Goal: Task Accomplishment & Management: Use online tool/utility

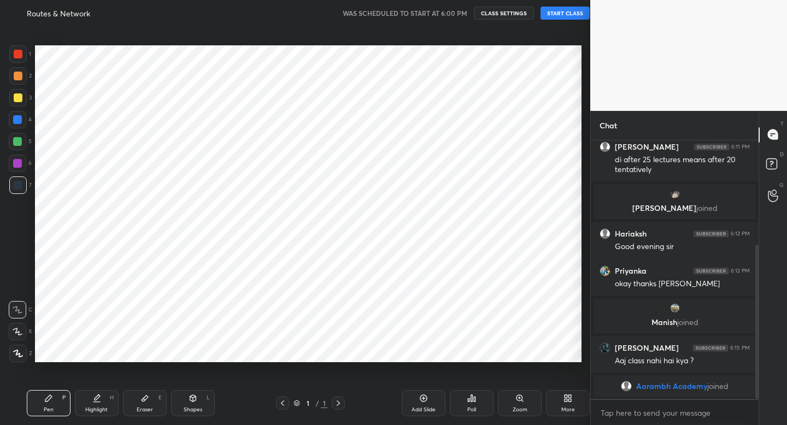
scroll to position [54310, 54119]
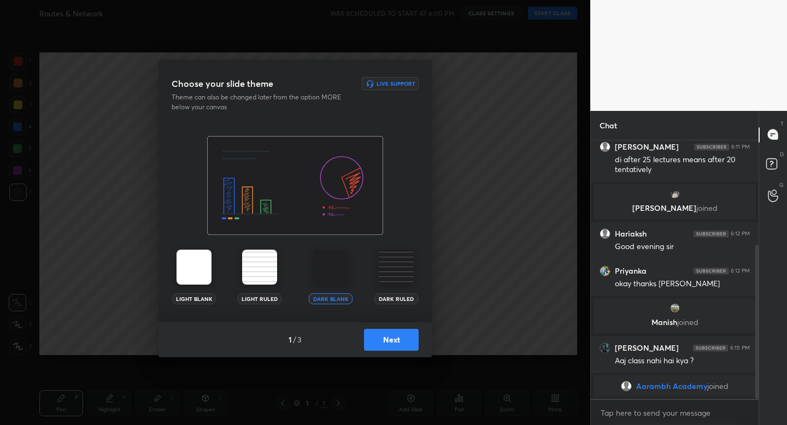
click at [397, 339] on button "Next" at bounding box center [391, 340] width 55 height 22
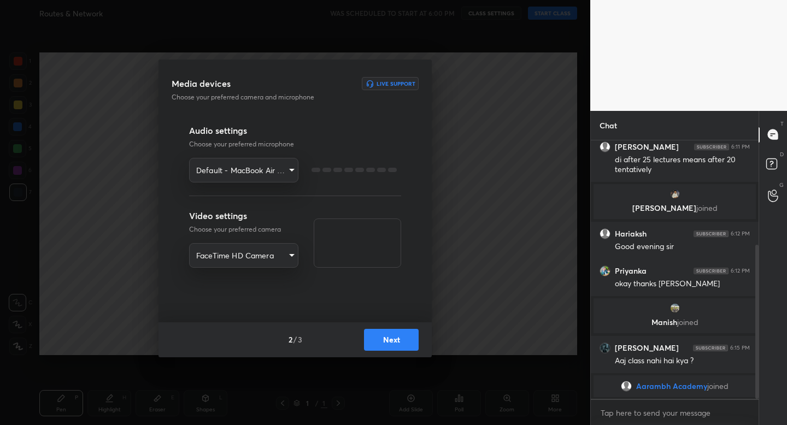
click at [397, 339] on button "Next" at bounding box center [391, 340] width 55 height 22
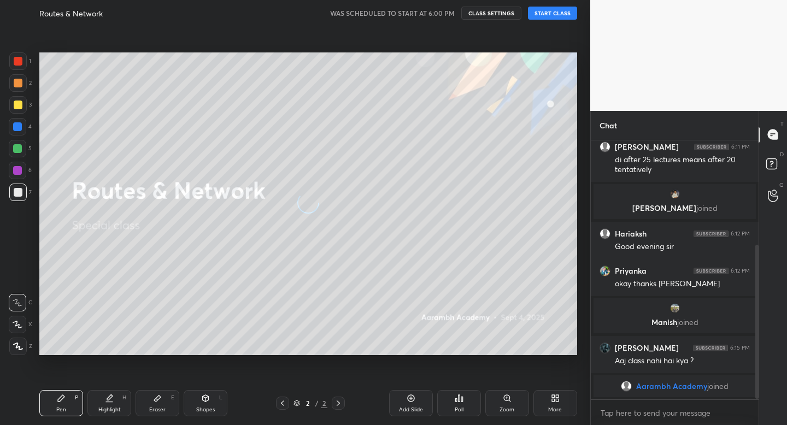
click at [554, 17] on button "START CLASS" at bounding box center [552, 13] width 49 height 13
type textarea "x"
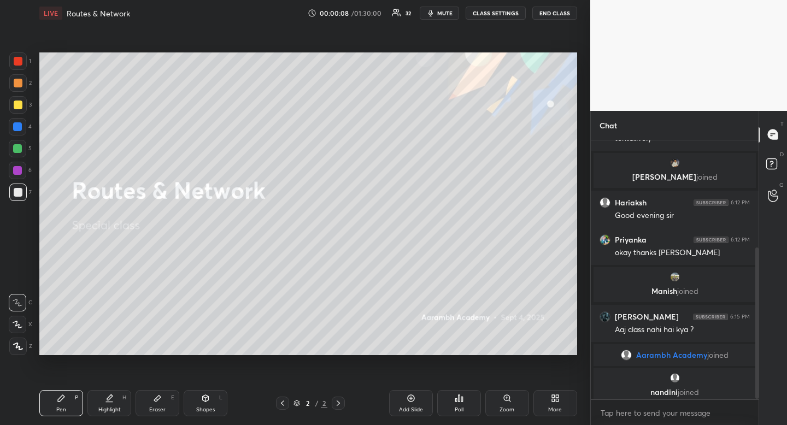
scroll to position [183, 0]
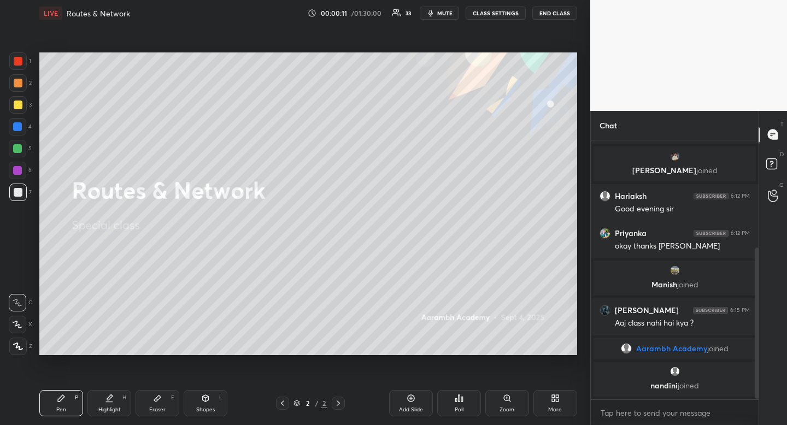
click at [21, 107] on div at bounding box center [18, 105] width 9 height 9
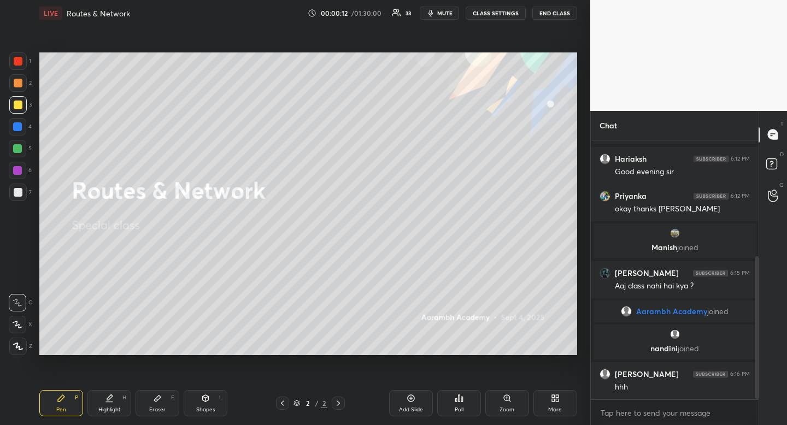
click at [207, 409] on div "Shapes" at bounding box center [205, 409] width 19 height 5
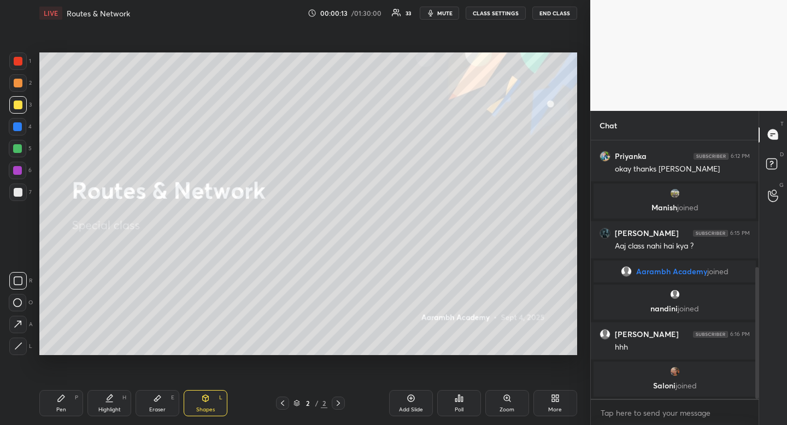
click at [15, 277] on rect at bounding box center [18, 281] width 8 height 8
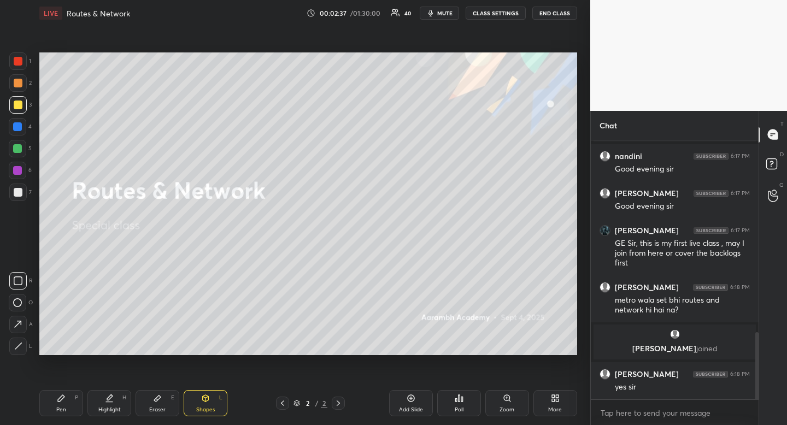
scroll to position [788, 0]
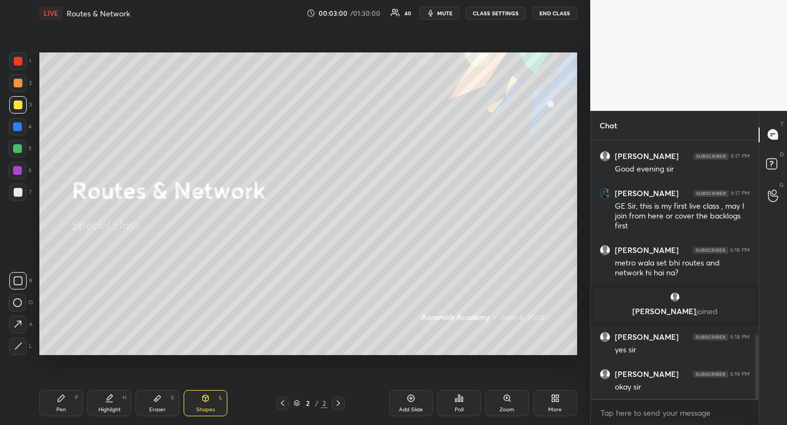
click at [18, 85] on div at bounding box center [18, 83] width 9 height 9
click at [443, 14] on span "mute" at bounding box center [444, 13] width 15 height 8
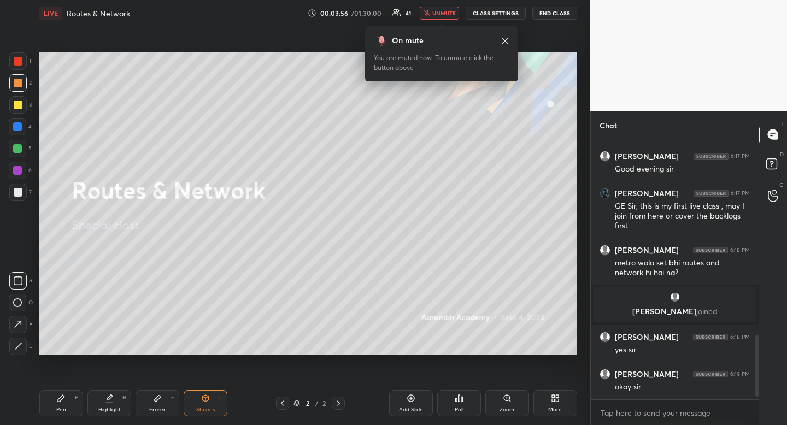
scroll to position [828, 0]
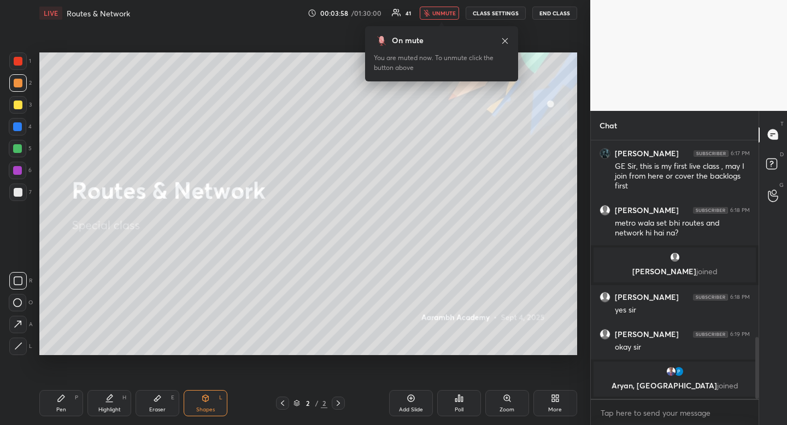
click at [560, 402] on div "More" at bounding box center [556, 403] width 44 height 26
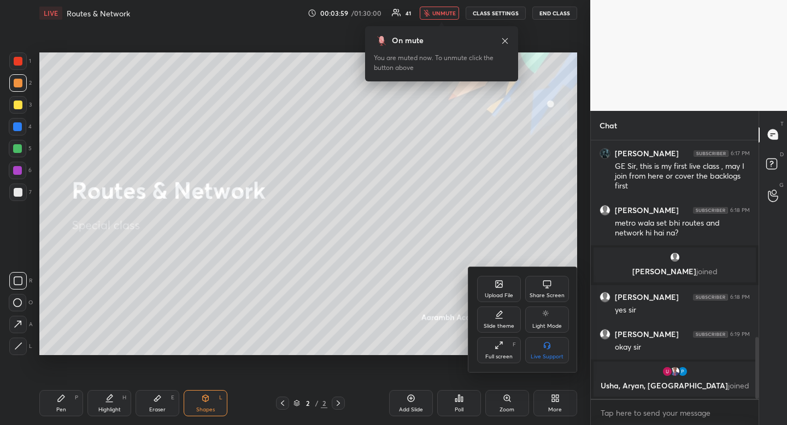
click at [500, 284] on icon at bounding box center [499, 286] width 6 height 4
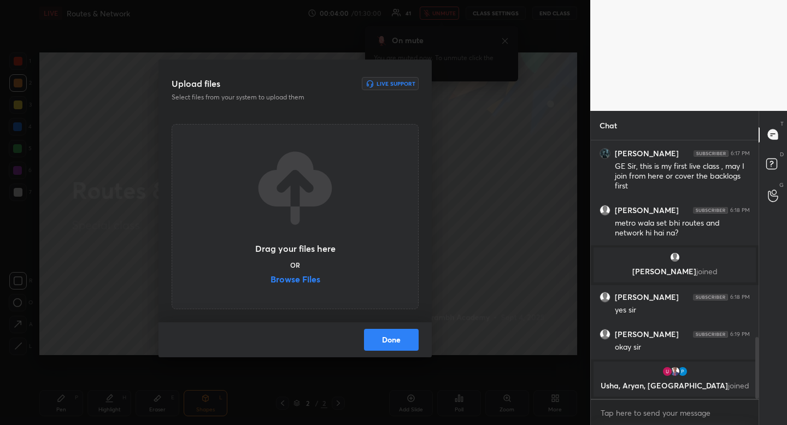
click at [295, 276] on label "Browse Files" at bounding box center [296, 280] width 50 height 11
click at [271, 276] on input "Browse Files" at bounding box center [271, 280] width 0 height 11
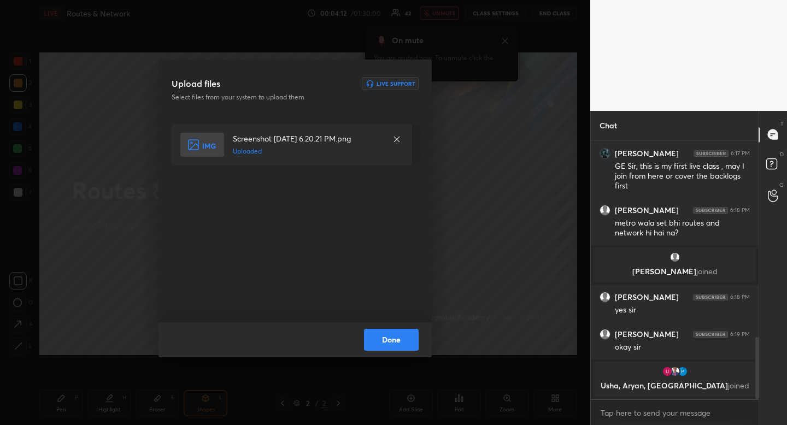
click at [396, 343] on button "Done" at bounding box center [391, 340] width 55 height 22
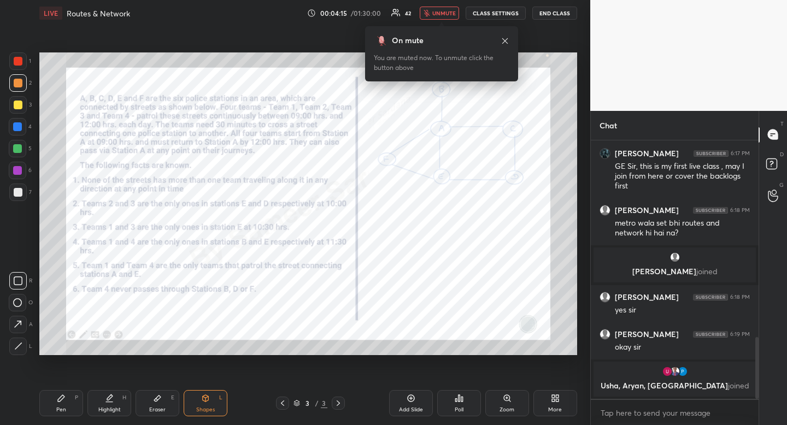
click at [434, 9] on span "unmute" at bounding box center [444, 13] width 24 height 8
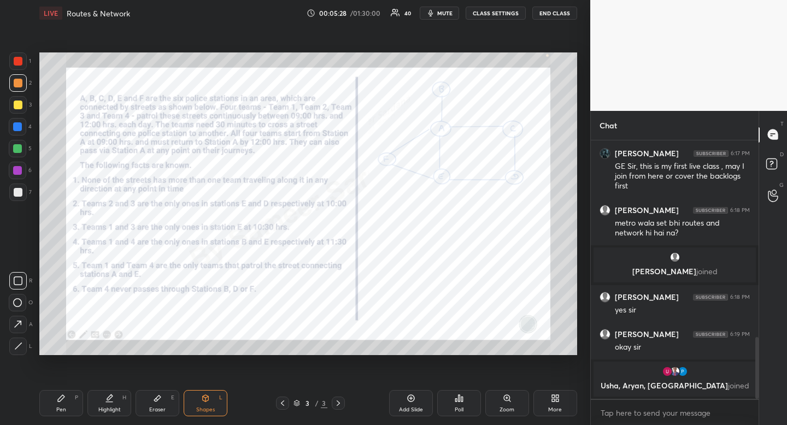
click at [548, 398] on div "More" at bounding box center [556, 403] width 44 height 26
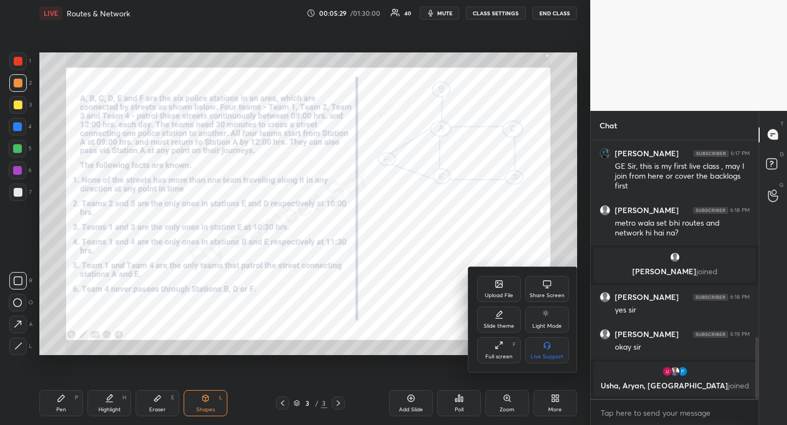
click at [500, 296] on div "Upload File" at bounding box center [499, 295] width 28 height 5
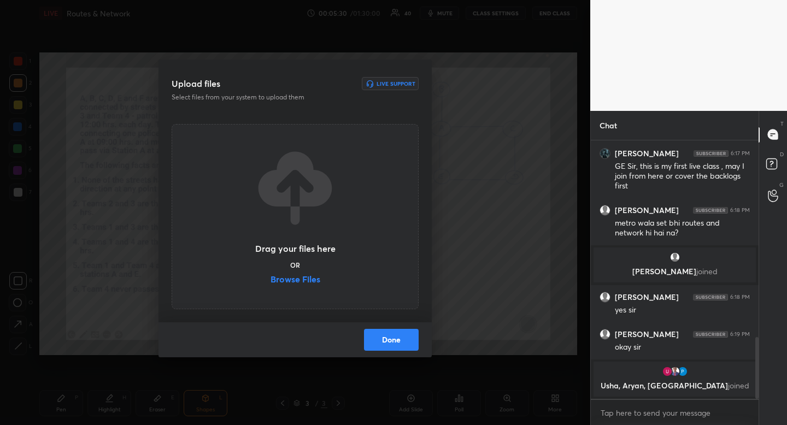
click at [325, 279] on div "Drag your files here OR Browse Files" at bounding box center [295, 216] width 82 height 139
click at [319, 279] on label "Browse Files" at bounding box center [296, 280] width 50 height 11
click at [271, 279] on input "Browse Files" at bounding box center [271, 280] width 0 height 11
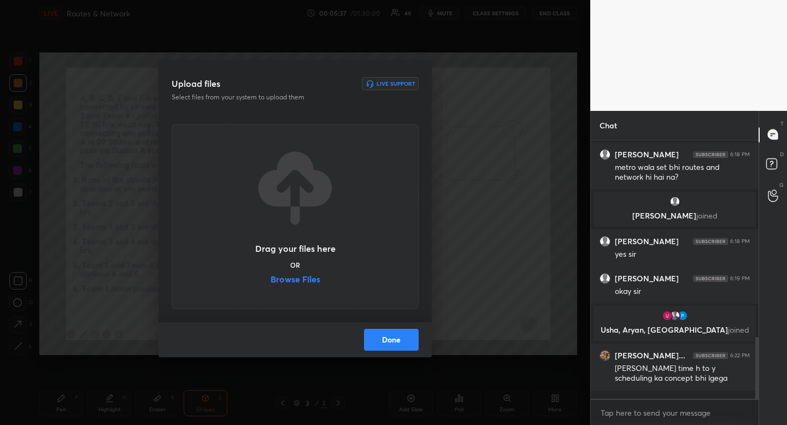
scroll to position [852, 0]
click at [388, 339] on button "Done" at bounding box center [391, 340] width 55 height 22
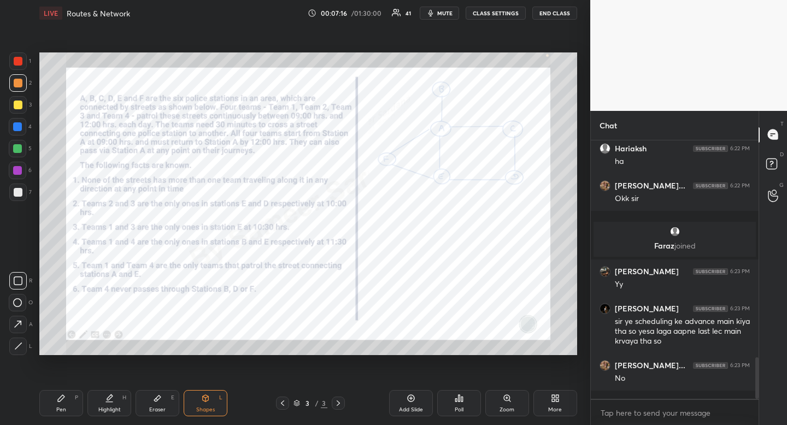
scroll to position [1345, 0]
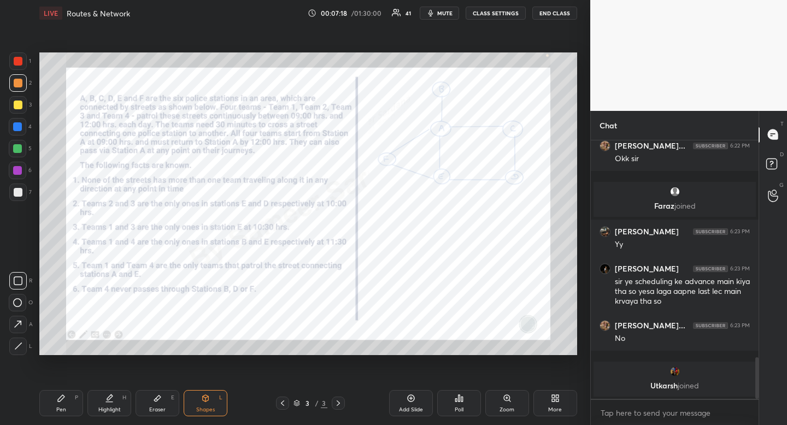
click at [459, 407] on div "Poll" at bounding box center [459, 409] width 9 height 5
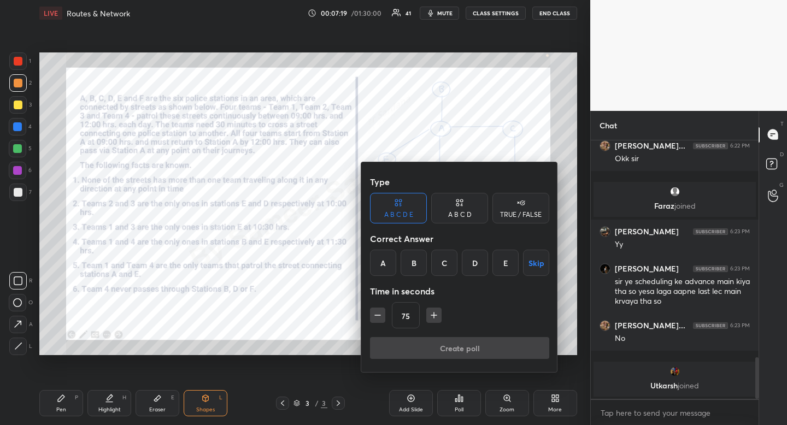
click at [432, 317] on icon "button" at bounding box center [434, 315] width 11 height 11
click at [432, 317] on button "button" at bounding box center [433, 315] width 15 height 15
click at [432, 317] on button "button" at bounding box center [438, 315] width 15 height 15
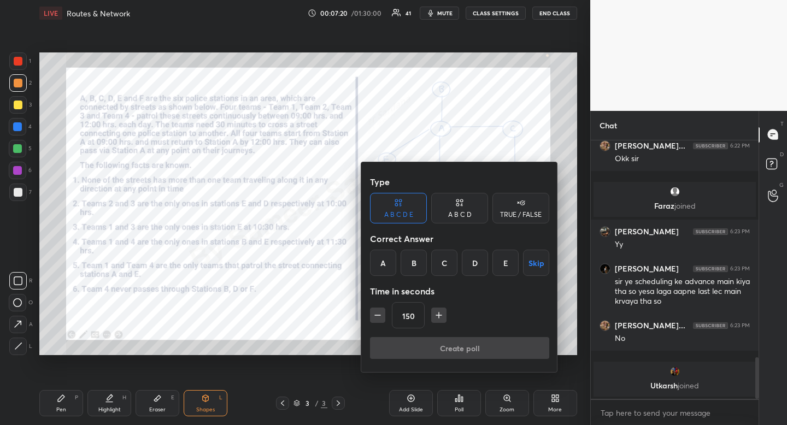
click at [432, 317] on button "button" at bounding box center [438, 315] width 15 height 15
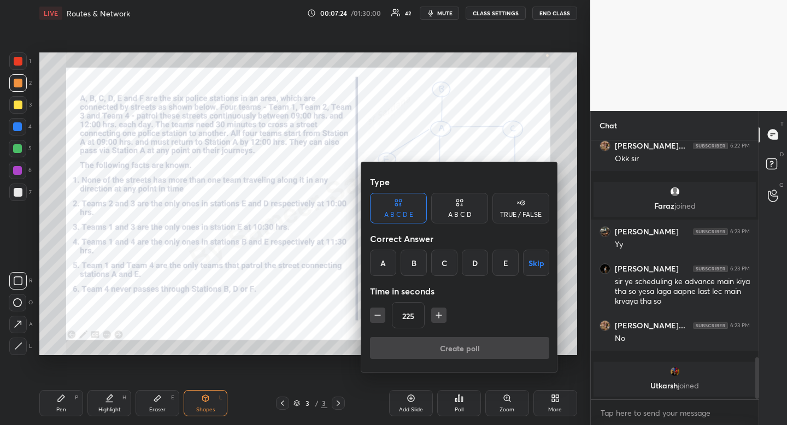
click at [432, 317] on button "button" at bounding box center [438, 315] width 15 height 15
click at [440, 318] on icon "button" at bounding box center [438, 315] width 11 height 11
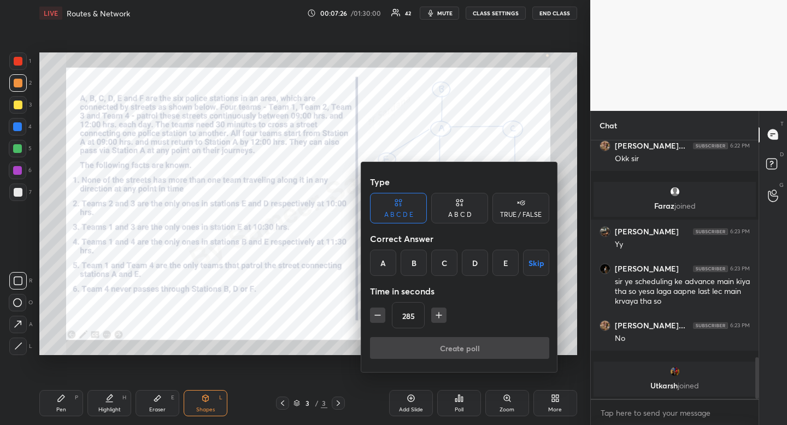
type input "300"
click at [538, 263] on button "Skip" at bounding box center [536, 263] width 26 height 26
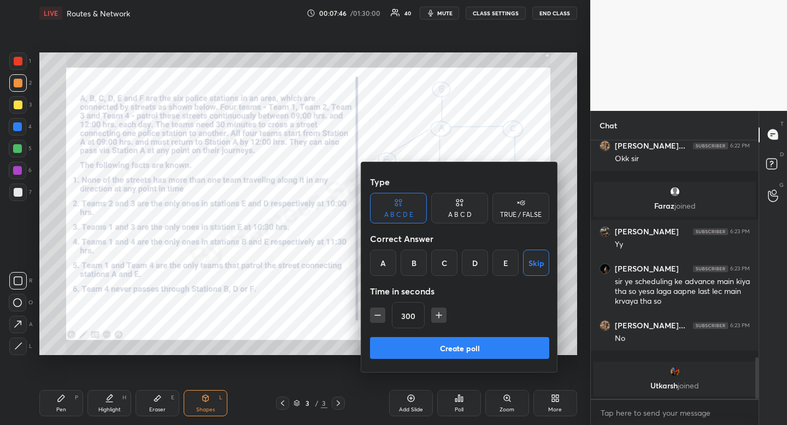
click at [495, 349] on button "Create poll" at bounding box center [459, 348] width 179 height 22
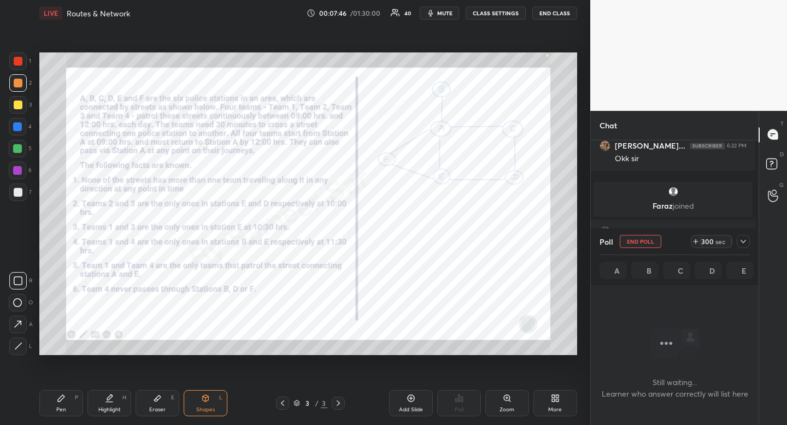
scroll to position [0, 0]
click at [444, 11] on span "mute" at bounding box center [444, 13] width 15 height 8
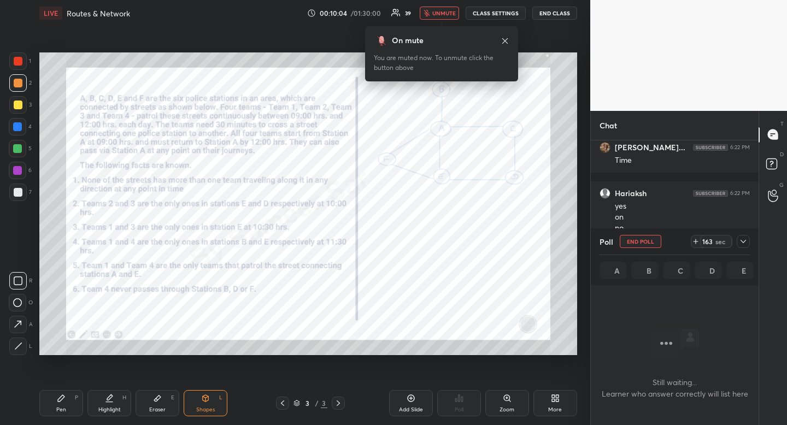
click at [503, 40] on icon at bounding box center [505, 41] width 9 height 9
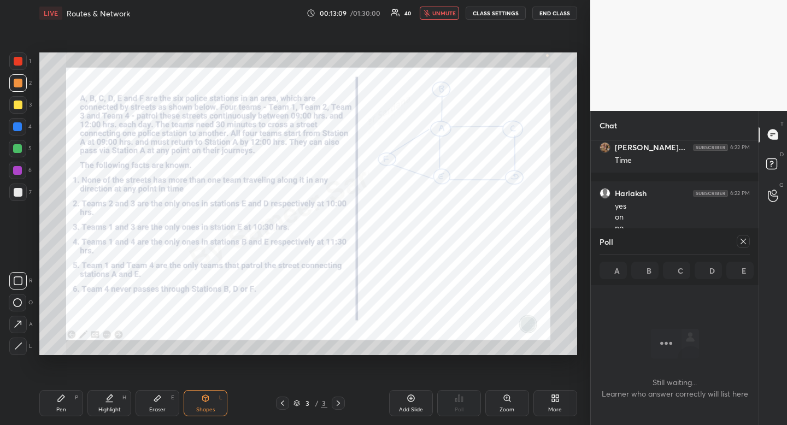
click at [446, 11] on span "unmute" at bounding box center [444, 13] width 24 height 8
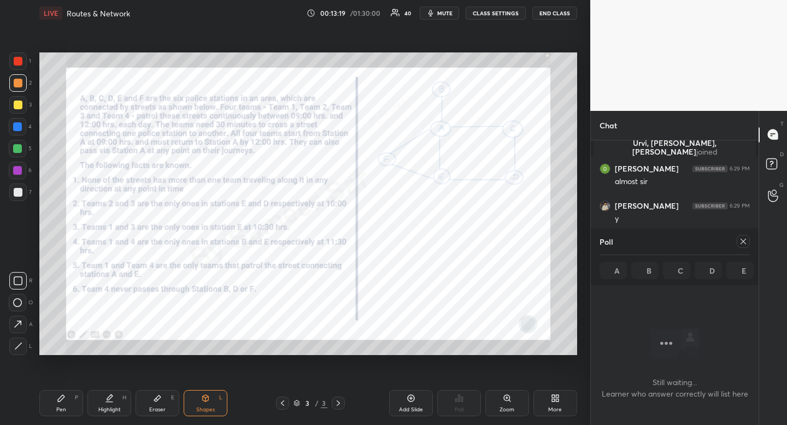
scroll to position [1603, 0]
click at [745, 241] on icon at bounding box center [743, 241] width 9 height 9
type textarea "x"
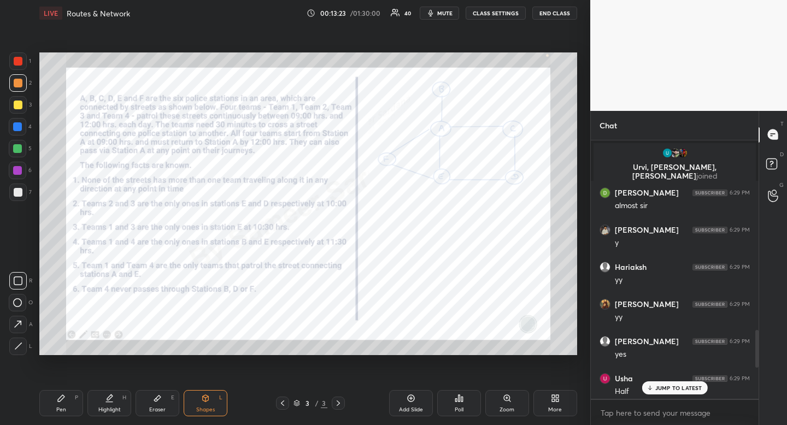
scroll to position [1523, 0]
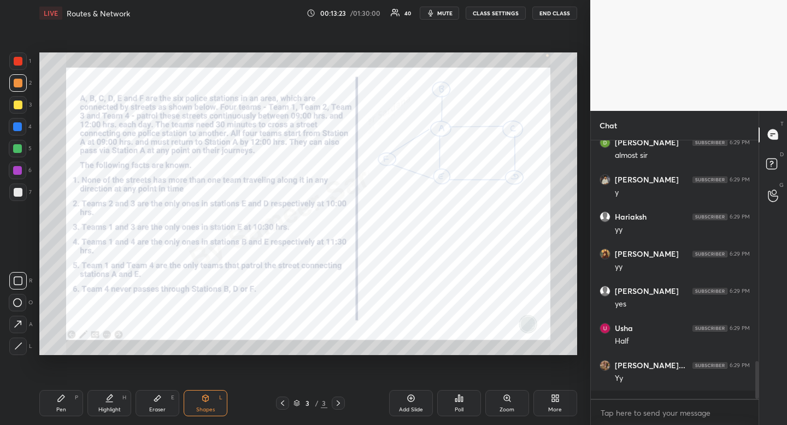
drag, startPoint x: 758, startPoint y: 339, endPoint x: 763, endPoint y: 397, distance: 57.6
click at [764, 395] on div "Chat Urvi, [PERSON_NAME], [PERSON_NAME] joined [PERSON_NAME] 6:29 PM almost [PE…" at bounding box center [688, 268] width 197 height 315
click at [12, 64] on div at bounding box center [17, 60] width 17 height 17
click at [13, 63] on div at bounding box center [17, 60] width 17 height 17
click at [73, 405] on div "Pen P" at bounding box center [61, 403] width 44 height 26
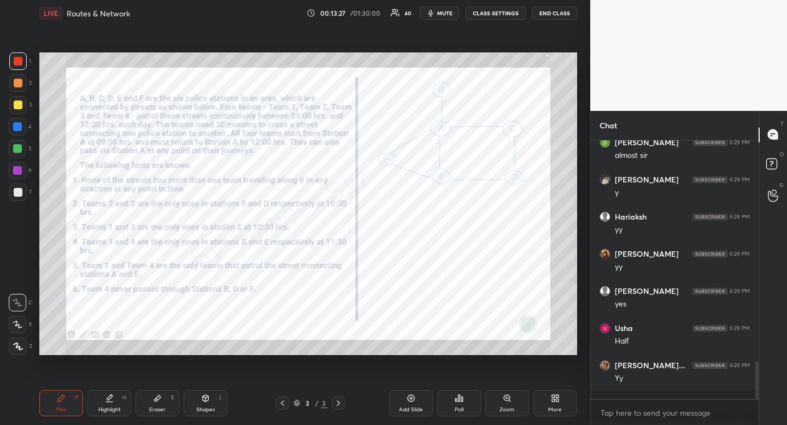
drag, startPoint x: 76, startPoint y: 401, endPoint x: 84, endPoint y: 392, distance: 11.6
click at [76, 401] on div "P" at bounding box center [76, 397] width 3 height 5
click at [17, 131] on div at bounding box center [17, 126] width 9 height 9
drag, startPoint x: 17, startPoint y: 130, endPoint x: 38, endPoint y: 116, distance: 24.7
click at [22, 127] on div at bounding box center [17, 126] width 17 height 17
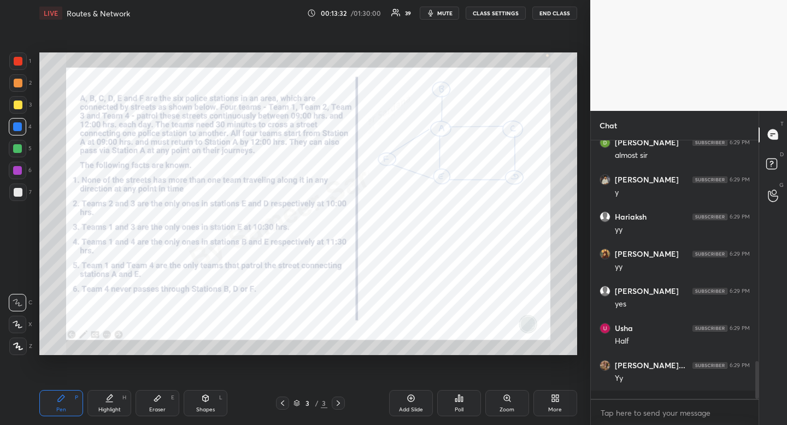
click at [112, 403] on div "Highlight H" at bounding box center [109, 403] width 44 height 26
drag, startPoint x: 112, startPoint y: 403, endPoint x: 104, endPoint y: 373, distance: 31.6
click at [112, 403] on div "Highlight H" at bounding box center [109, 403] width 44 height 26
click at [62, 394] on icon at bounding box center [61, 398] width 9 height 9
drag, startPoint x: 62, startPoint y: 394, endPoint x: 68, endPoint y: 365, distance: 29.1
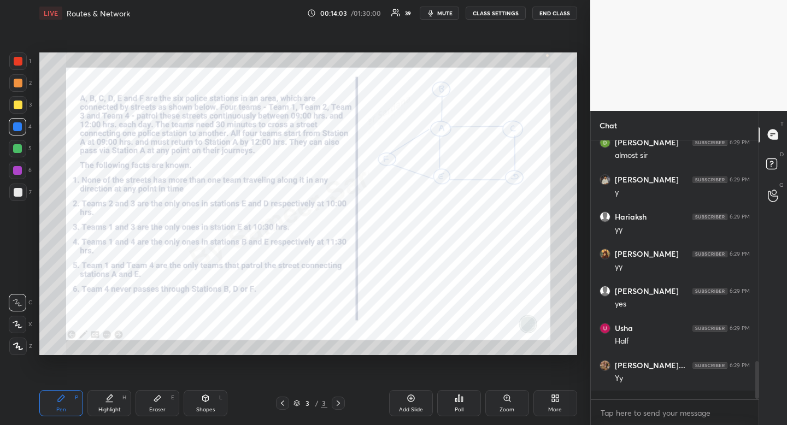
click at [62, 394] on icon at bounding box center [61, 398] width 9 height 9
click at [121, 396] on div "Highlight H" at bounding box center [109, 403] width 44 height 26
drag, startPoint x: 121, startPoint y: 396, endPoint x: 127, endPoint y: 394, distance: 6.1
click at [121, 396] on div "Highlight H" at bounding box center [109, 403] width 44 height 26
click at [66, 409] on div "Pen P" at bounding box center [61, 403] width 44 height 26
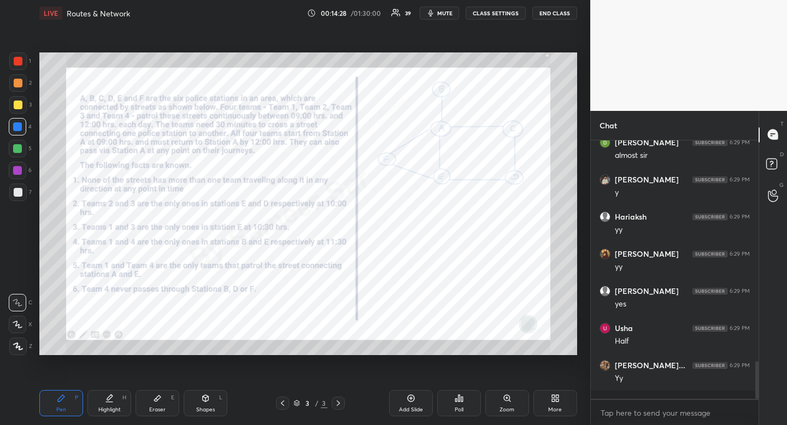
drag, startPoint x: 66, startPoint y: 404, endPoint x: 98, endPoint y: 356, distance: 57.5
click at [65, 405] on div "Pen P" at bounding box center [61, 403] width 44 height 26
click at [118, 413] on div "Highlight" at bounding box center [109, 409] width 22 height 5
click at [122, 408] on div "Highlight H" at bounding box center [109, 403] width 44 height 26
click at [70, 402] on div "Pen P" at bounding box center [61, 403] width 44 height 26
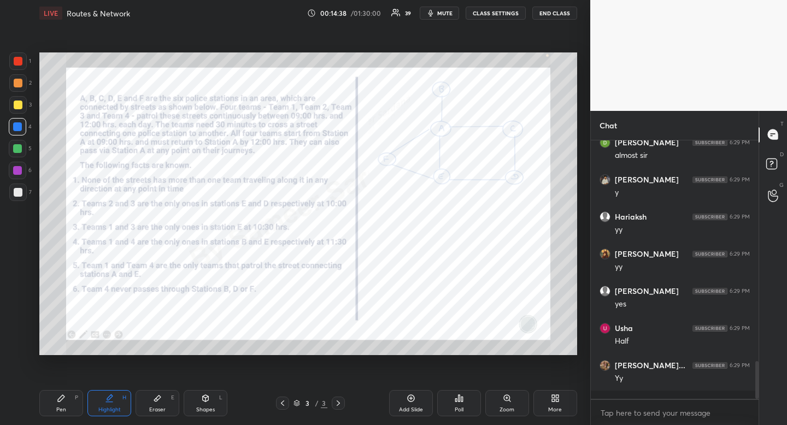
drag, startPoint x: 70, startPoint y: 402, endPoint x: 94, endPoint y: 361, distance: 47.5
click at [70, 402] on div "Pen P" at bounding box center [61, 403] width 44 height 26
click at [208, 405] on div "Shapes L" at bounding box center [206, 403] width 44 height 26
click at [15, 284] on icon at bounding box center [18, 281] width 9 height 9
drag, startPoint x: 15, startPoint y: 284, endPoint x: 19, endPoint y: 258, distance: 26.5
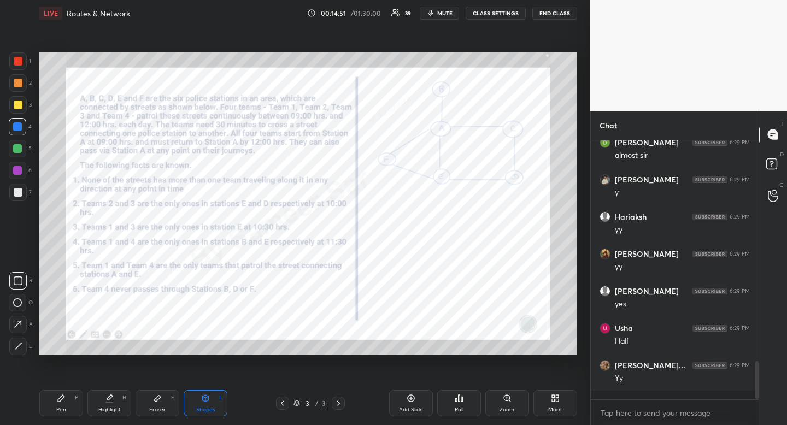
click at [15, 284] on icon at bounding box center [18, 281] width 9 height 9
click at [114, 409] on div "Highlight" at bounding box center [109, 409] width 22 height 5
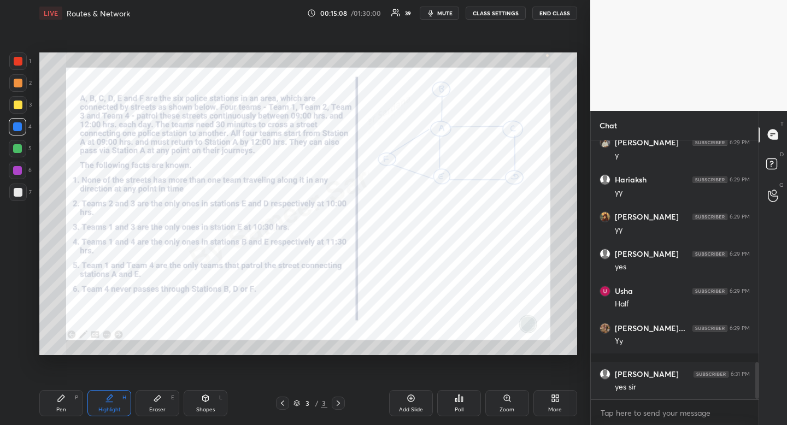
scroll to position [1597, 0]
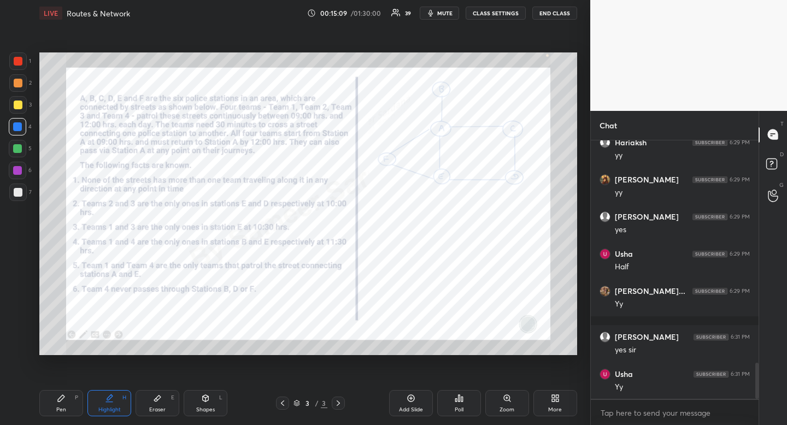
click at [217, 405] on div "Shapes L" at bounding box center [206, 403] width 44 height 26
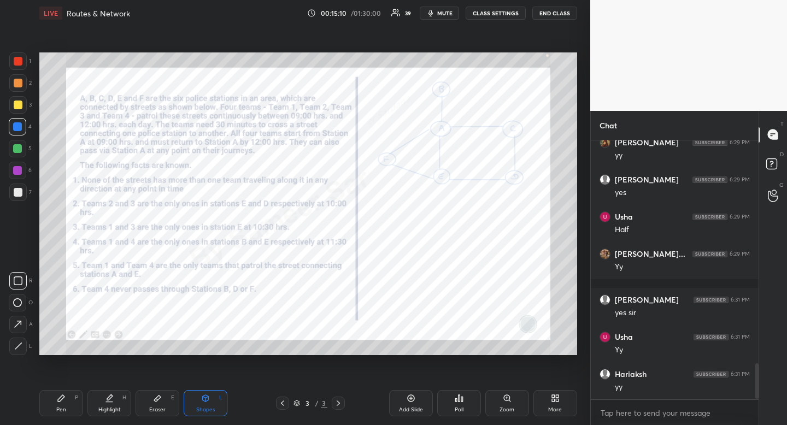
click at [14, 278] on icon at bounding box center [18, 281] width 9 height 9
drag, startPoint x: 13, startPoint y: 278, endPoint x: 33, endPoint y: 272, distance: 21.0
click at [14, 278] on icon at bounding box center [18, 281] width 9 height 9
click at [17, 59] on div at bounding box center [18, 61] width 9 height 9
drag, startPoint x: 210, startPoint y: 411, endPoint x: 203, endPoint y: 412, distance: 7.8
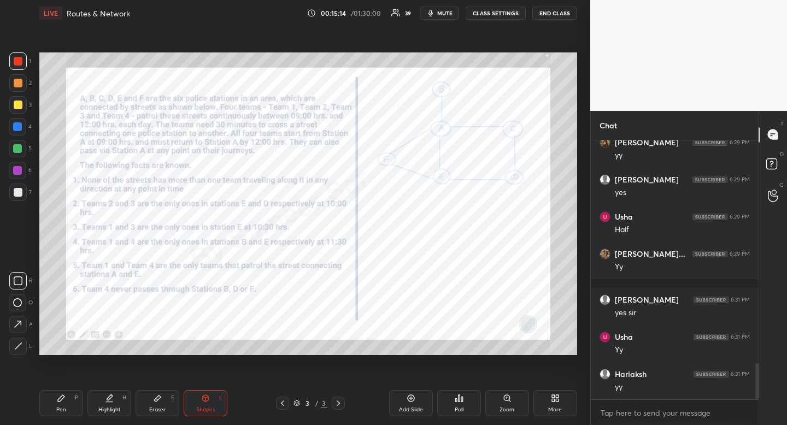
click at [210, 411] on div "Shapes" at bounding box center [205, 409] width 19 height 5
click at [148, 411] on div "Eraser E" at bounding box center [158, 403] width 44 height 26
click at [67, 405] on div "Pen P" at bounding box center [61, 403] width 44 height 26
click at [19, 326] on icon at bounding box center [17, 324] width 9 height 7
click at [19, 325] on icon at bounding box center [17, 324] width 9 height 7
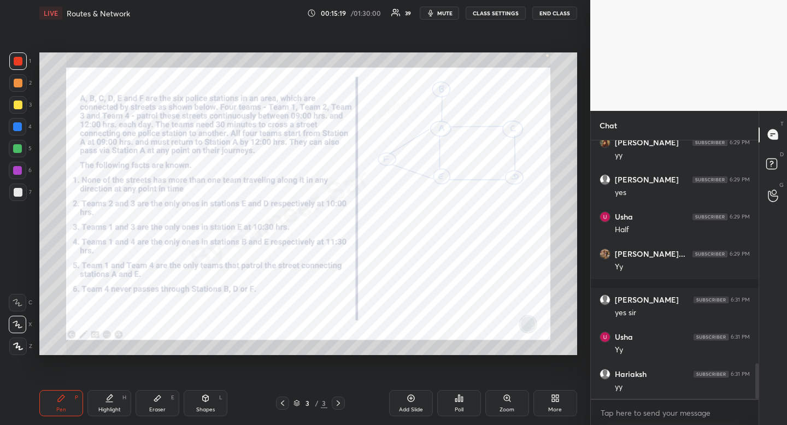
click at [203, 403] on div "Shapes L" at bounding box center [206, 403] width 44 height 26
click at [16, 279] on icon at bounding box center [18, 281] width 9 height 9
drag, startPoint x: 15, startPoint y: 274, endPoint x: 28, endPoint y: 276, distance: 13.3
click at [15, 274] on div at bounding box center [17, 280] width 17 height 17
click at [208, 395] on icon at bounding box center [205, 398] width 9 height 9
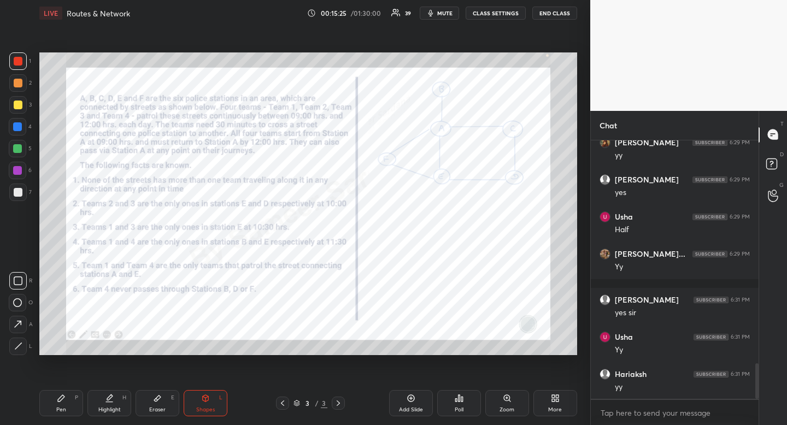
click at [18, 352] on div at bounding box center [17, 346] width 17 height 17
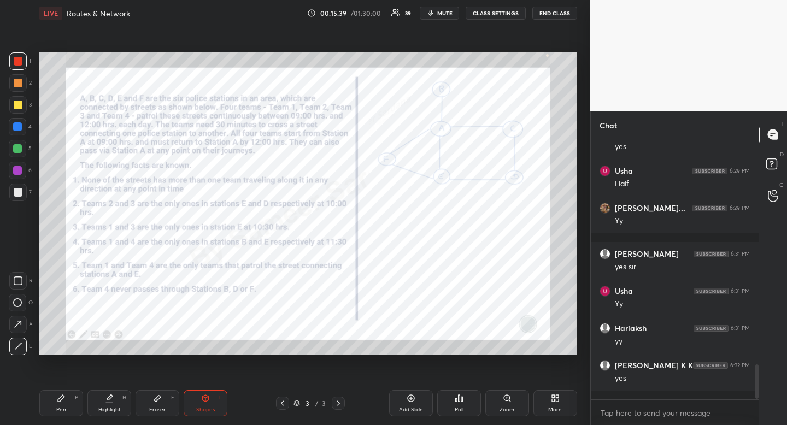
click at [60, 418] on div "Pen P Highlight H Eraser E Shapes L 3 / 3 Add Slide Poll Zoom More" at bounding box center [308, 404] width 538 height 44
drag, startPoint x: 60, startPoint y: 418, endPoint x: 55, endPoint y: 386, distance: 32.1
click at [60, 418] on div "Pen P Highlight H Eraser E Shapes L 3 / 3 Add Slide Poll Zoom More" at bounding box center [308, 404] width 538 height 44
click at [14, 128] on div at bounding box center [17, 126] width 9 height 9
drag, startPoint x: 14, startPoint y: 128, endPoint x: 28, endPoint y: 149, distance: 25.5
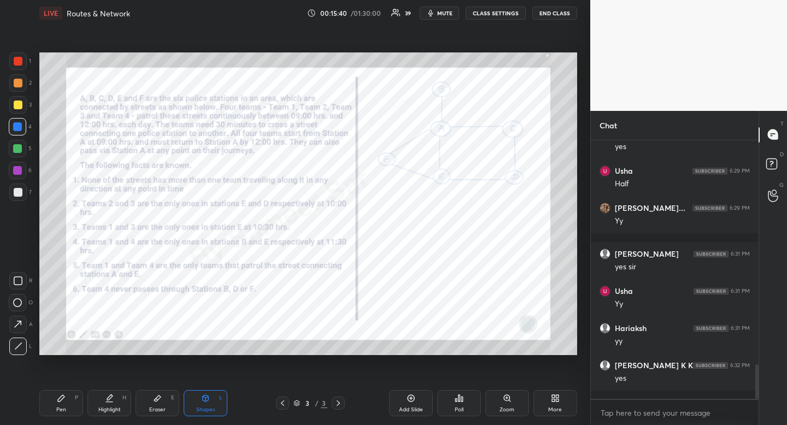
click at [14, 128] on div at bounding box center [17, 126] width 9 height 9
click at [74, 398] on div "Pen P" at bounding box center [61, 403] width 44 height 26
drag, startPoint x: 74, startPoint y: 398, endPoint x: 132, endPoint y: 361, distance: 69.3
click at [74, 398] on div "Pen P" at bounding box center [61, 403] width 44 height 26
click at [201, 412] on div "Shapes" at bounding box center [205, 409] width 19 height 5
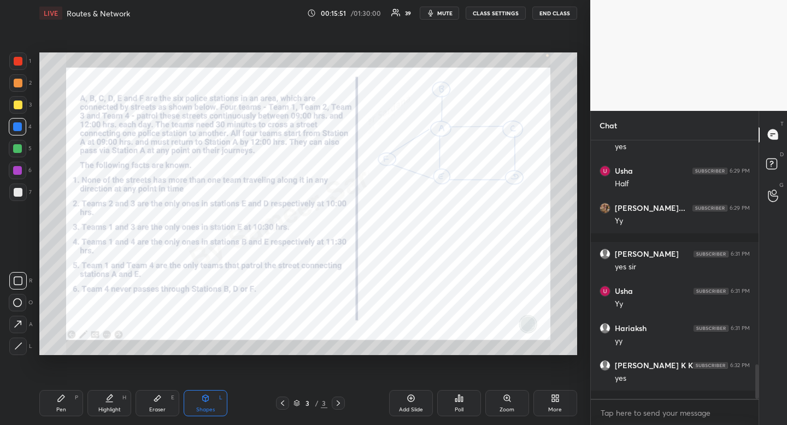
click at [20, 343] on icon at bounding box center [18, 346] width 8 height 8
click at [16, 123] on div at bounding box center [17, 126] width 9 height 9
drag, startPoint x: 16, startPoint y: 123, endPoint x: 29, endPoint y: 154, distance: 33.6
click at [16, 123] on div at bounding box center [17, 126] width 9 height 9
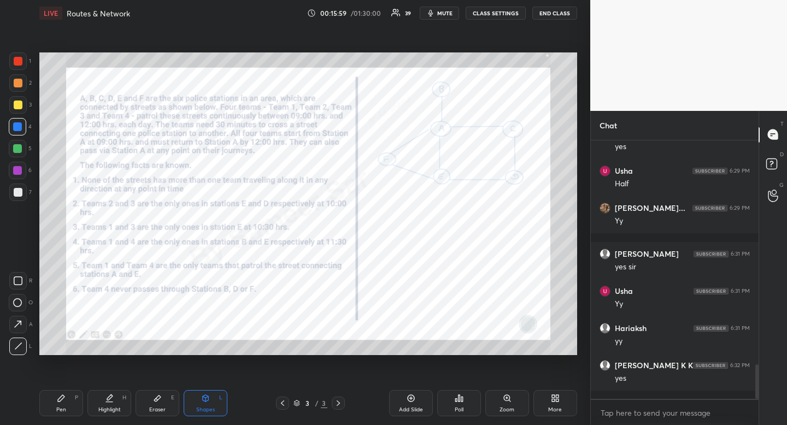
click at [209, 412] on div "Shapes" at bounding box center [205, 409] width 19 height 5
click at [20, 349] on div at bounding box center [17, 346] width 17 height 17
click at [19, 350] on div at bounding box center [17, 346] width 17 height 17
click at [19, 62] on div at bounding box center [18, 61] width 9 height 9
drag, startPoint x: 20, startPoint y: 62, endPoint x: 39, endPoint y: 84, distance: 29.1
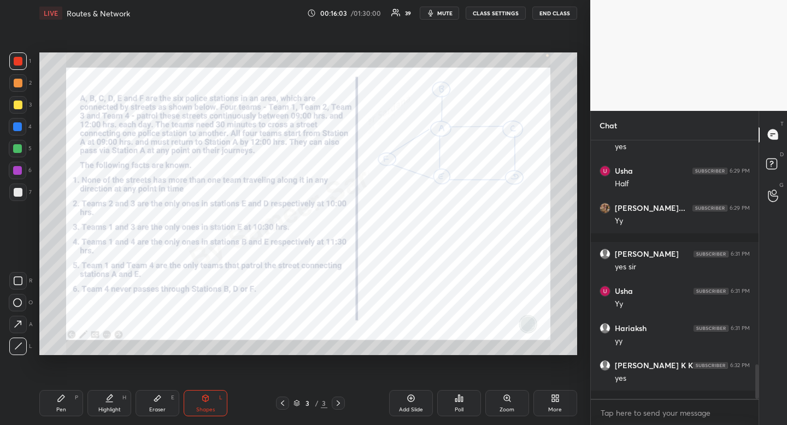
click at [20, 62] on div at bounding box center [18, 61] width 9 height 9
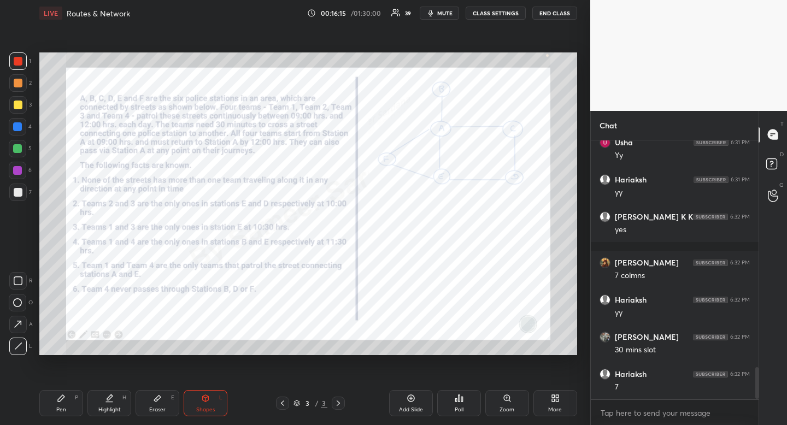
scroll to position [1866, 0]
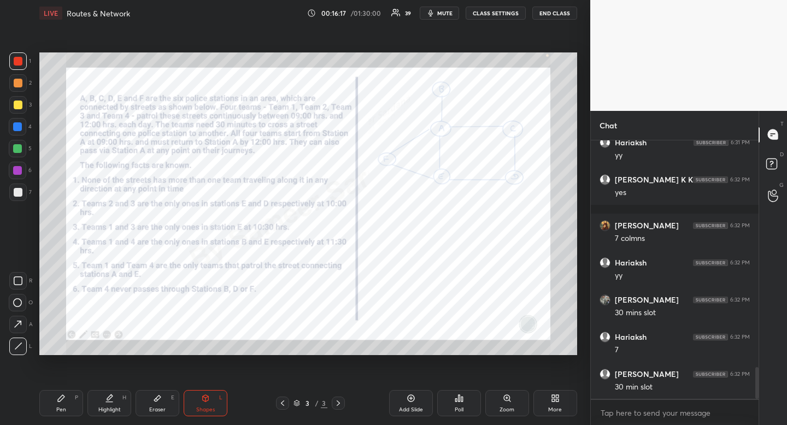
click at [67, 406] on div "Pen P" at bounding box center [61, 403] width 44 height 26
drag, startPoint x: 67, startPoint y: 406, endPoint x: 62, endPoint y: 402, distance: 6.2
click at [67, 406] on div "Pen P" at bounding box center [61, 403] width 44 height 26
click at [25, 129] on div at bounding box center [17, 126] width 17 height 17
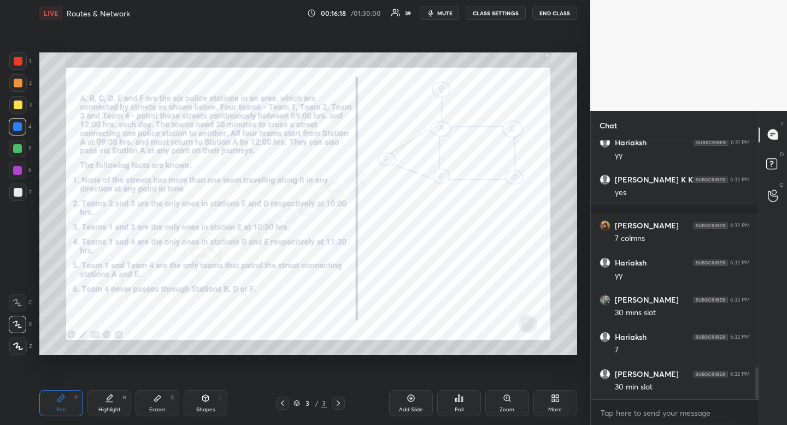
click at [20, 129] on div at bounding box center [17, 126] width 9 height 9
click at [67, 399] on div "Pen P" at bounding box center [61, 403] width 44 height 26
click at [70, 398] on div "Pen P" at bounding box center [61, 403] width 44 height 26
click at [18, 63] on div at bounding box center [18, 61] width 9 height 9
click at [19, 62] on div at bounding box center [18, 61] width 9 height 9
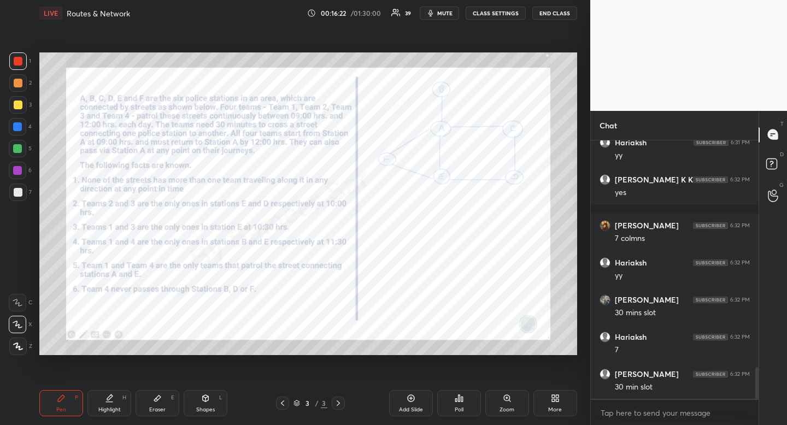
click at [11, 126] on div at bounding box center [17, 126] width 17 height 17
click at [202, 402] on icon at bounding box center [205, 398] width 9 height 9
click at [19, 346] on icon at bounding box center [18, 346] width 8 height 8
drag, startPoint x: 19, startPoint y: 344, endPoint x: 14, endPoint y: 320, distance: 24.7
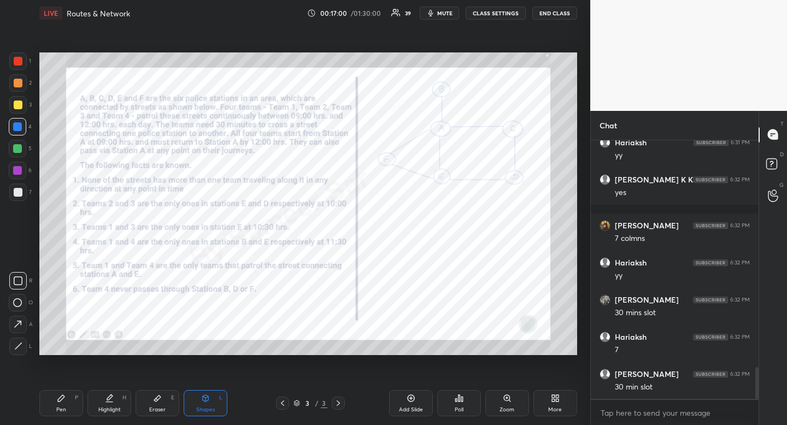
click at [19, 344] on icon at bounding box center [18, 346] width 8 height 8
click at [19, 64] on div at bounding box center [18, 61] width 9 height 9
click at [62, 396] on icon at bounding box center [61, 398] width 7 height 7
click at [65, 391] on div "Pen P" at bounding box center [61, 403] width 44 height 26
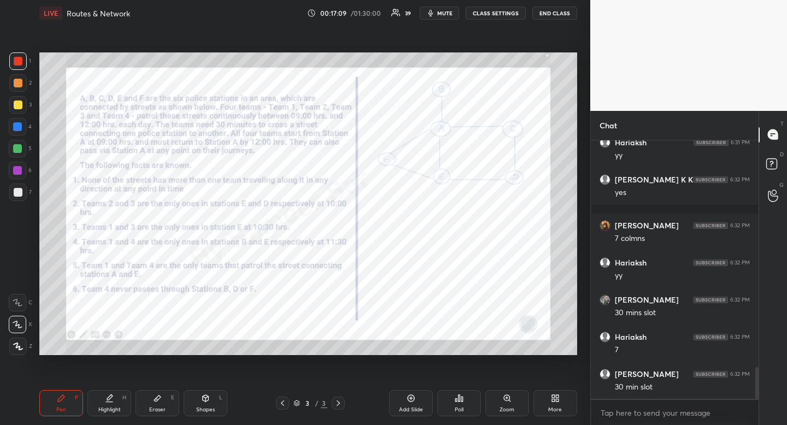
click at [16, 128] on div at bounding box center [17, 126] width 9 height 9
drag, startPoint x: 16, startPoint y: 128, endPoint x: 38, endPoint y: 128, distance: 21.9
click at [16, 128] on div at bounding box center [17, 126] width 9 height 9
click at [109, 402] on icon at bounding box center [109, 402] width 7 height 0
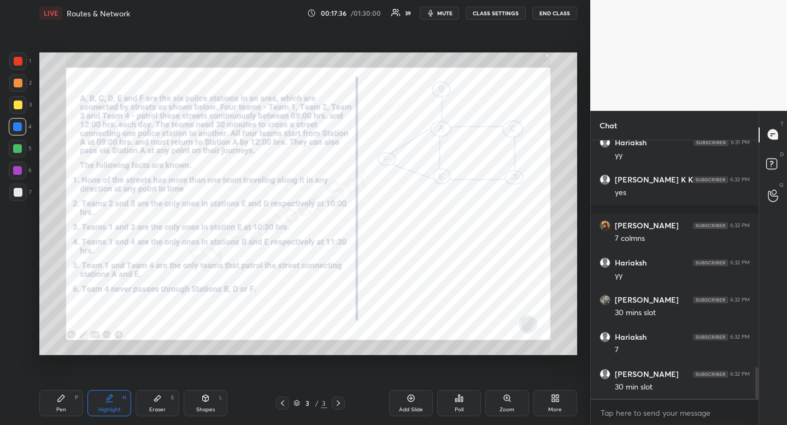
click at [14, 129] on div at bounding box center [17, 126] width 9 height 9
drag, startPoint x: 14, startPoint y: 129, endPoint x: 35, endPoint y: 145, distance: 26.9
click at [14, 129] on div at bounding box center [17, 126] width 9 height 9
click at [108, 402] on icon at bounding box center [109, 402] width 7 height 0
click at [57, 414] on div "Pen P" at bounding box center [61, 403] width 44 height 26
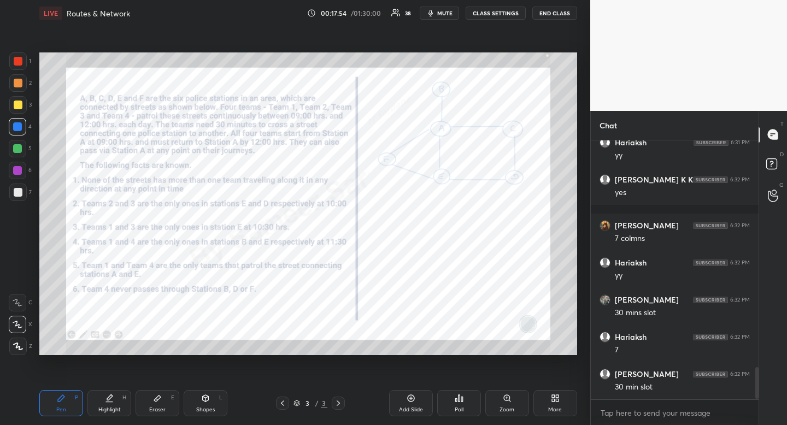
drag, startPoint x: 57, startPoint y: 414, endPoint x: 70, endPoint y: 370, distance: 46.0
click at [58, 407] on div "Pen P" at bounding box center [61, 403] width 44 height 26
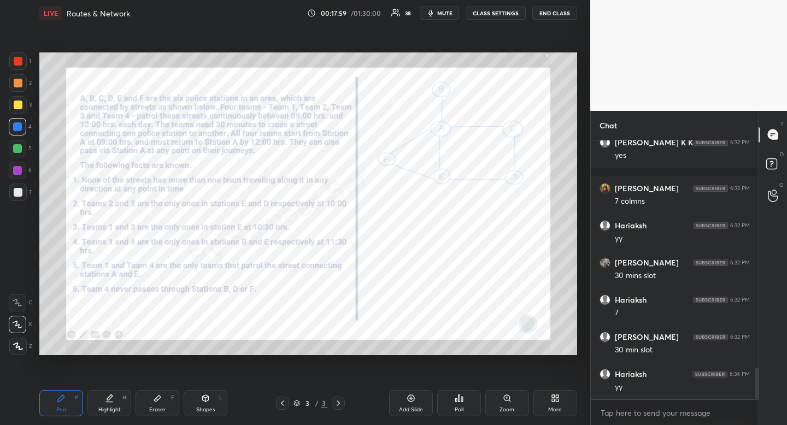
click at [16, 64] on div at bounding box center [18, 61] width 9 height 9
click at [17, 65] on div at bounding box center [18, 61] width 9 height 9
click at [119, 402] on div "Highlight H" at bounding box center [109, 403] width 44 height 26
drag, startPoint x: 126, startPoint y: 391, endPoint x: 159, endPoint y: 360, distance: 44.8
click at [126, 391] on div "Highlight H" at bounding box center [109, 403] width 44 height 26
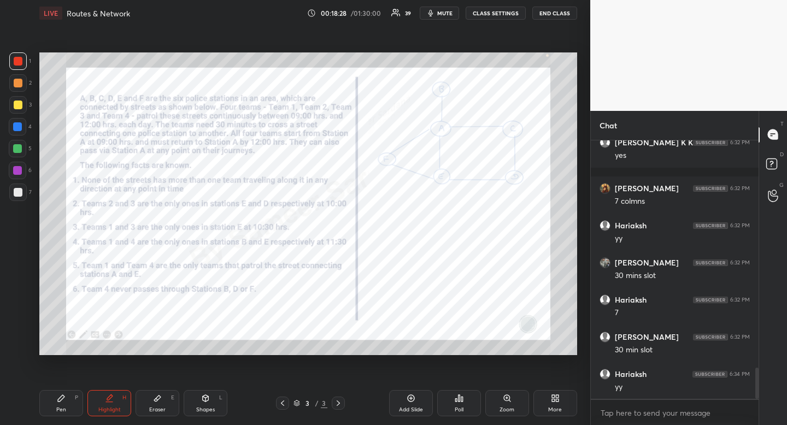
click at [71, 400] on div "Pen P" at bounding box center [61, 403] width 44 height 26
click at [16, 126] on div at bounding box center [17, 126] width 9 height 9
drag, startPoint x: 19, startPoint y: 126, endPoint x: 13, endPoint y: 125, distance: 5.5
click at [19, 126] on div at bounding box center [17, 126] width 9 height 9
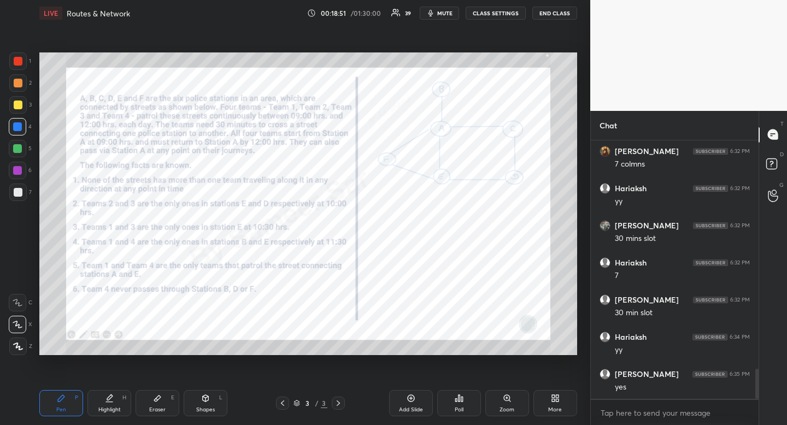
scroll to position [1978, 0]
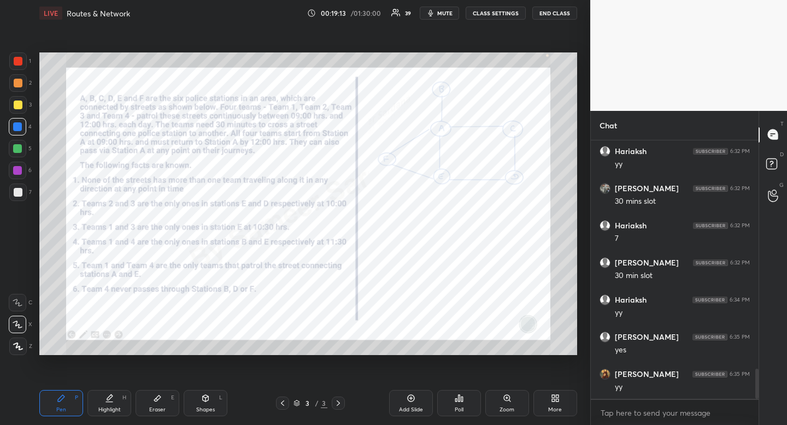
click at [103, 409] on div "Highlight" at bounding box center [109, 409] width 22 height 5
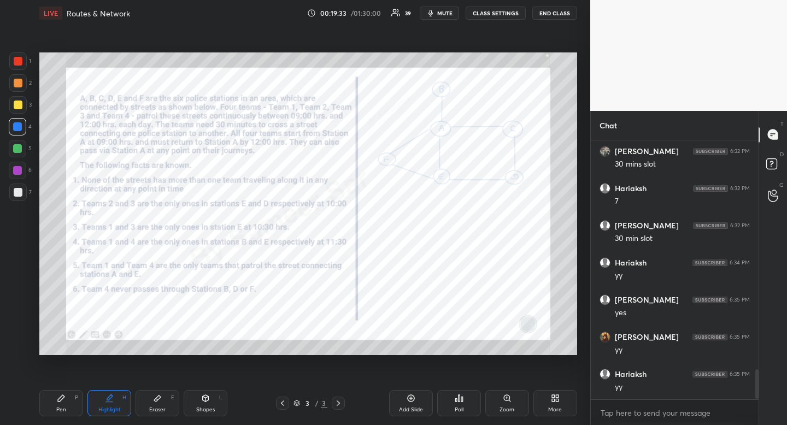
click at [67, 415] on div "Pen P" at bounding box center [61, 403] width 44 height 26
click at [15, 61] on div at bounding box center [18, 61] width 9 height 9
drag, startPoint x: 15, startPoint y: 62, endPoint x: 27, endPoint y: 64, distance: 12.2
click at [15, 62] on div at bounding box center [18, 61] width 9 height 9
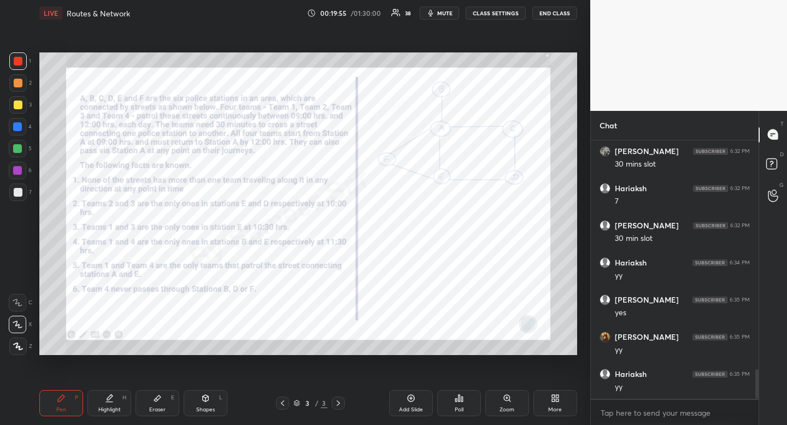
scroll to position [2055, 0]
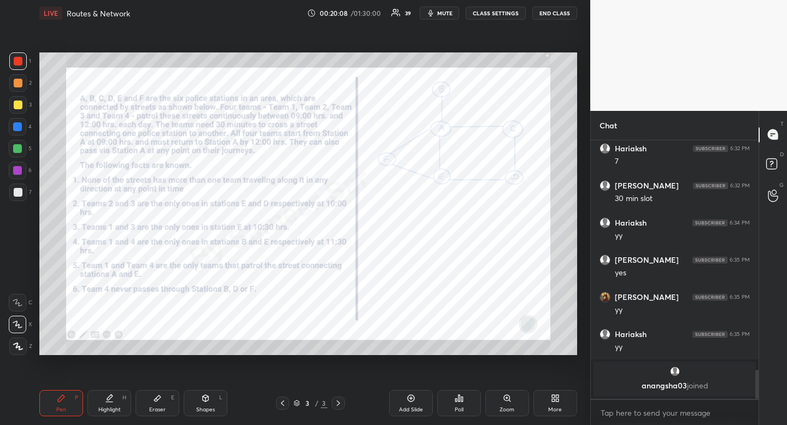
drag, startPoint x: 121, startPoint y: 408, endPoint x: 133, endPoint y: 374, distance: 35.4
click at [121, 408] on div "Highlight H" at bounding box center [109, 403] width 44 height 26
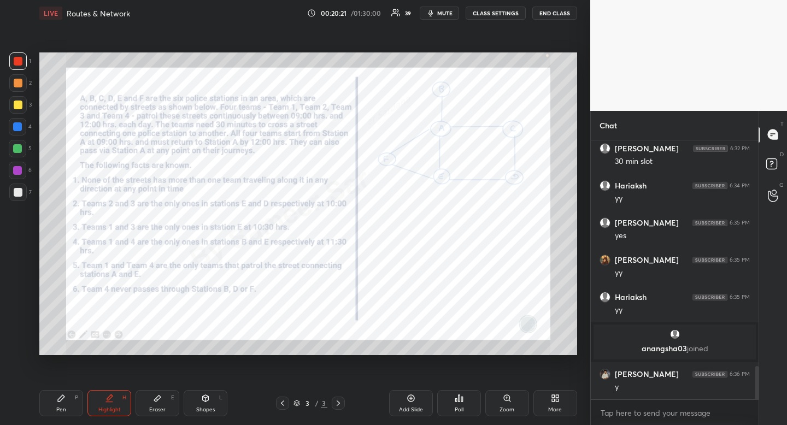
scroll to position [1836, 0]
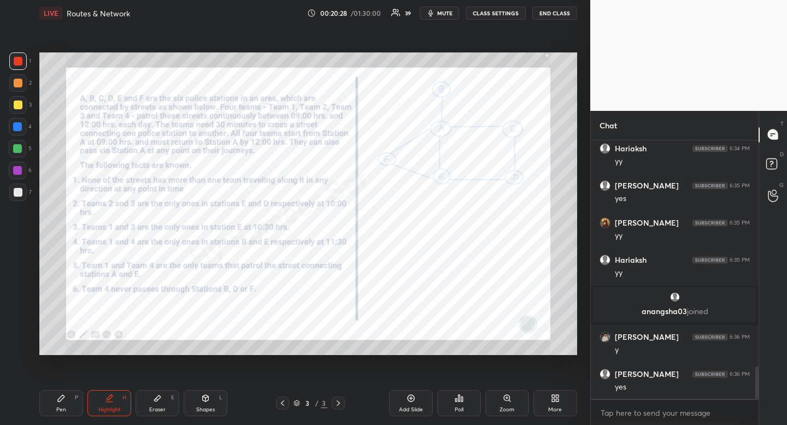
click at [159, 409] on div "Eraser" at bounding box center [157, 409] width 16 height 5
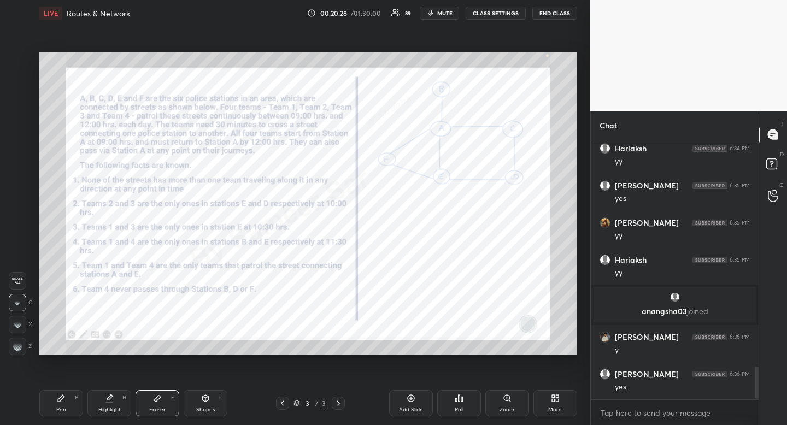
click at [164, 401] on div "Eraser E" at bounding box center [158, 403] width 44 height 26
click at [52, 405] on div "Pen P" at bounding box center [61, 403] width 44 height 26
click at [53, 400] on div "Pen P" at bounding box center [61, 403] width 44 height 26
drag, startPoint x: 157, startPoint y: 404, endPoint x: 165, endPoint y: 394, distance: 12.9
click at [157, 404] on div "Eraser E" at bounding box center [158, 403] width 44 height 26
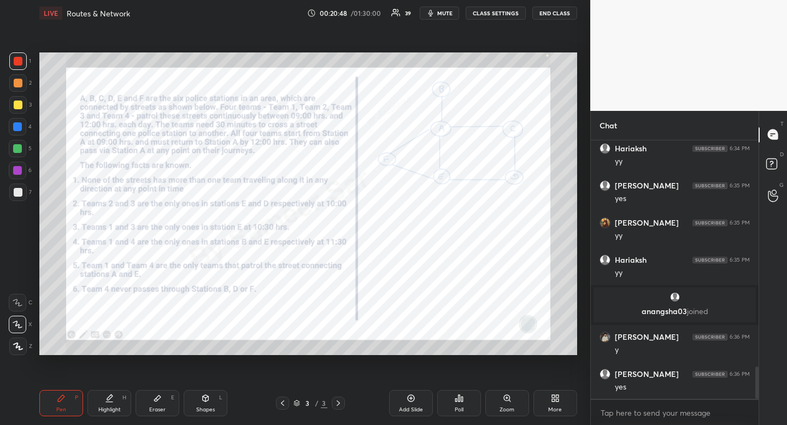
click at [161, 401] on div "Eraser E" at bounding box center [158, 403] width 44 height 26
click at [64, 409] on div "Pen" at bounding box center [61, 409] width 10 height 5
drag, startPoint x: 64, startPoint y: 409, endPoint x: 103, endPoint y: 373, distance: 53.4
click at [69, 405] on div "Pen P" at bounding box center [61, 403] width 44 height 26
click at [115, 404] on div "Highlight H" at bounding box center [109, 403] width 44 height 26
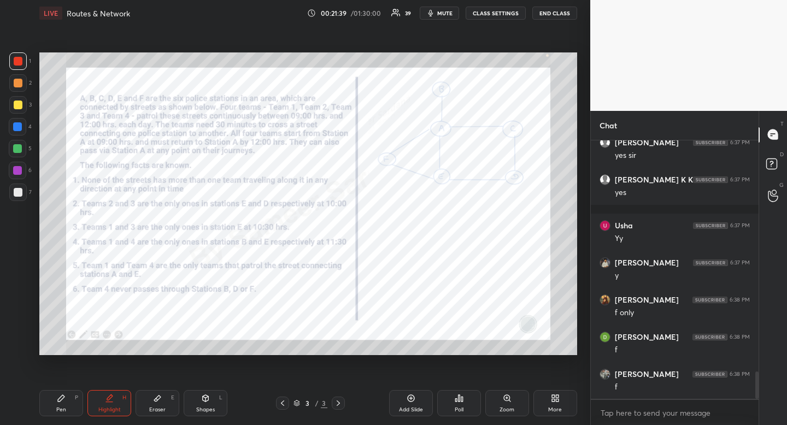
scroll to position [2217, 0]
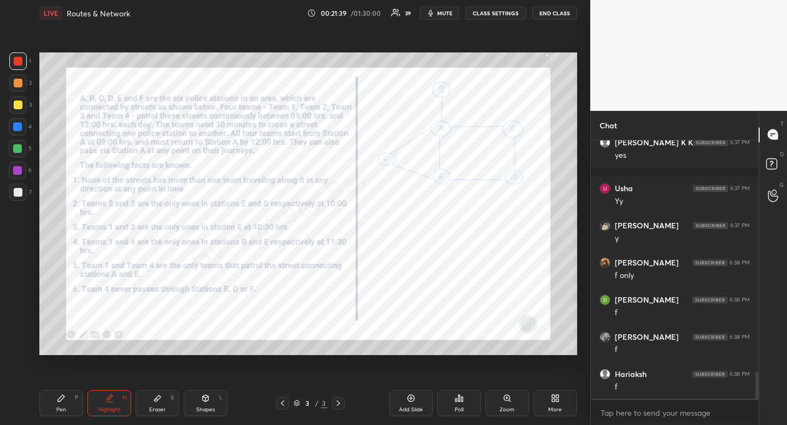
click at [65, 412] on div "Pen" at bounding box center [61, 409] width 10 height 5
drag, startPoint x: 65, startPoint y: 412, endPoint x: 126, endPoint y: 359, distance: 81.0
click at [65, 412] on div "Pen" at bounding box center [61, 409] width 10 height 5
click at [19, 128] on div at bounding box center [17, 126] width 9 height 9
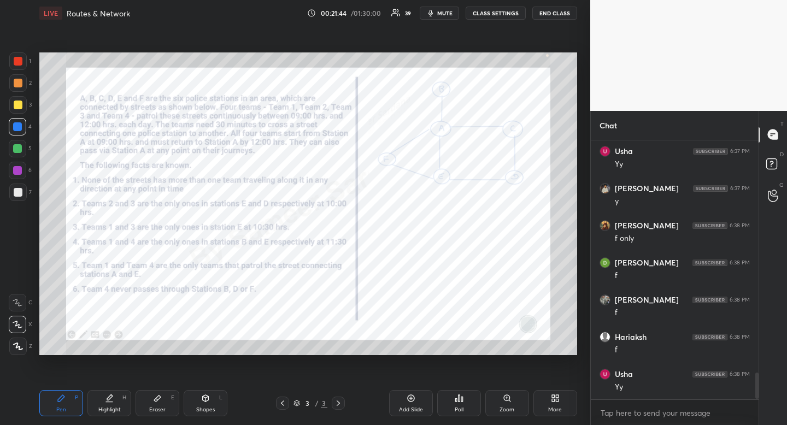
scroll to position [2291, 0]
click at [116, 418] on div "Pen P Highlight H Eraser E Shapes L 3 / 3 Add Slide Poll Zoom More" at bounding box center [308, 404] width 538 height 44
drag, startPoint x: 116, startPoint y: 418, endPoint x: 128, endPoint y: 406, distance: 17.4
click at [116, 418] on div "Pen P Highlight H Eraser E Shapes L 3 / 3 Add Slide Poll Zoom More" at bounding box center [308, 404] width 538 height 44
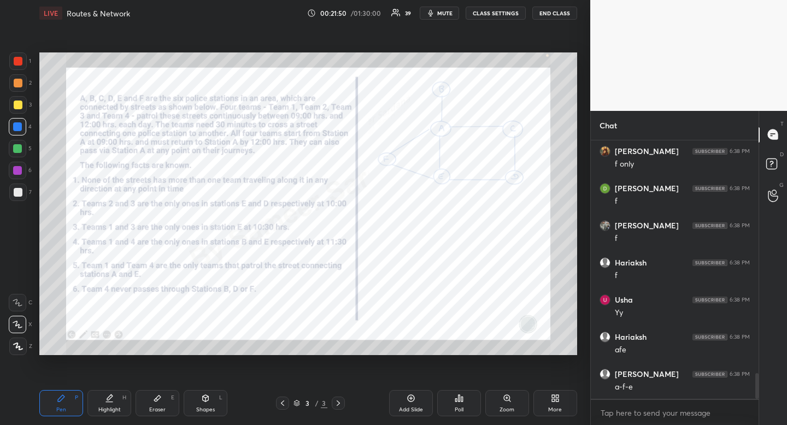
click at [120, 413] on div "Highlight" at bounding box center [109, 409] width 22 height 5
drag, startPoint x: 120, startPoint y: 413, endPoint x: 197, endPoint y: 358, distance: 94.5
click at [125, 409] on div "Highlight H" at bounding box center [109, 403] width 44 height 26
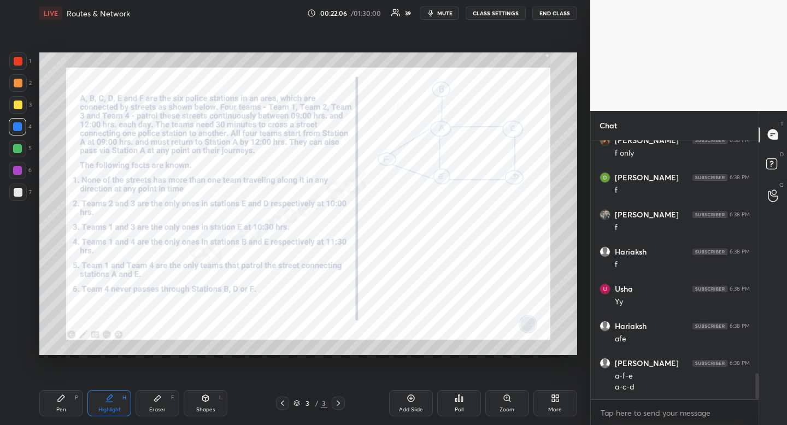
click at [66, 404] on div "Pen P" at bounding box center [61, 403] width 44 height 26
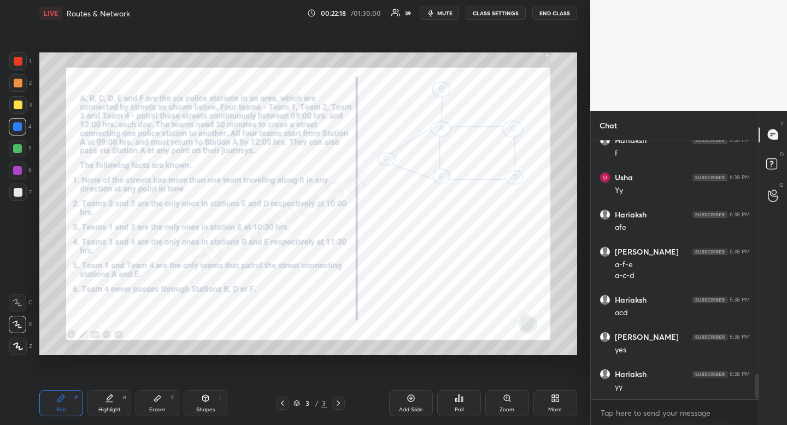
scroll to position [2488, 0]
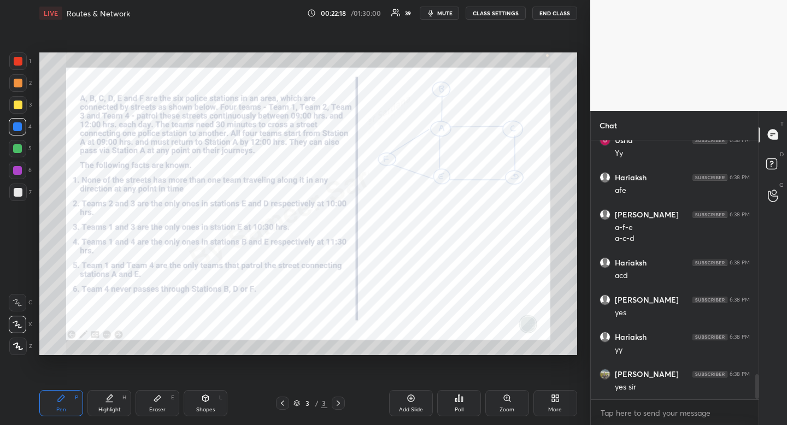
click at [113, 410] on div "Highlight" at bounding box center [109, 409] width 22 height 5
drag, startPoint x: 113, startPoint y: 410, endPoint x: 108, endPoint y: 415, distance: 7.0
click at [113, 410] on div "Highlight" at bounding box center [109, 409] width 22 height 5
drag, startPoint x: 62, startPoint y: 405, endPoint x: 89, endPoint y: 391, distance: 29.8
click at [63, 405] on div "Pen P" at bounding box center [61, 403] width 44 height 26
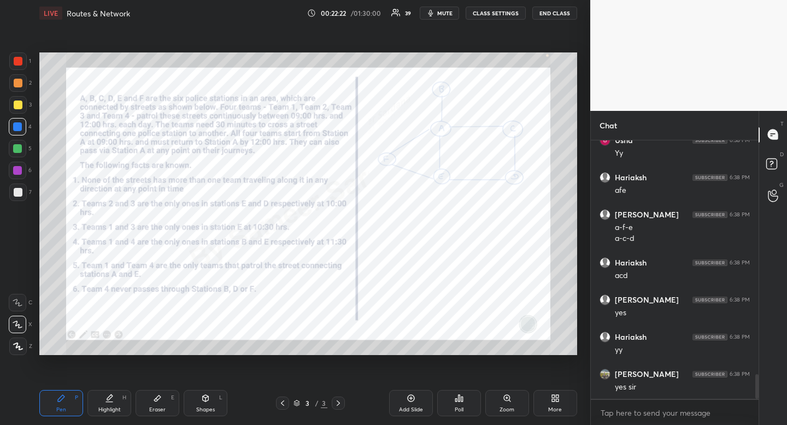
drag, startPoint x: 118, startPoint y: 407, endPoint x: 122, endPoint y: 401, distance: 7.1
click at [118, 407] on div "Highlight" at bounding box center [109, 409] width 22 height 5
click at [120, 402] on div "Highlight H" at bounding box center [109, 403] width 44 height 26
click at [75, 411] on div "Pen P" at bounding box center [61, 403] width 44 height 26
drag, startPoint x: 75, startPoint y: 411, endPoint x: 171, endPoint y: 375, distance: 102.1
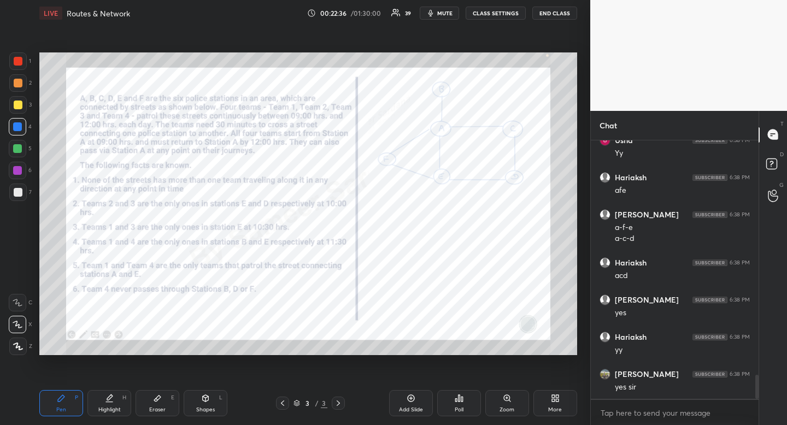
click at [76, 405] on div "Pen P" at bounding box center [61, 403] width 44 height 26
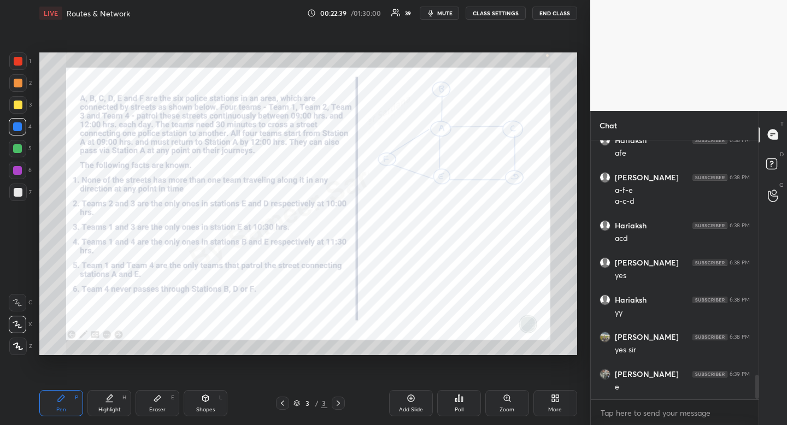
click at [119, 409] on div "Highlight" at bounding box center [109, 409] width 22 height 5
drag, startPoint x: 119, startPoint y: 409, endPoint x: 123, endPoint y: 402, distance: 8.1
click at [119, 409] on div "Highlight" at bounding box center [109, 409] width 22 height 5
click at [111, 406] on div "Highlight H" at bounding box center [109, 403] width 44 height 26
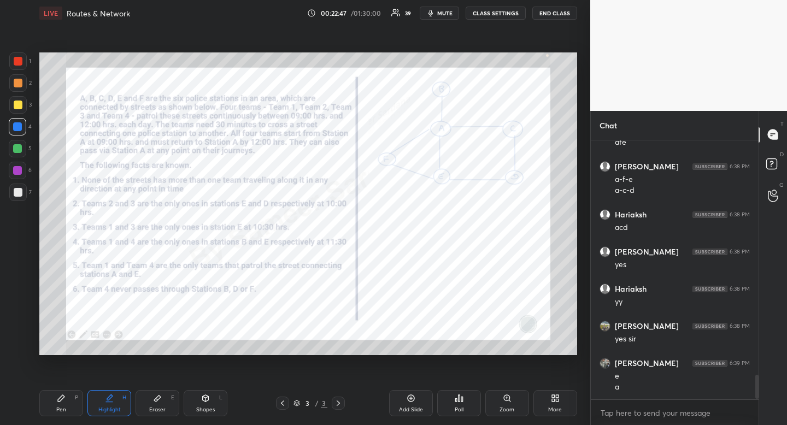
click at [74, 411] on div "Pen P" at bounding box center [61, 403] width 44 height 26
drag, startPoint x: 73, startPoint y: 406, endPoint x: 120, endPoint y: 375, distance: 55.6
click at [73, 406] on div "Pen P" at bounding box center [61, 403] width 44 height 26
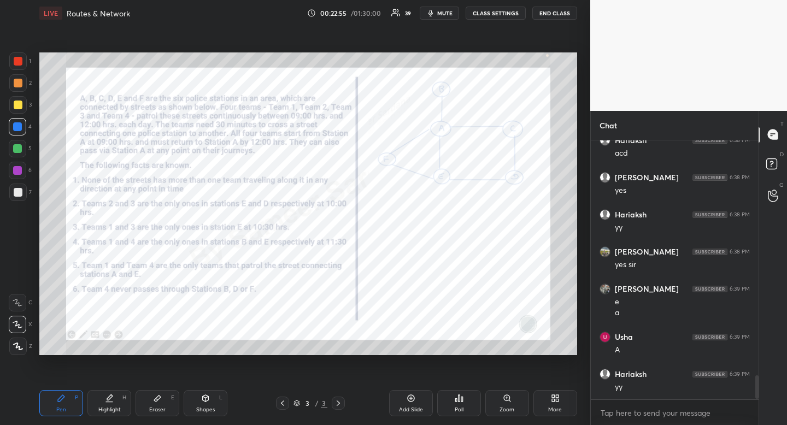
scroll to position [2647, 0]
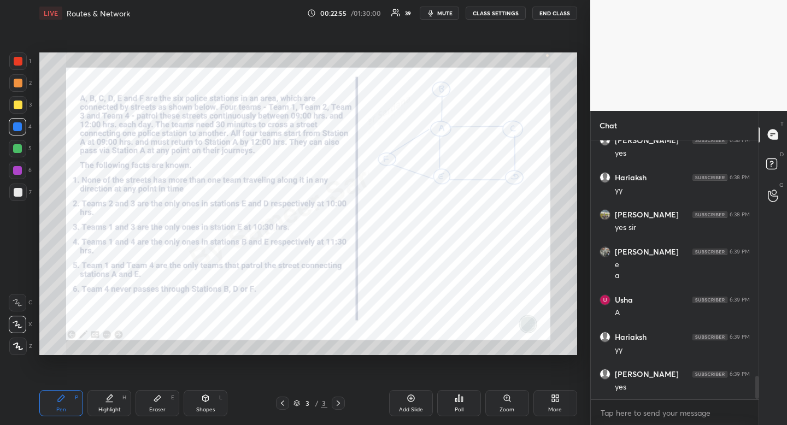
click at [113, 412] on div "Highlight" at bounding box center [109, 409] width 22 height 5
click at [113, 407] on div "Highlight" at bounding box center [109, 409] width 22 height 5
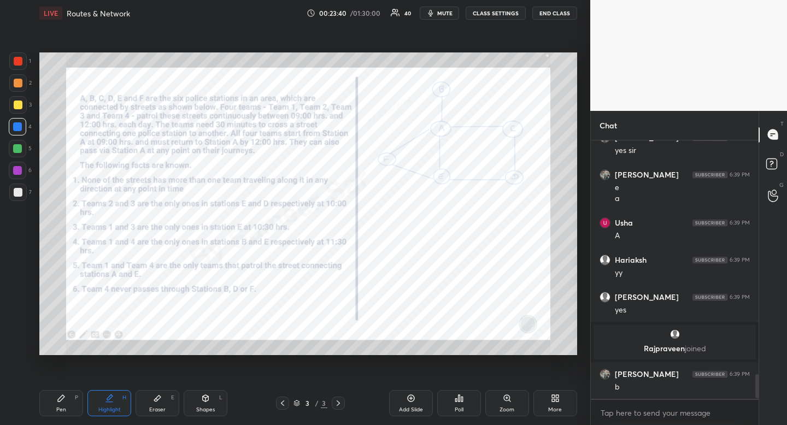
scroll to position [2495, 0]
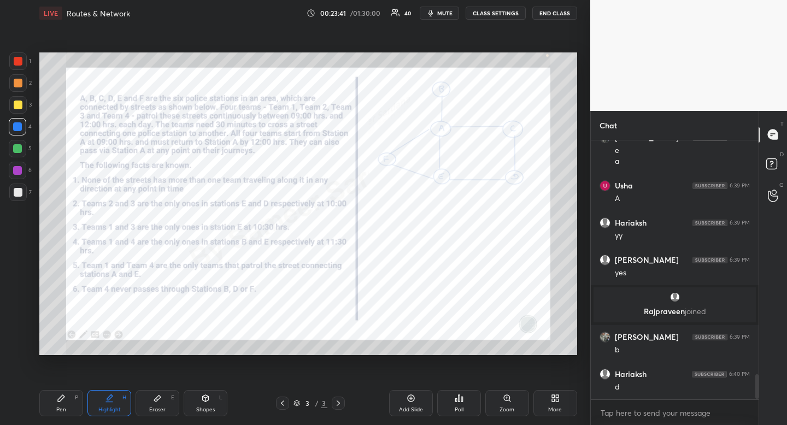
click at [55, 413] on div "Pen P" at bounding box center [61, 403] width 44 height 26
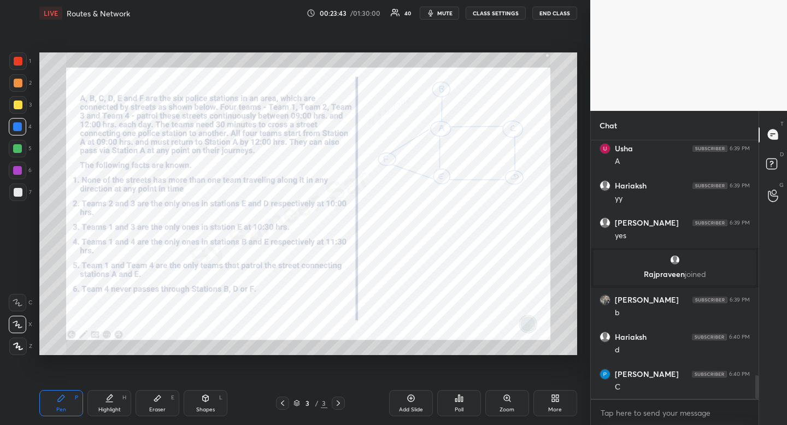
scroll to position [2570, 0]
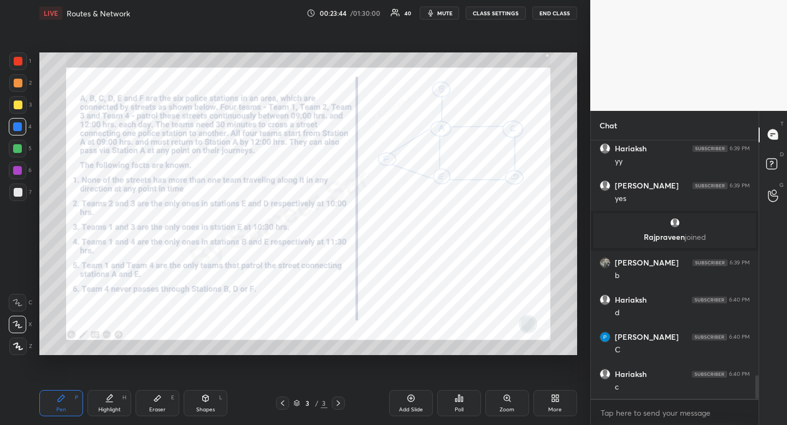
click at [113, 418] on div "Pen P Highlight H Eraser E Shapes L 3 / 3 Add Slide Poll Zoom More" at bounding box center [308, 404] width 538 height 44
drag, startPoint x: 110, startPoint y: 412, endPoint x: 130, endPoint y: 384, distance: 34.6
click at [110, 412] on div "Highlight" at bounding box center [109, 409] width 22 height 5
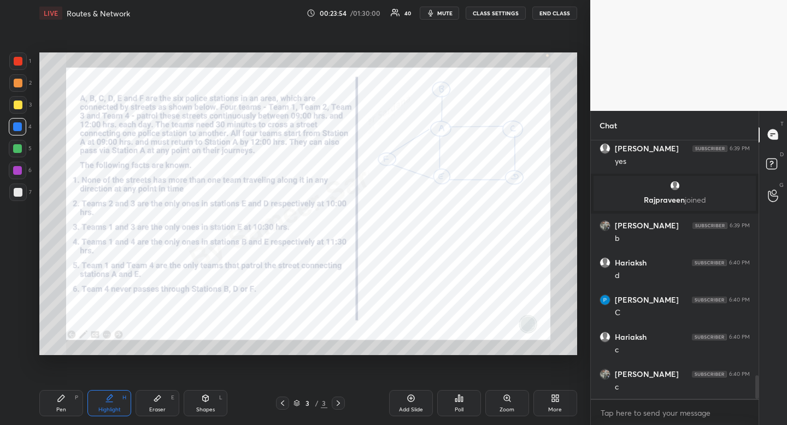
click at [57, 417] on div "Pen P Highlight H Eraser E Shapes L 3 / 3 Add Slide Poll Zoom More" at bounding box center [308, 404] width 538 height 44
click at [63, 411] on div "Pen" at bounding box center [61, 409] width 10 height 5
click at [69, 409] on div "Pen P" at bounding box center [61, 403] width 44 height 26
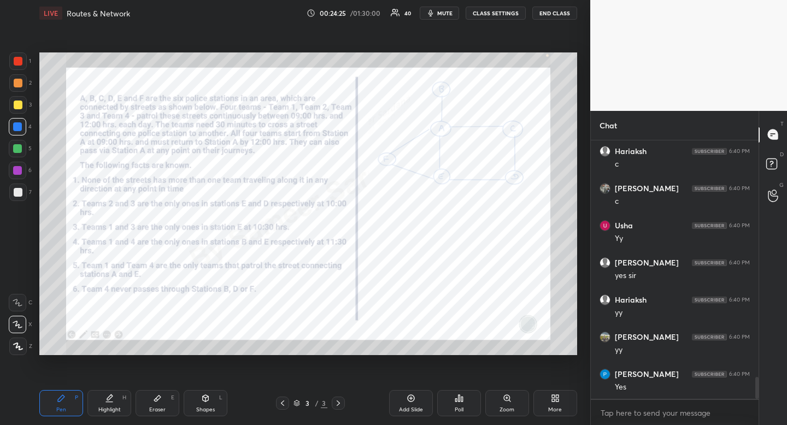
scroll to position [2830, 0]
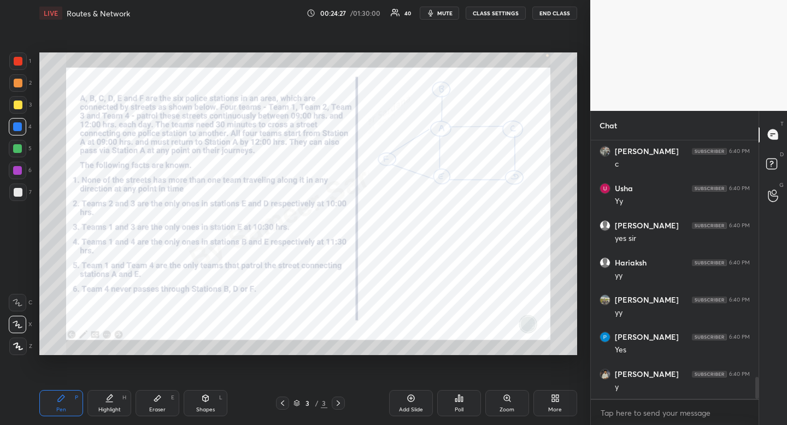
click at [110, 407] on div "Highlight" at bounding box center [109, 409] width 22 height 5
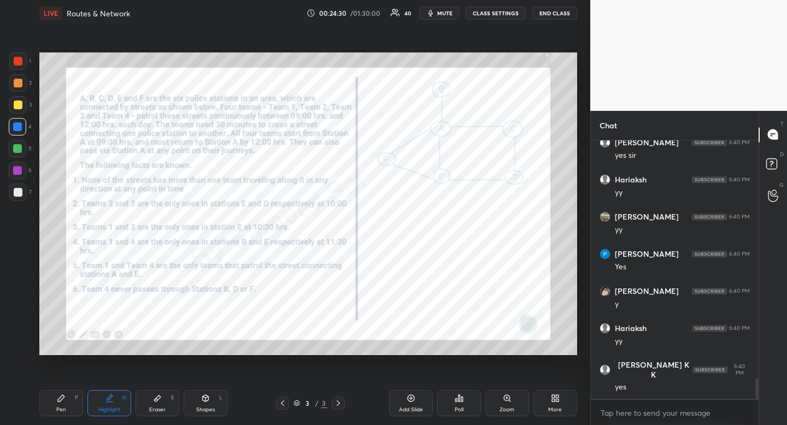
scroll to position [2950, 0]
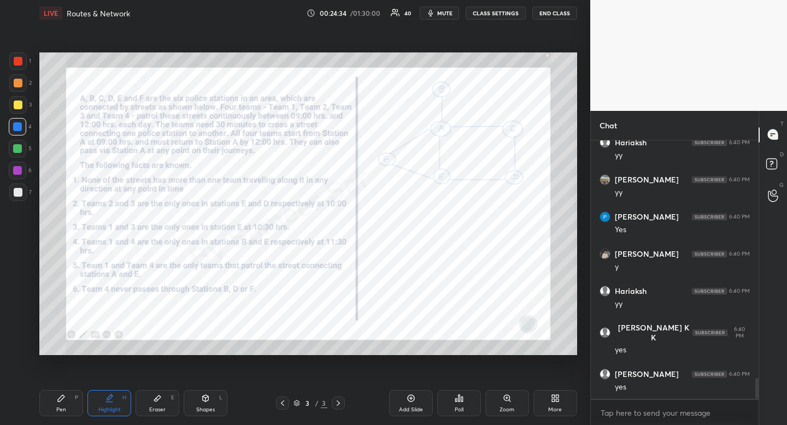
click at [58, 402] on icon at bounding box center [61, 398] width 9 height 9
drag, startPoint x: 58, startPoint y: 402, endPoint x: 24, endPoint y: 318, distance: 91.3
click at [58, 402] on icon at bounding box center [61, 398] width 9 height 9
click at [17, 132] on div at bounding box center [17, 126] width 17 height 17
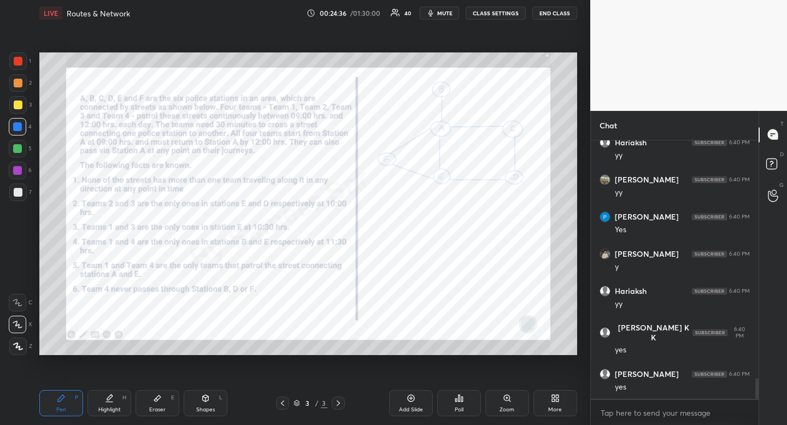
click at [116, 396] on div "Highlight H" at bounding box center [109, 403] width 44 height 26
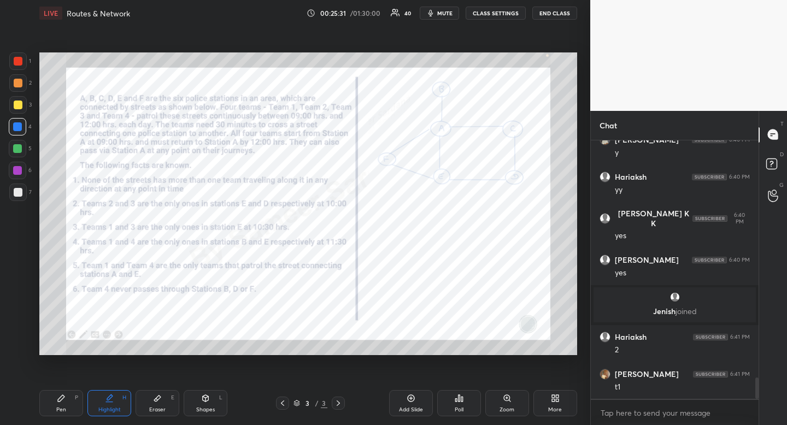
scroll to position [2924, 0]
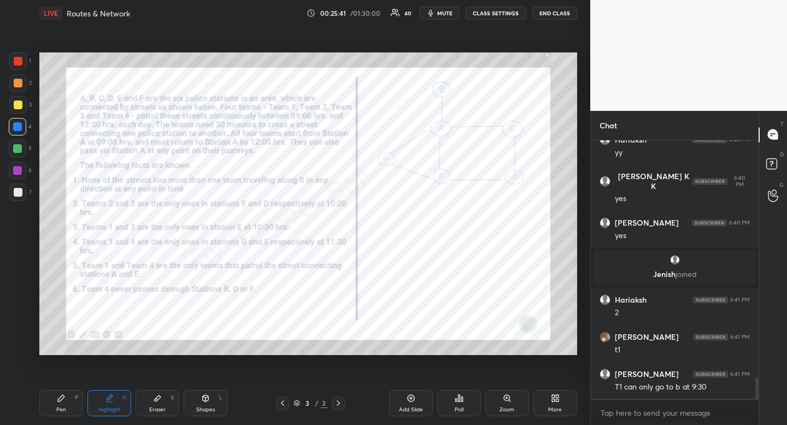
click at [79, 394] on div "Pen P" at bounding box center [61, 403] width 44 height 26
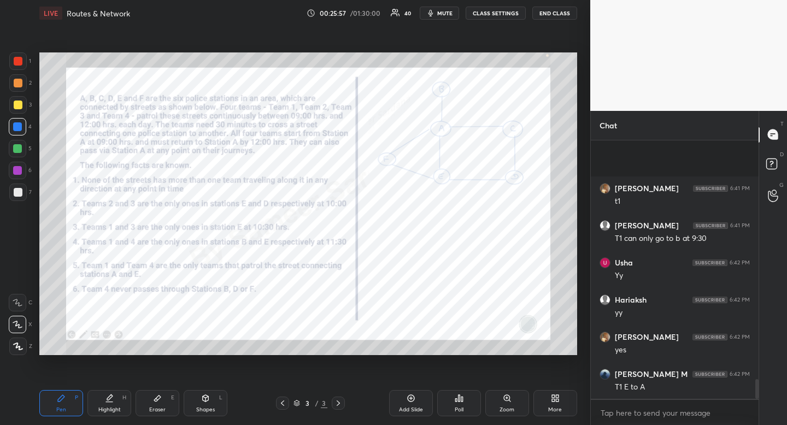
scroll to position [3147, 0]
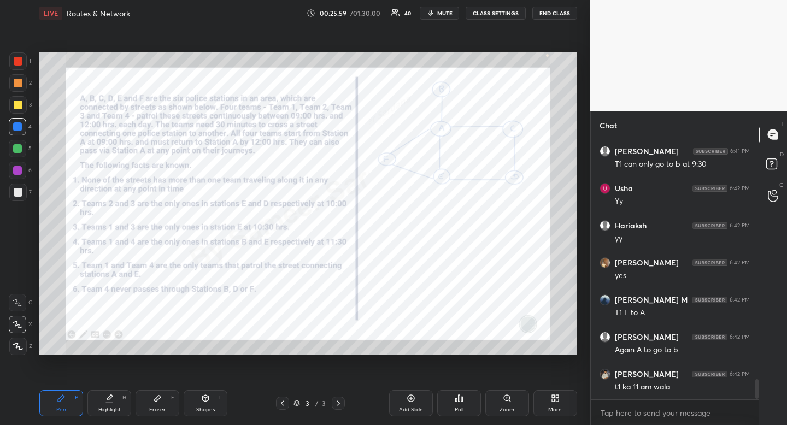
click at [106, 403] on div "Highlight H" at bounding box center [109, 403] width 44 height 26
click at [106, 405] on div "Highlight H" at bounding box center [109, 403] width 44 height 26
click at [107, 407] on div "Highlight" at bounding box center [109, 409] width 22 height 5
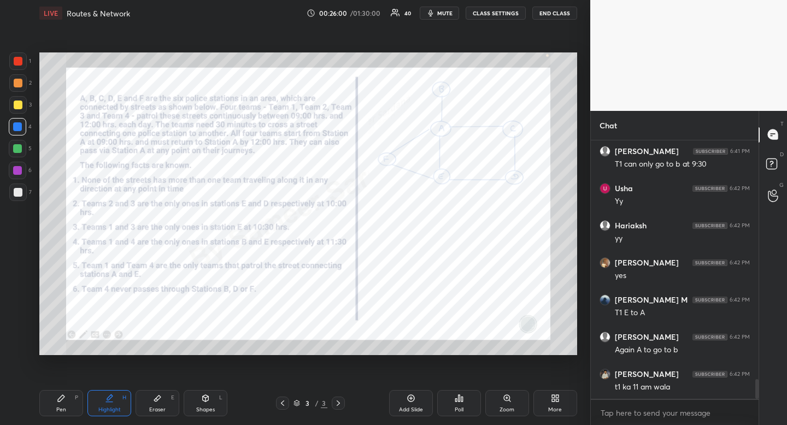
drag, startPoint x: 107, startPoint y: 407, endPoint x: 118, endPoint y: 399, distance: 14.1
click at [107, 407] on div "Highlight" at bounding box center [109, 409] width 22 height 5
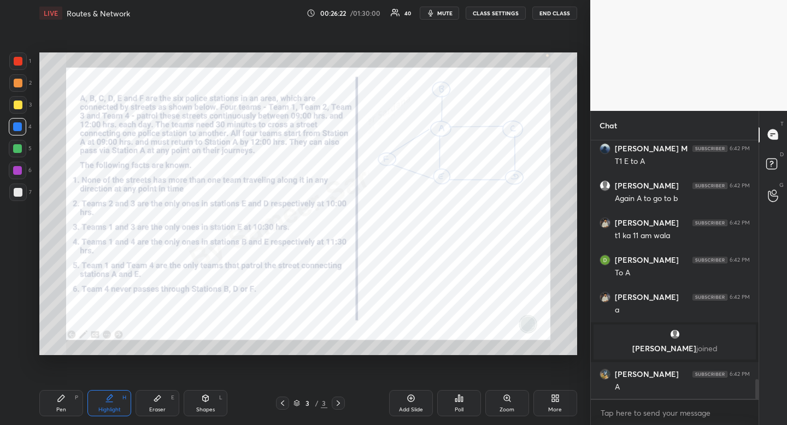
scroll to position [3260, 0]
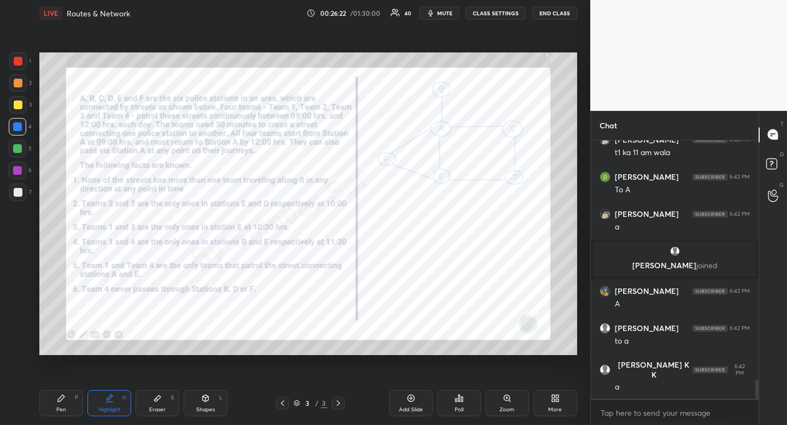
click at [55, 412] on div "Pen P" at bounding box center [61, 403] width 44 height 26
click at [60, 407] on div "Pen" at bounding box center [61, 409] width 10 height 5
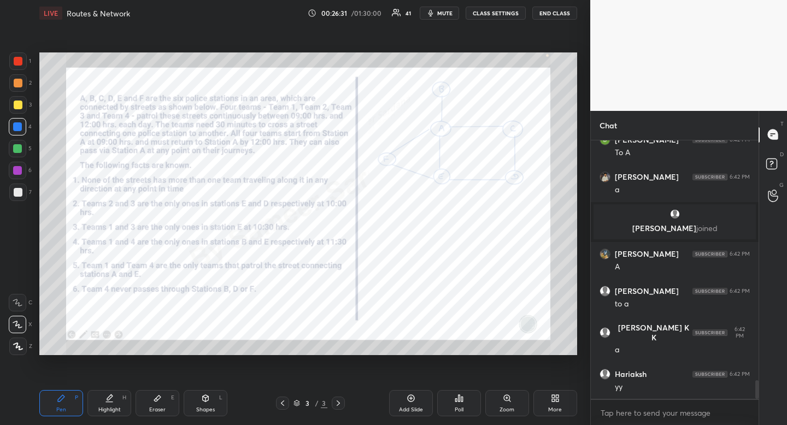
scroll to position [3335, 0]
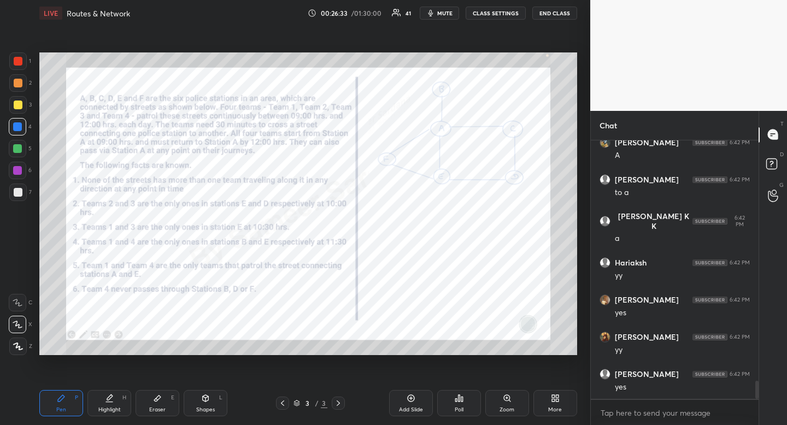
click at [112, 415] on div "Highlight H" at bounding box center [109, 403] width 44 height 26
click at [116, 415] on div "Highlight H" at bounding box center [109, 403] width 44 height 26
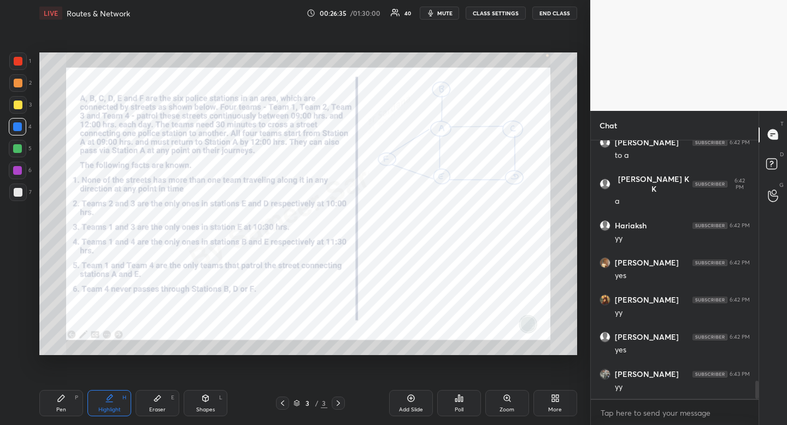
scroll to position [3483, 0]
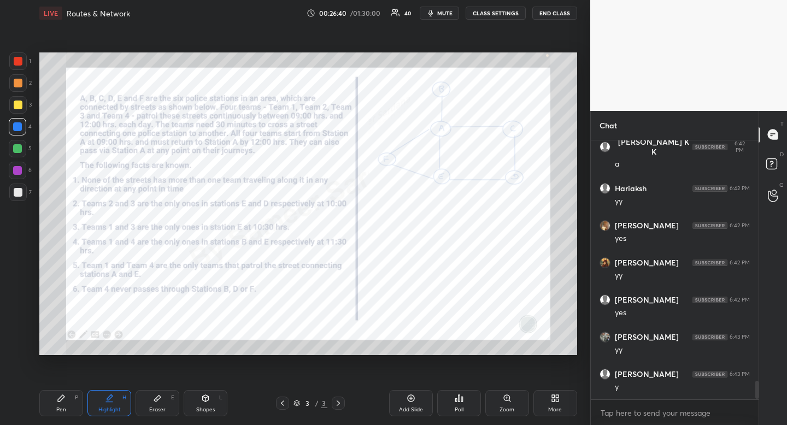
click at [108, 399] on icon at bounding box center [109, 397] width 5 height 5
drag, startPoint x: 108, startPoint y: 399, endPoint x: 157, endPoint y: 363, distance: 61.1
click at [109, 394] on div "Highlight H" at bounding box center [109, 403] width 44 height 26
click at [22, 60] on div at bounding box center [18, 61] width 9 height 9
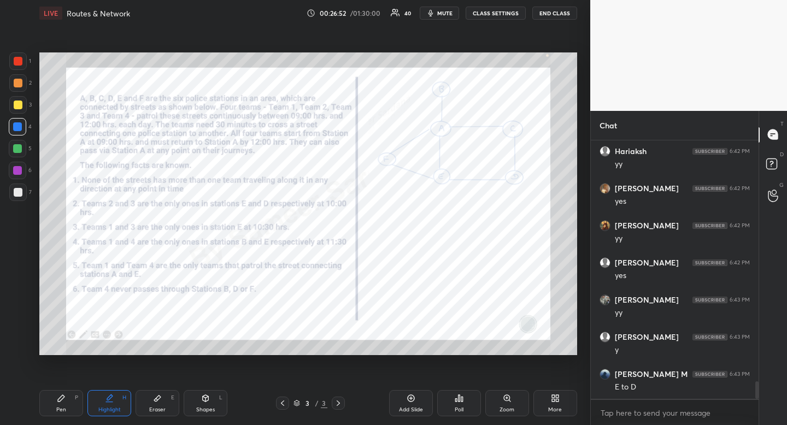
click at [22, 60] on div at bounding box center [18, 61] width 9 height 9
click at [111, 400] on icon at bounding box center [109, 398] width 9 height 9
click at [108, 413] on div "Highlight H" at bounding box center [109, 403] width 44 height 26
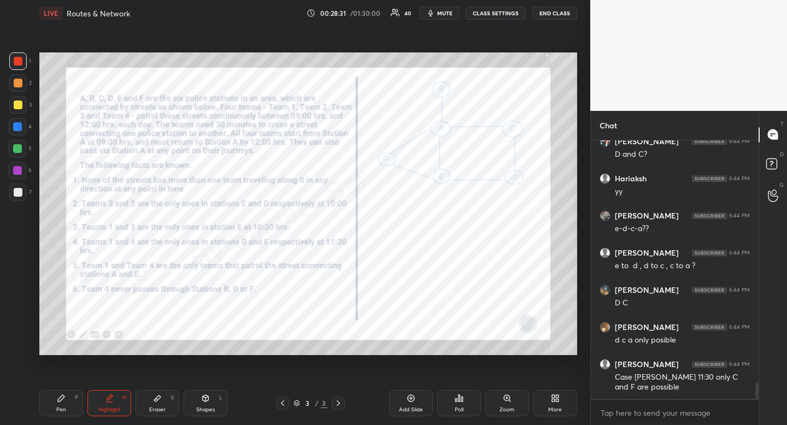
scroll to position [3877, 0]
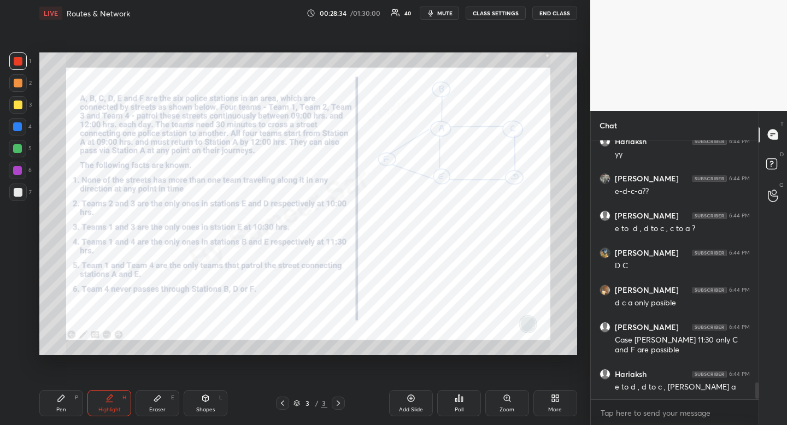
click at [70, 410] on div "Pen P" at bounding box center [61, 403] width 44 height 26
drag, startPoint x: 70, startPoint y: 410, endPoint x: 121, endPoint y: 360, distance: 71.5
click at [70, 410] on div "Pen P" at bounding box center [61, 403] width 44 height 26
click at [14, 119] on div at bounding box center [17, 126] width 17 height 17
click at [15, 119] on div at bounding box center [17, 126] width 17 height 17
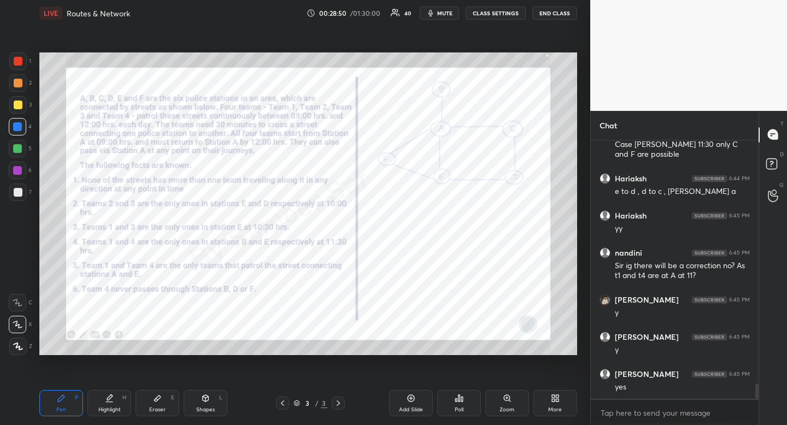
scroll to position [4119, 0]
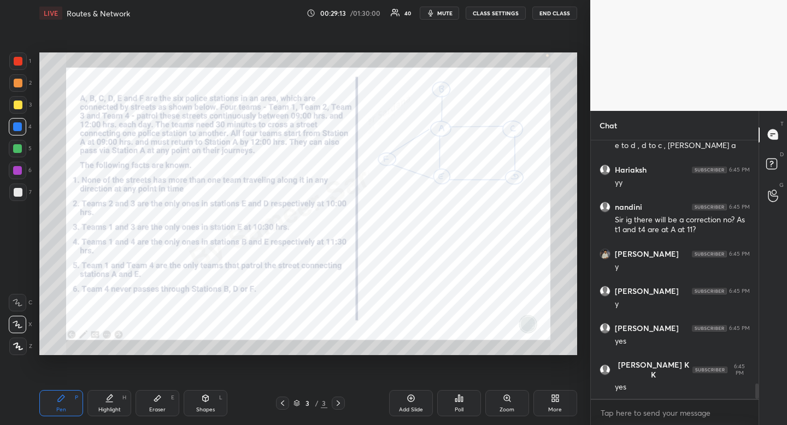
click at [119, 394] on div "Highlight H" at bounding box center [109, 403] width 44 height 26
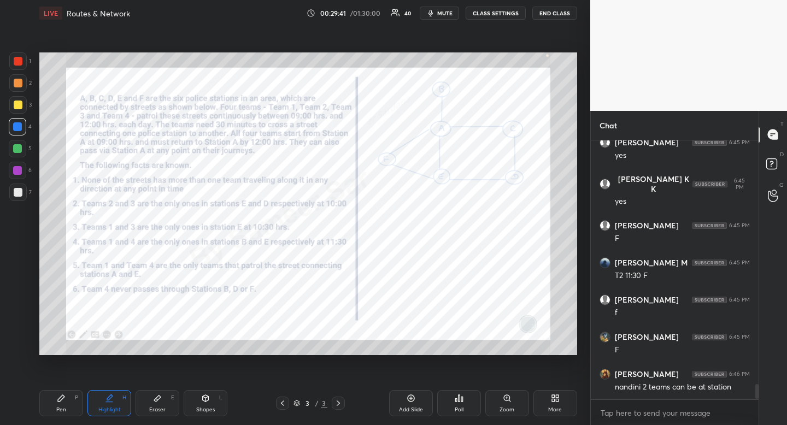
scroll to position [4342, 0]
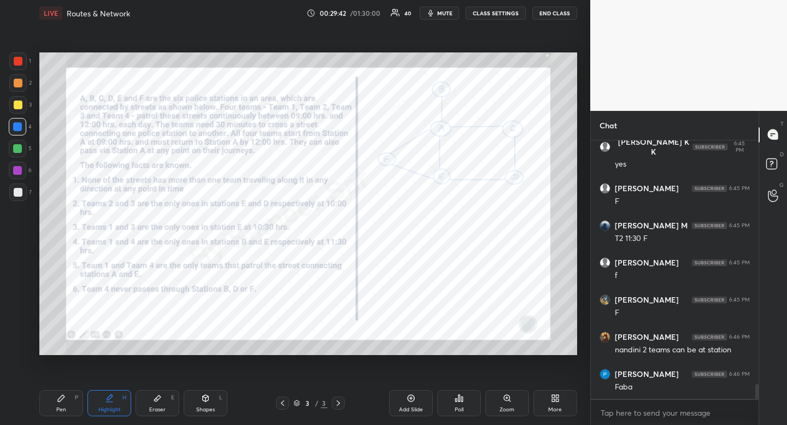
click at [62, 411] on div "Pen" at bounding box center [61, 409] width 10 height 5
click at [20, 150] on div at bounding box center [17, 148] width 9 height 9
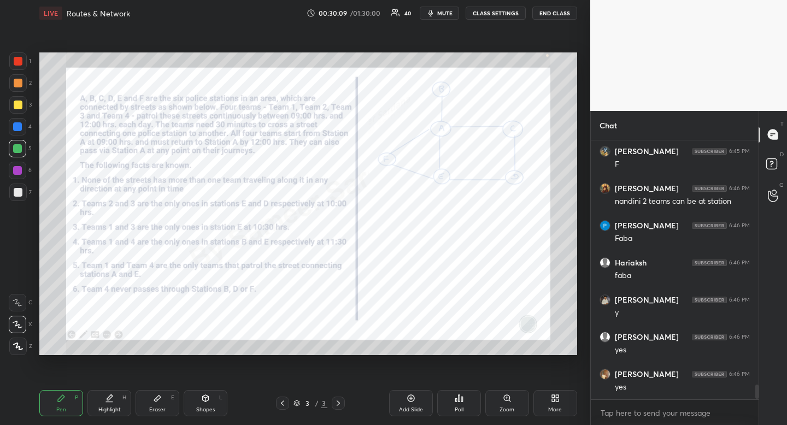
scroll to position [4527, 0]
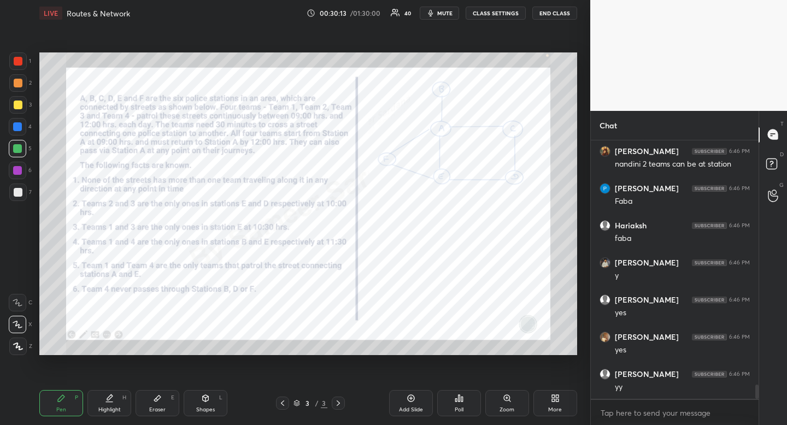
click at [118, 412] on div "Highlight" at bounding box center [109, 409] width 22 height 5
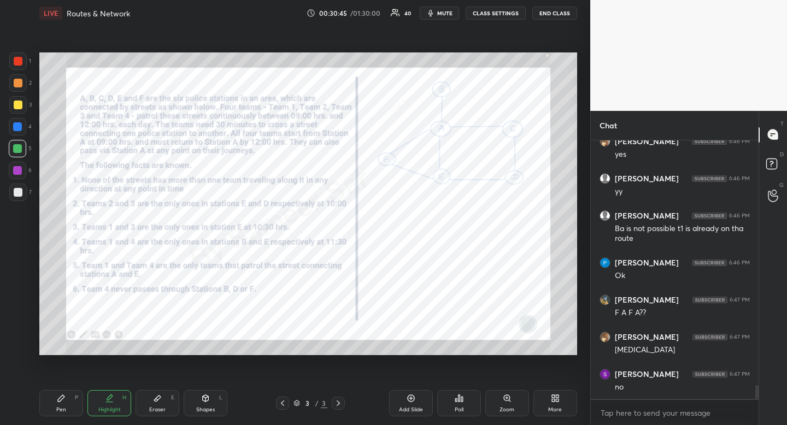
scroll to position [4760, 0]
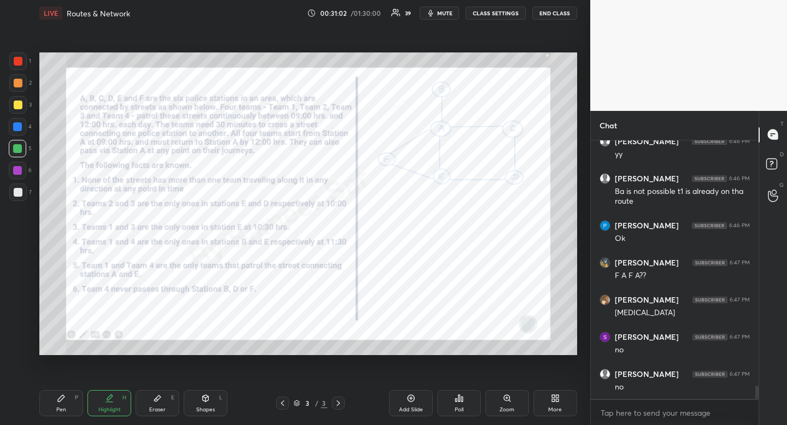
click at [67, 402] on div "Pen P" at bounding box center [61, 403] width 44 height 26
drag, startPoint x: 67, startPoint y: 402, endPoint x: 109, endPoint y: 367, distance: 54.8
click at [67, 402] on div "Pen P" at bounding box center [61, 403] width 44 height 26
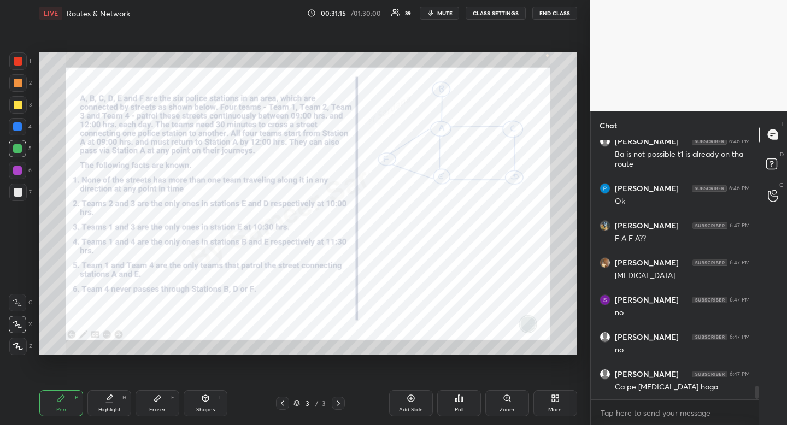
scroll to position [4835, 0]
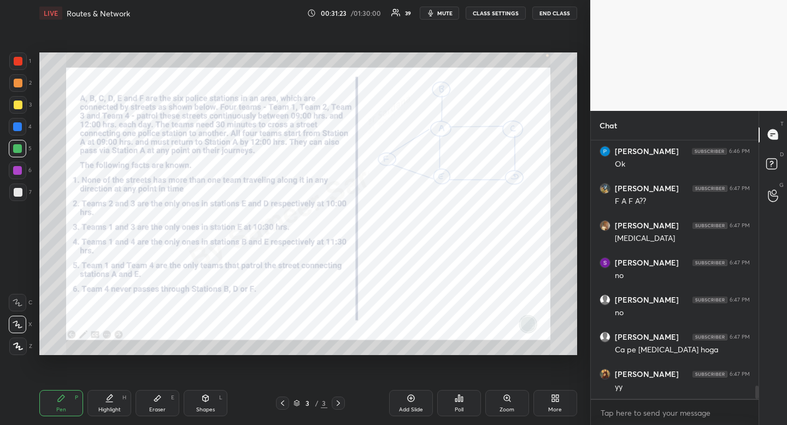
click at [116, 411] on div "Highlight" at bounding box center [109, 409] width 22 height 5
click at [164, 409] on div "Eraser" at bounding box center [157, 409] width 16 height 5
drag, startPoint x: 164, startPoint y: 409, endPoint x: 194, endPoint y: 380, distance: 41.8
click at [164, 409] on div "Eraser" at bounding box center [157, 409] width 16 height 5
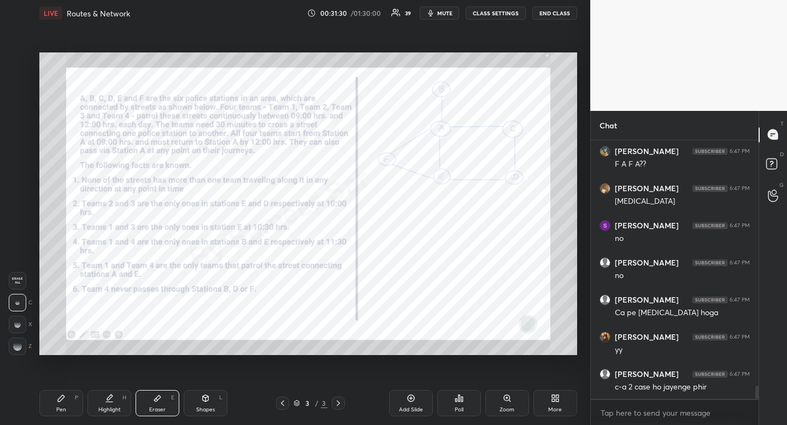
click at [70, 408] on div "Pen P" at bounding box center [61, 403] width 44 height 26
drag, startPoint x: 70, startPoint y: 408, endPoint x: 119, endPoint y: 379, distance: 56.9
click at [70, 408] on div "Pen P" at bounding box center [61, 403] width 44 height 26
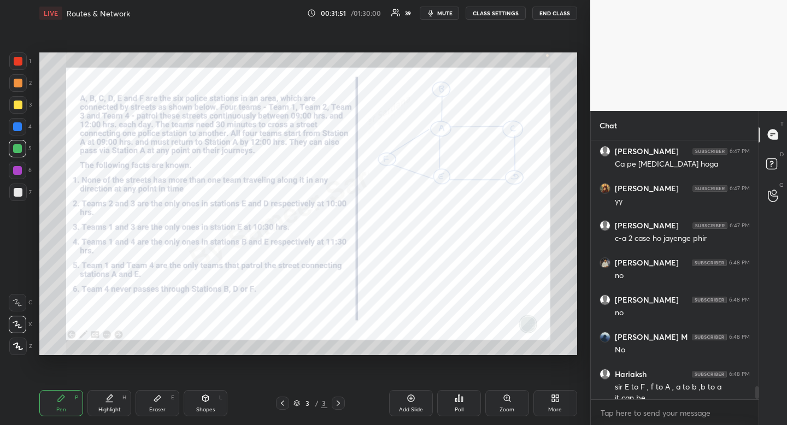
scroll to position [5031, 0]
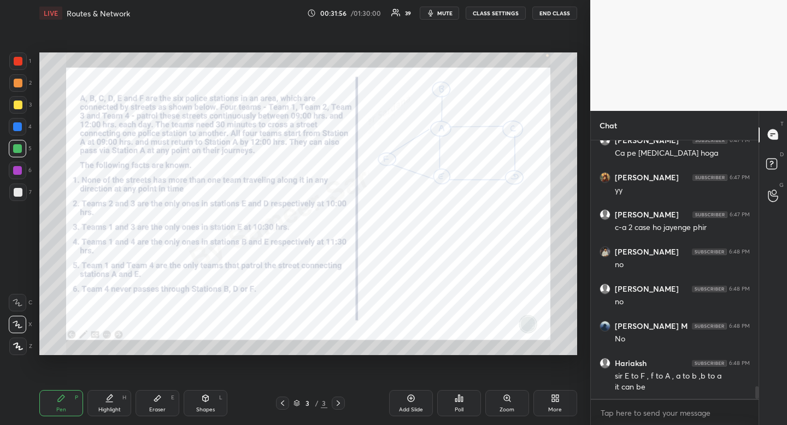
click at [115, 406] on div "Highlight H" at bounding box center [109, 403] width 44 height 26
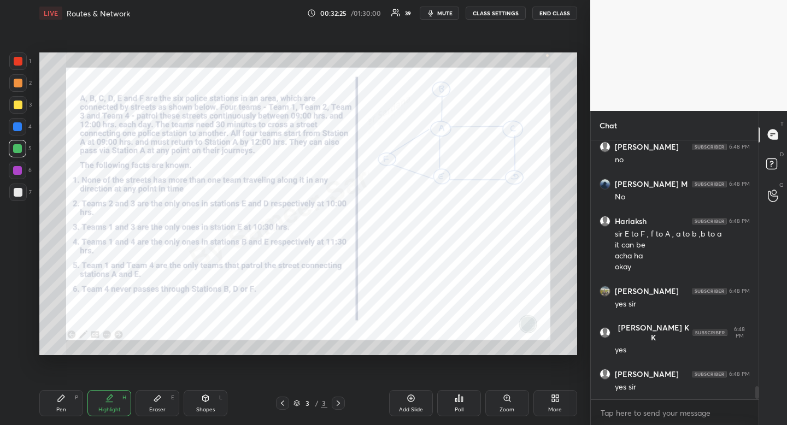
scroll to position [5211, 0]
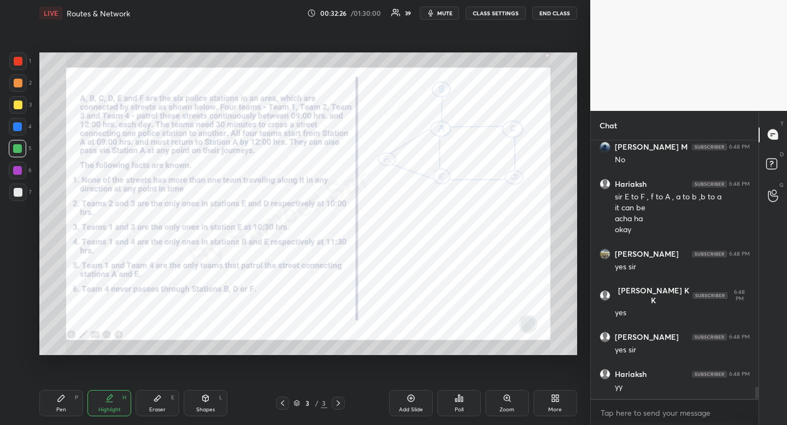
click at [339, 401] on icon at bounding box center [338, 403] width 9 height 9
click at [554, 403] on div "More" at bounding box center [556, 403] width 44 height 26
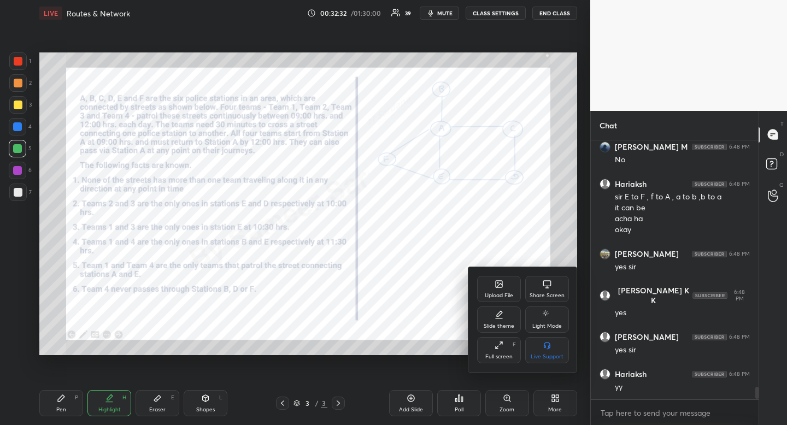
click at [493, 282] on div "Upload File" at bounding box center [499, 289] width 44 height 26
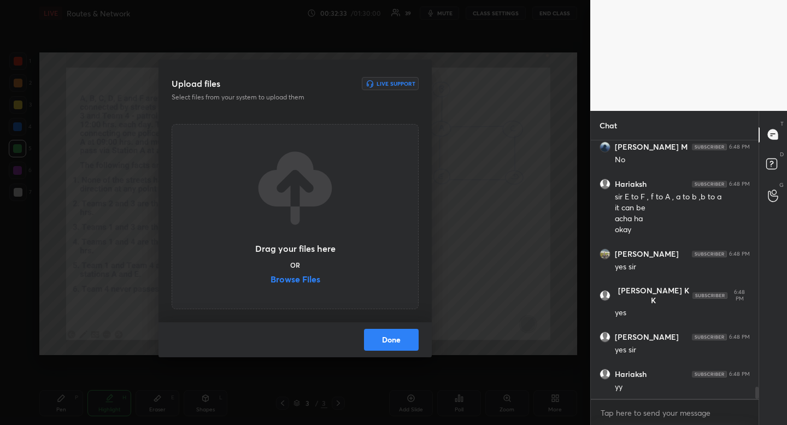
click at [302, 282] on label "Browse Files" at bounding box center [296, 280] width 50 height 11
click at [271, 282] on input "Browse Files" at bounding box center [271, 280] width 0 height 11
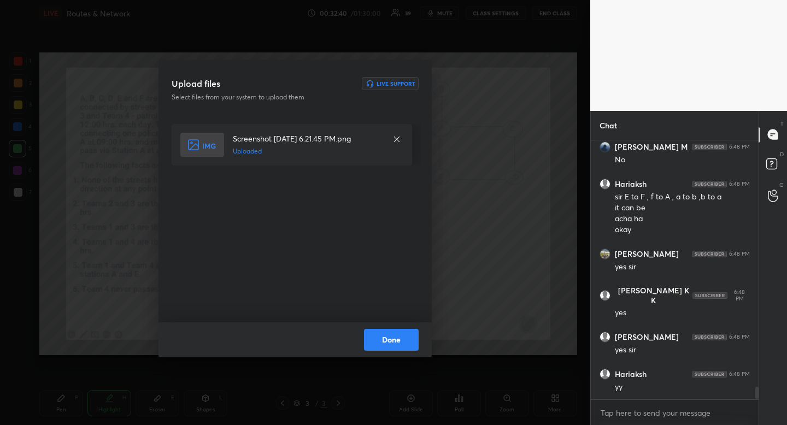
click at [408, 333] on button "Done" at bounding box center [391, 340] width 55 height 22
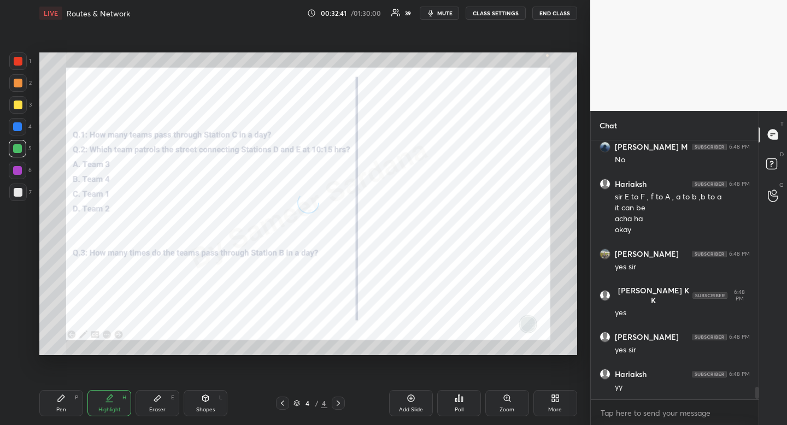
click at [17, 129] on div at bounding box center [17, 126] width 9 height 9
click at [75, 405] on div "Pen P" at bounding box center [61, 403] width 44 height 26
click at [68, 400] on div "Pen P" at bounding box center [61, 403] width 44 height 26
click at [285, 403] on icon at bounding box center [282, 403] width 9 height 9
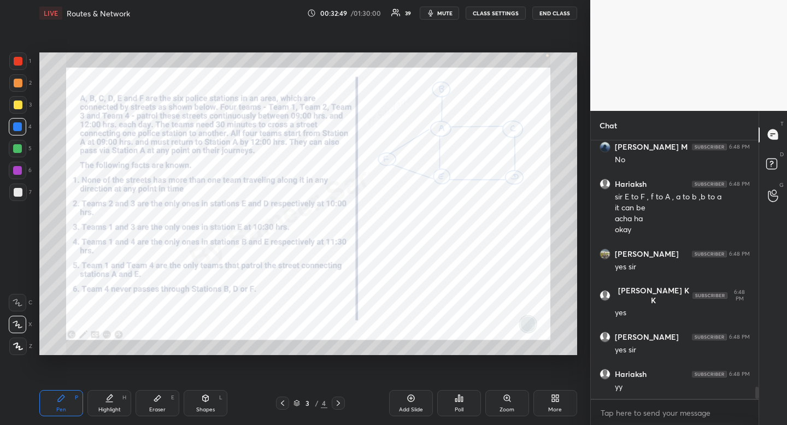
click at [111, 413] on div "Highlight" at bounding box center [109, 409] width 22 height 5
drag, startPoint x: 111, startPoint y: 413, endPoint x: 131, endPoint y: 402, distance: 22.5
click at [111, 413] on div "Highlight" at bounding box center [109, 409] width 22 height 5
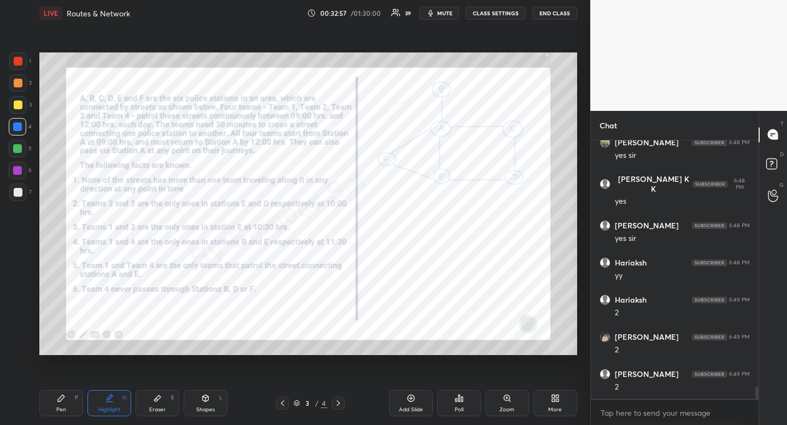
scroll to position [5359, 0]
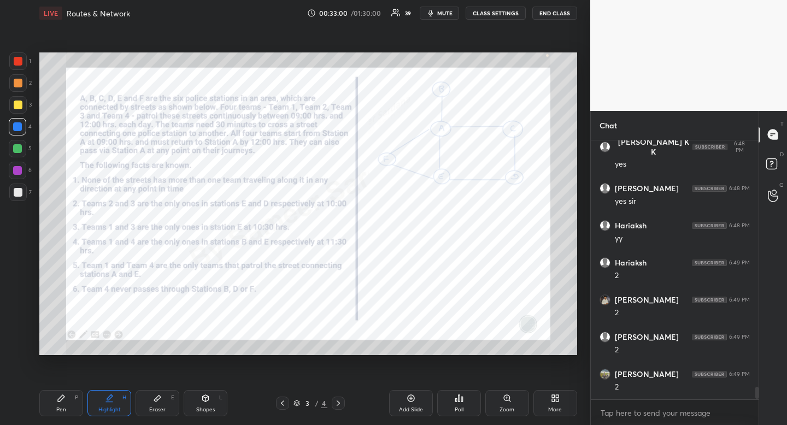
click at [343, 403] on div at bounding box center [338, 403] width 13 height 13
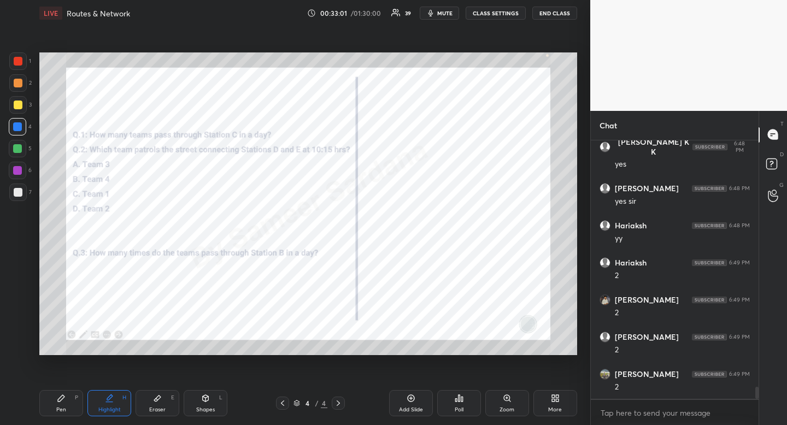
click at [68, 416] on div "Pen P Highlight H Eraser E Shapes L 4 / 4 Add Slide Poll Zoom More" at bounding box center [308, 404] width 538 height 44
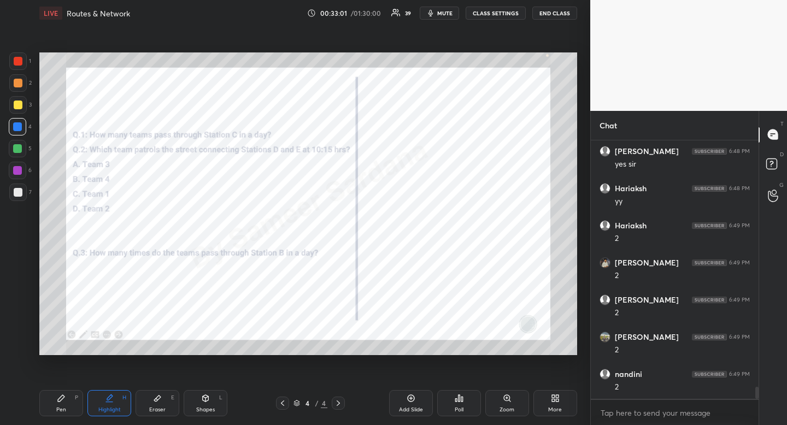
drag, startPoint x: 68, startPoint y: 417, endPoint x: 65, endPoint y: 412, distance: 6.4
click at [65, 412] on div "Pen P Highlight H Eraser E Shapes L 4 / 4 Add Slide Poll Zoom More" at bounding box center [308, 404] width 538 height 44
click at [64, 403] on div "Pen P" at bounding box center [61, 403] width 44 height 26
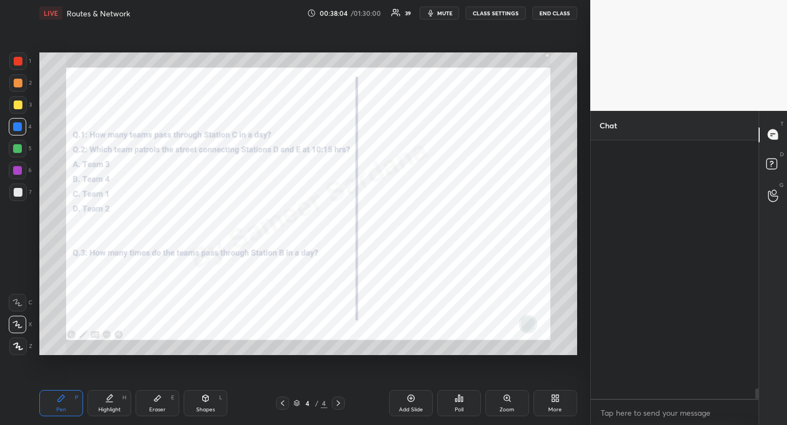
scroll to position [6048, 0]
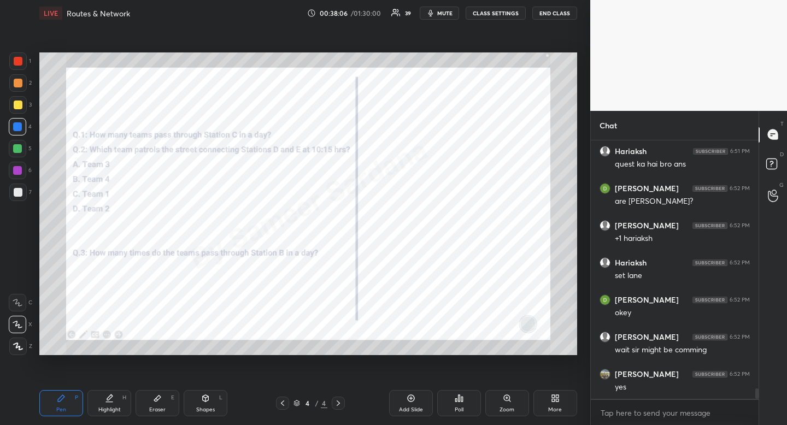
click at [559, 401] on icon at bounding box center [555, 398] width 9 height 9
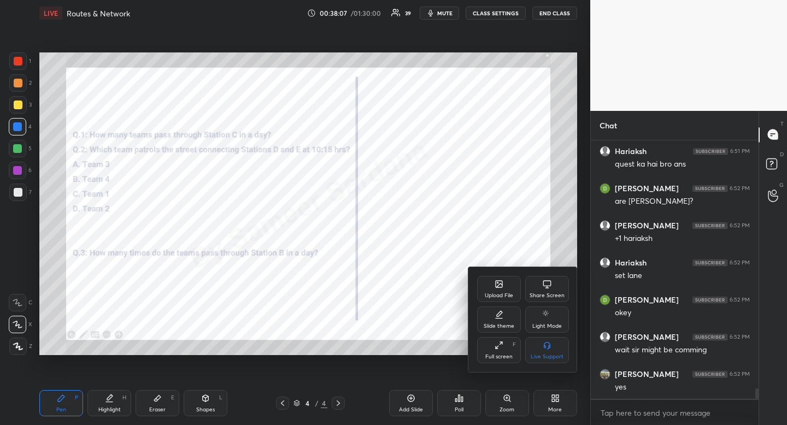
click at [488, 289] on div "Upload File" at bounding box center [499, 289] width 44 height 26
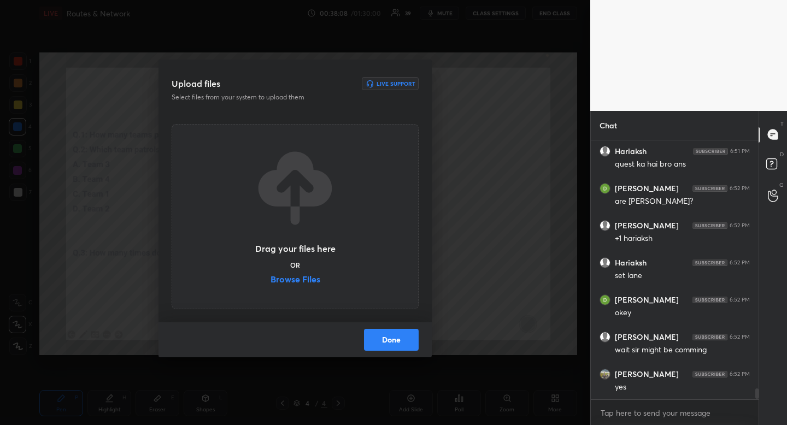
click at [301, 281] on label "Browse Files" at bounding box center [296, 280] width 50 height 11
click at [271, 281] on input "Browse Files" at bounding box center [271, 280] width 0 height 11
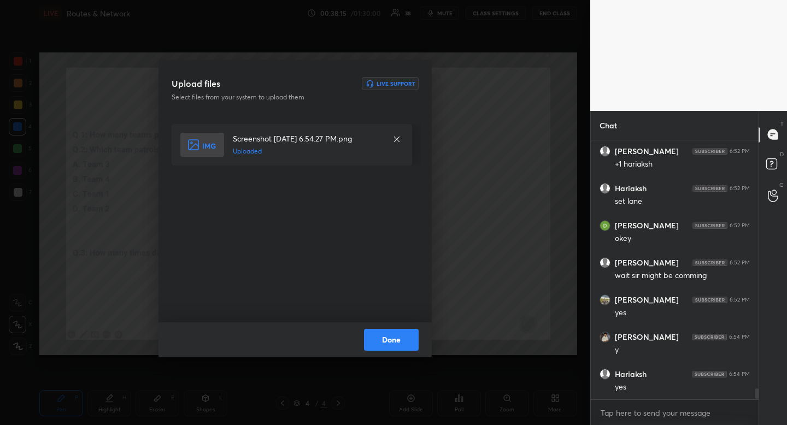
scroll to position [6160, 0]
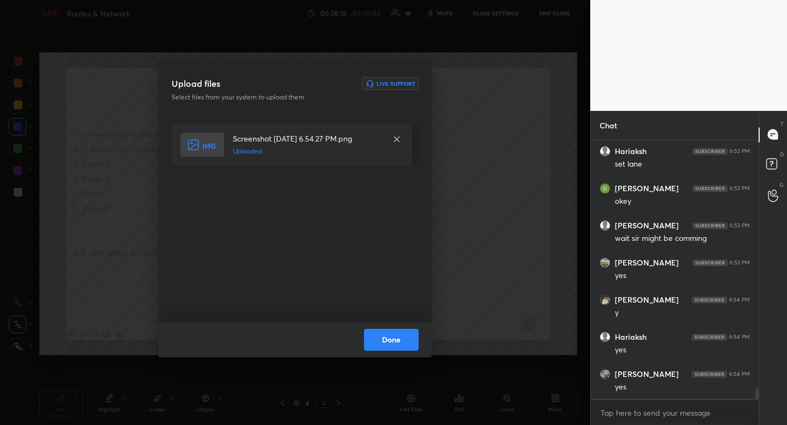
click at [407, 345] on button "Done" at bounding box center [391, 340] width 55 height 22
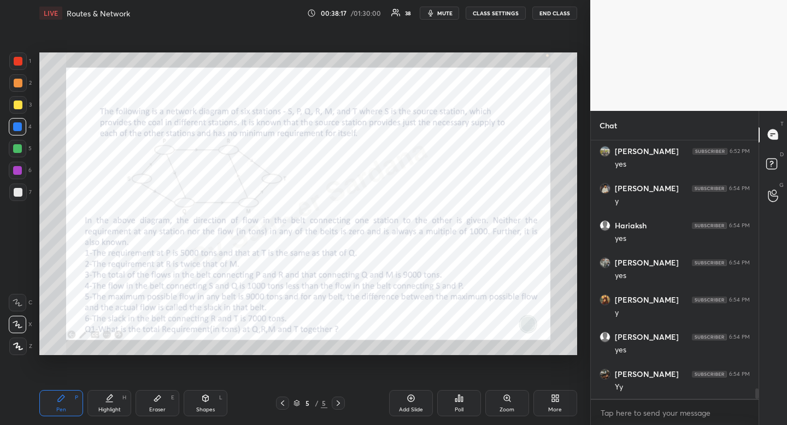
scroll to position [6308, 0]
click at [19, 62] on div at bounding box center [18, 61] width 9 height 9
click at [103, 401] on div "Highlight H" at bounding box center [109, 403] width 44 height 26
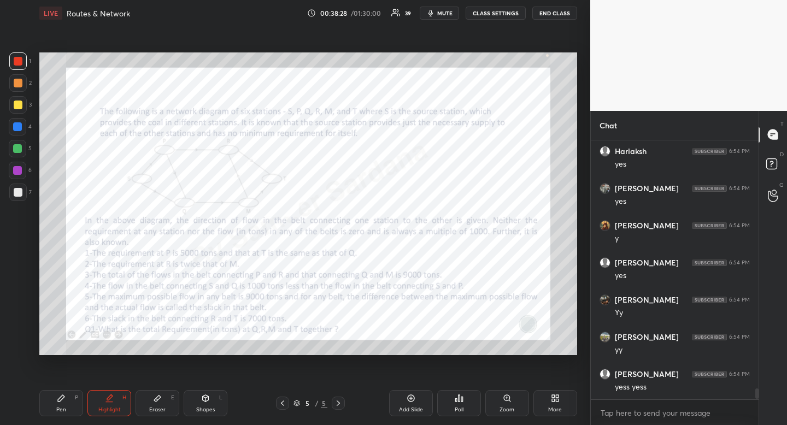
drag, startPoint x: 103, startPoint y: 401, endPoint x: 115, endPoint y: 362, distance: 41.2
click at [103, 401] on div "Highlight H" at bounding box center [109, 403] width 44 height 26
click at [25, 126] on div at bounding box center [17, 126] width 17 height 17
drag, startPoint x: 437, startPoint y: 14, endPoint x: 413, endPoint y: 8, distance: 25.5
click at [437, 14] on button "mute" at bounding box center [439, 13] width 39 height 13
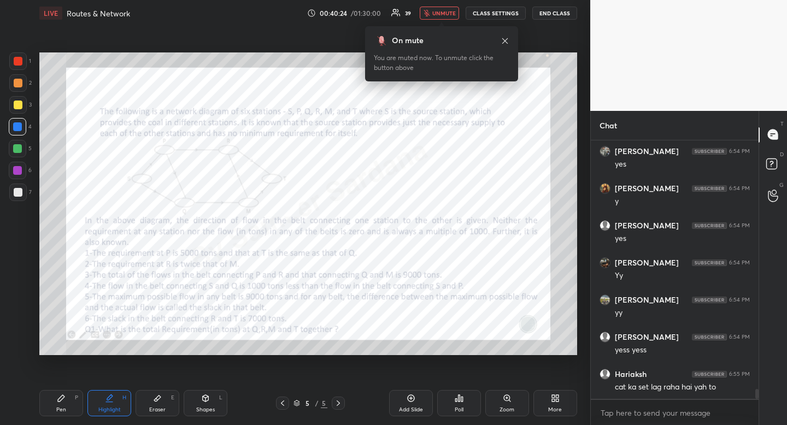
scroll to position [6423, 0]
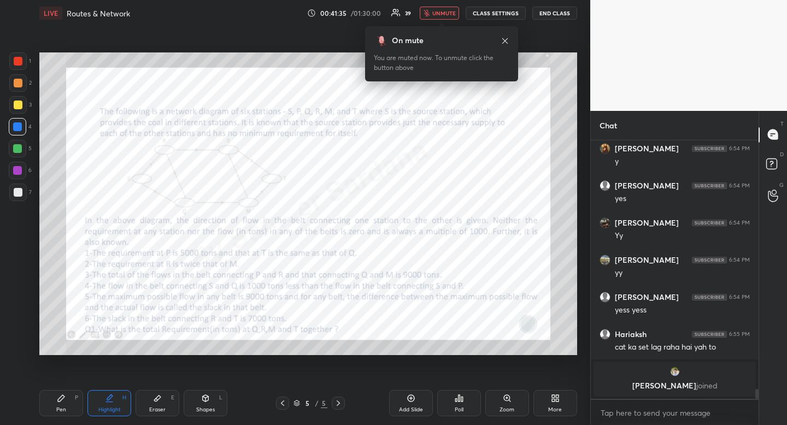
click at [28, 61] on div "1" at bounding box center [20, 60] width 22 height 17
click at [21, 62] on div at bounding box center [17, 60] width 17 height 17
drag, startPoint x: 22, startPoint y: 63, endPoint x: 17, endPoint y: 69, distance: 8.5
click at [22, 63] on div at bounding box center [17, 60] width 17 height 17
click at [506, 40] on icon at bounding box center [505, 41] width 9 height 9
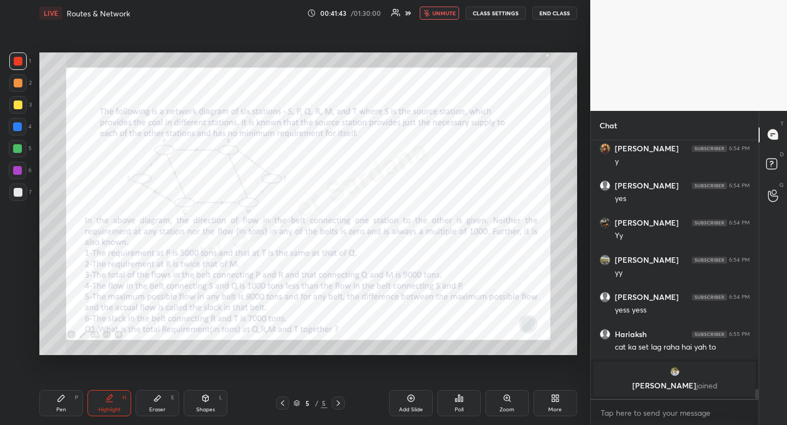
click at [21, 125] on div at bounding box center [17, 126] width 9 height 9
click at [21, 124] on div at bounding box center [17, 126] width 9 height 9
drag, startPoint x: 167, startPoint y: 400, endPoint x: 161, endPoint y: 391, distance: 10.6
click at [169, 401] on div "Eraser E" at bounding box center [158, 403] width 44 height 26
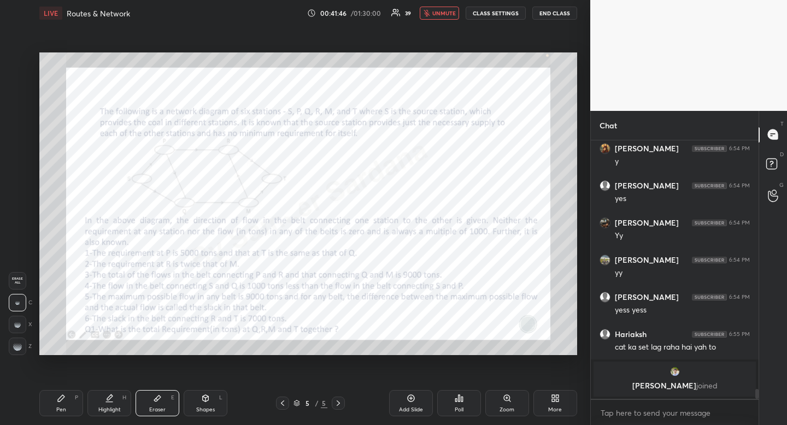
click at [67, 413] on div "Pen P" at bounding box center [61, 403] width 44 height 26
click at [22, 70] on div "1 2 3 4 5 6 7" at bounding box center [20, 128] width 23 height 153
click at [22, 69] on div at bounding box center [17, 60] width 17 height 17
click at [25, 129] on div at bounding box center [17, 126] width 17 height 17
drag, startPoint x: 25, startPoint y: 129, endPoint x: 22, endPoint y: 153, distance: 23.7
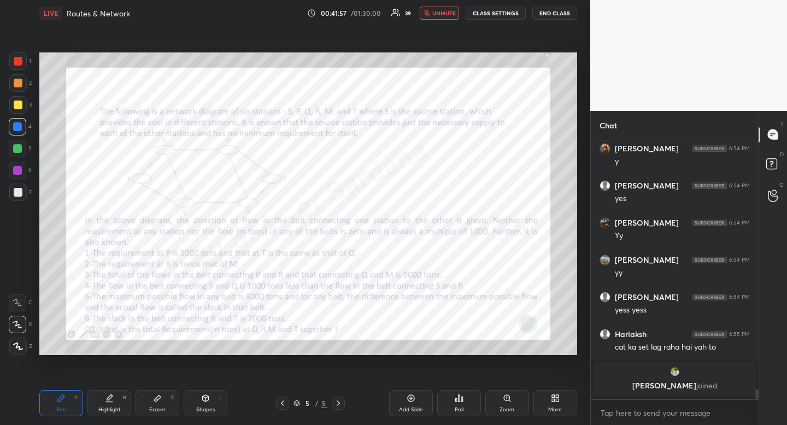
click at [22, 133] on div at bounding box center [17, 126] width 17 height 17
click at [430, 14] on icon "button" at bounding box center [427, 13] width 7 height 7
drag, startPoint x: 19, startPoint y: 60, endPoint x: 35, endPoint y: 77, distance: 23.2
click at [20, 60] on div at bounding box center [18, 61] width 9 height 9
drag, startPoint x: 113, startPoint y: 404, endPoint x: 113, endPoint y: 397, distance: 6.6
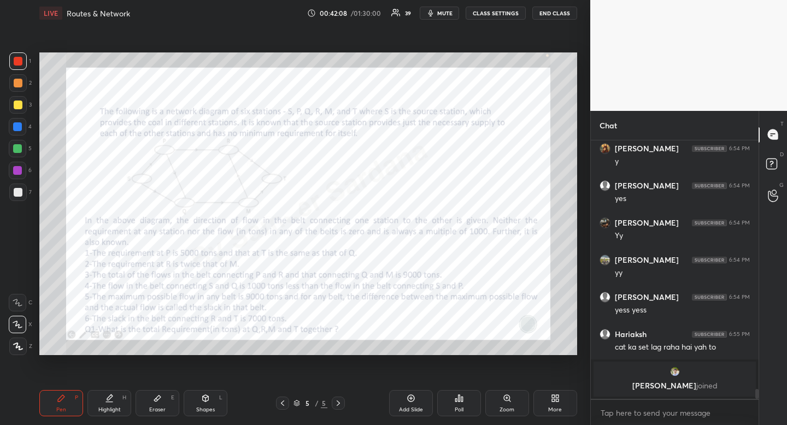
click at [113, 404] on div "Highlight H" at bounding box center [109, 403] width 44 height 26
click at [113, 397] on div "Highlight H" at bounding box center [109, 403] width 44 height 26
click at [161, 401] on icon at bounding box center [157, 398] width 9 height 9
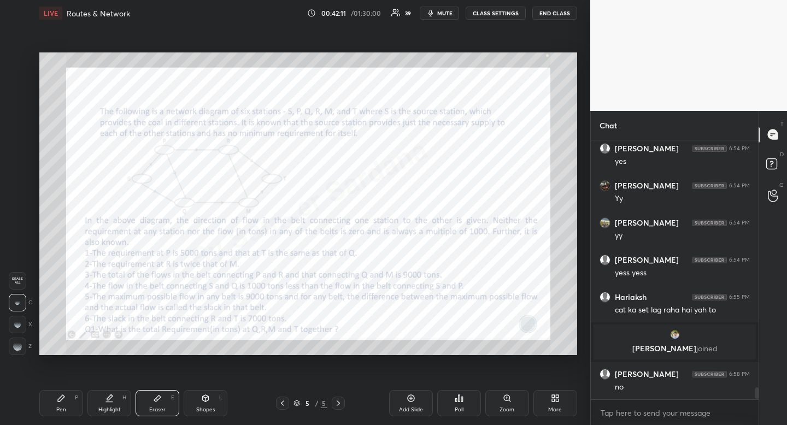
scroll to position [5628, 0]
click at [58, 401] on icon at bounding box center [61, 398] width 7 height 7
drag, startPoint x: 58, startPoint y: 401, endPoint x: 56, endPoint y: 386, distance: 15.0
click at [58, 401] on icon at bounding box center [61, 398] width 7 height 7
click at [15, 129] on div at bounding box center [17, 126] width 9 height 9
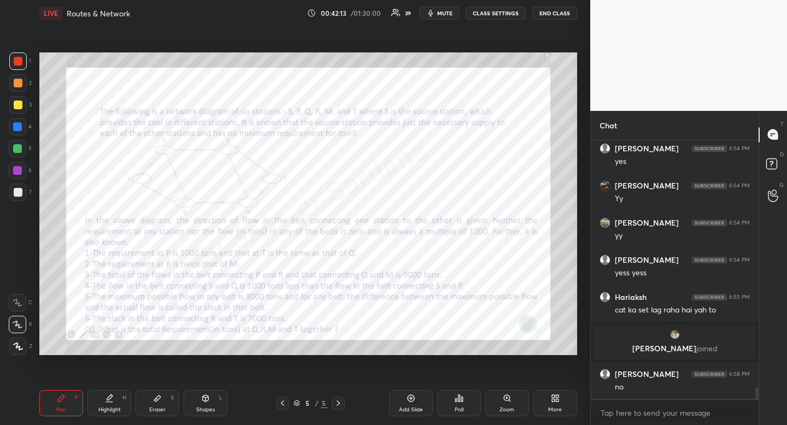
scroll to position [5665, 0]
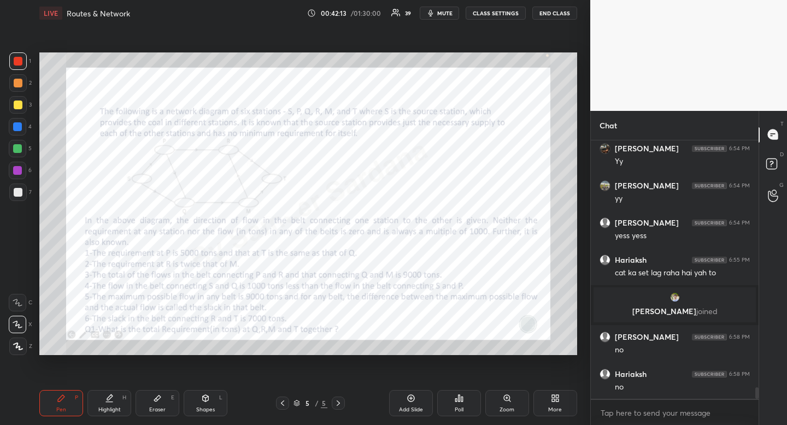
click at [15, 129] on div at bounding box center [17, 126] width 9 height 9
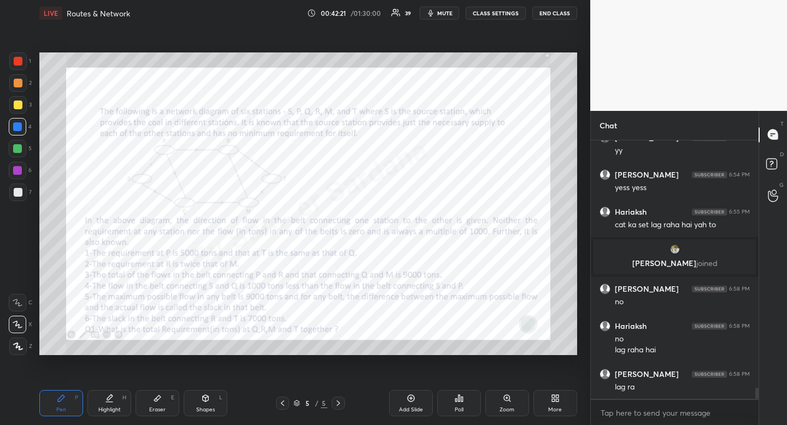
scroll to position [5750, 0]
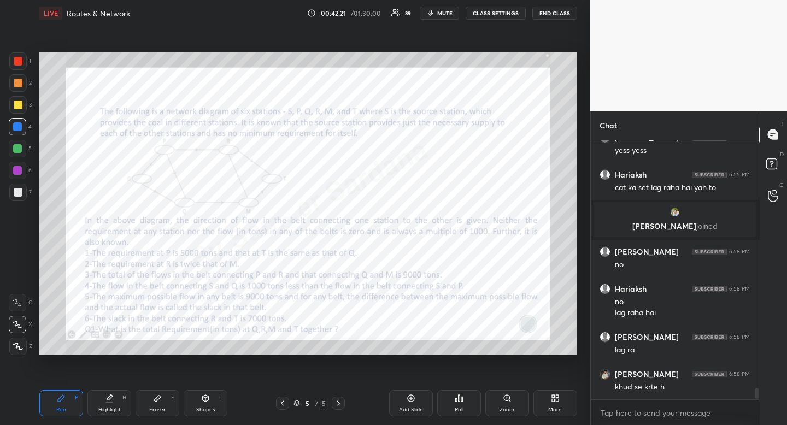
click at [212, 401] on div "Shapes L" at bounding box center [206, 403] width 44 height 26
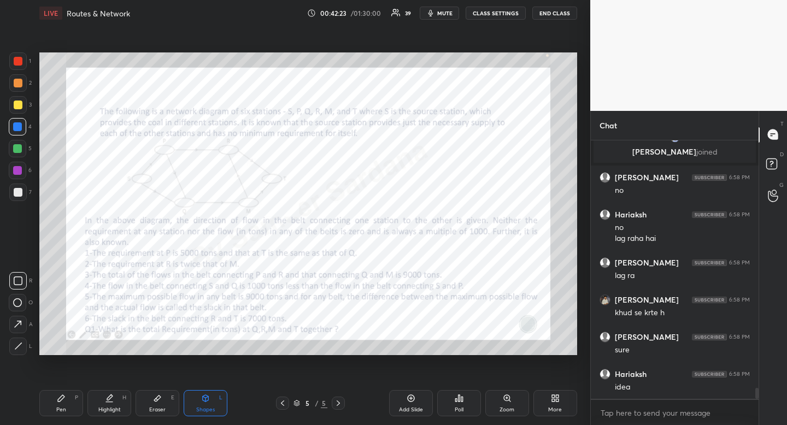
click at [24, 280] on div at bounding box center [17, 280] width 17 height 17
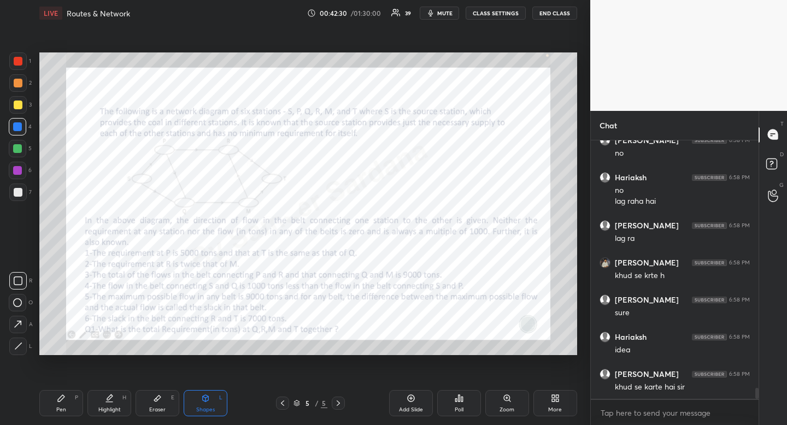
click at [111, 402] on icon at bounding box center [109, 402] width 7 height 0
click at [68, 408] on div "Pen P" at bounding box center [61, 403] width 44 height 26
drag, startPoint x: 68, startPoint y: 408, endPoint x: 84, endPoint y: 367, distance: 44.7
click at [68, 408] on div "Pen P" at bounding box center [61, 403] width 44 height 26
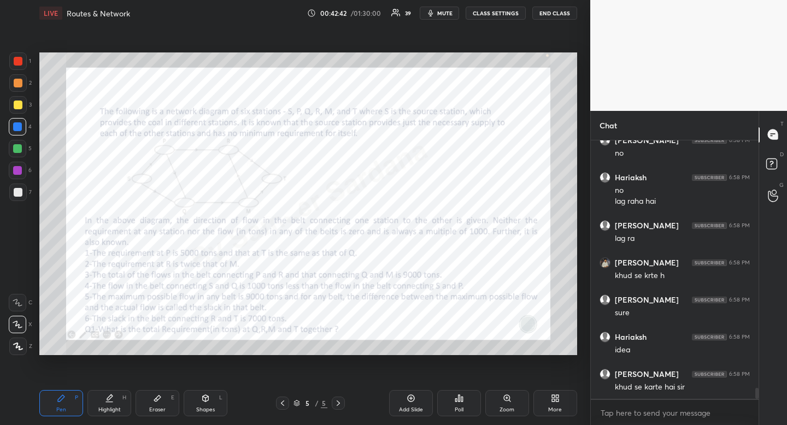
click at [103, 409] on div "Highlight" at bounding box center [109, 409] width 22 height 5
drag, startPoint x: 103, startPoint y: 409, endPoint x: 111, endPoint y: 367, distance: 42.9
click at [104, 405] on div "Highlight H" at bounding box center [109, 403] width 44 height 26
click at [61, 412] on div "Pen" at bounding box center [61, 409] width 10 height 5
click at [56, 406] on div "Pen P" at bounding box center [61, 403] width 44 height 26
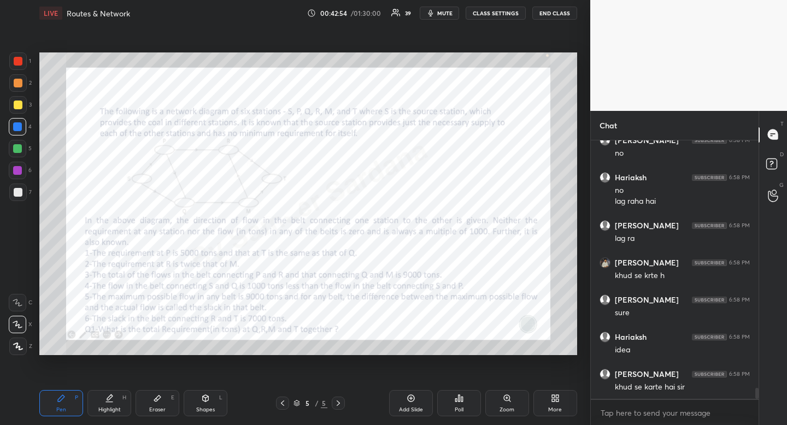
click at [17, 60] on div at bounding box center [18, 61] width 9 height 9
drag, startPoint x: 17, startPoint y: 61, endPoint x: 8, endPoint y: 69, distance: 12.8
click at [17, 61] on div at bounding box center [18, 61] width 9 height 9
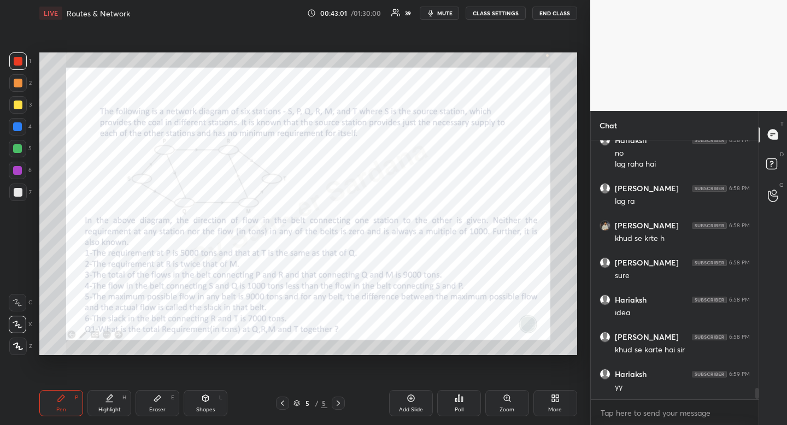
scroll to position [5936, 0]
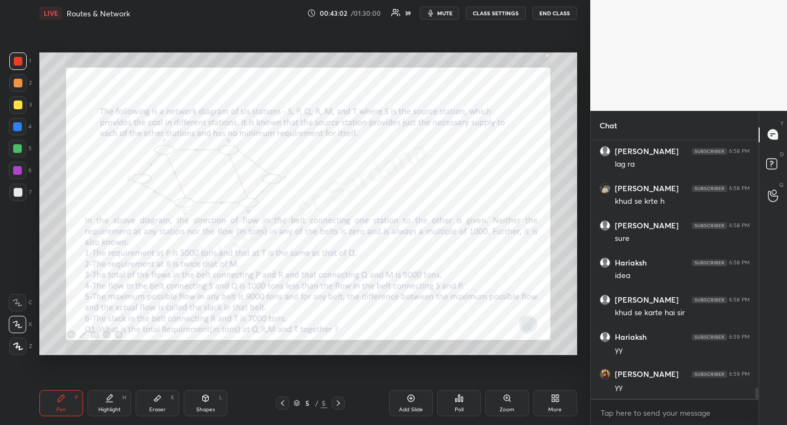
click at [66, 407] on div "Pen P" at bounding box center [61, 403] width 44 height 26
click at [65, 411] on div "Pen" at bounding box center [61, 409] width 10 height 5
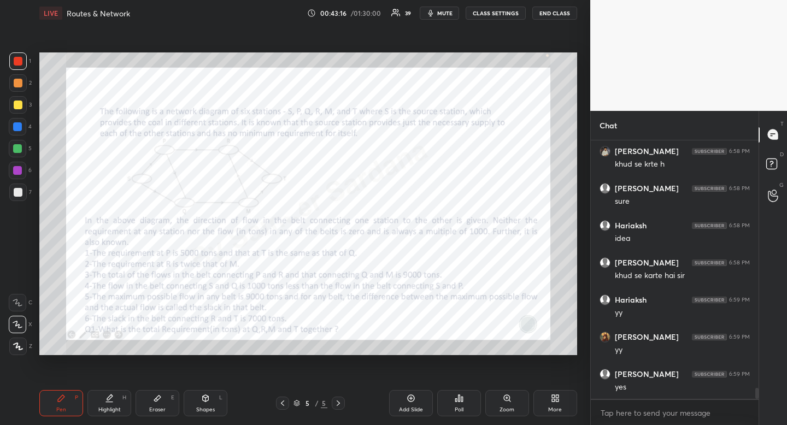
click at [160, 366] on div "Setting up your live class Poll for secs No correct answer Start poll" at bounding box center [308, 203] width 547 height 355
click at [165, 403] on div "Eraser E" at bounding box center [158, 403] width 44 height 26
drag, startPoint x: 165, startPoint y: 403, endPoint x: 168, endPoint y: 375, distance: 28.1
click at [165, 403] on div "Eraser E" at bounding box center [158, 403] width 44 height 26
drag, startPoint x: 60, startPoint y: 403, endPoint x: 66, endPoint y: 400, distance: 6.1
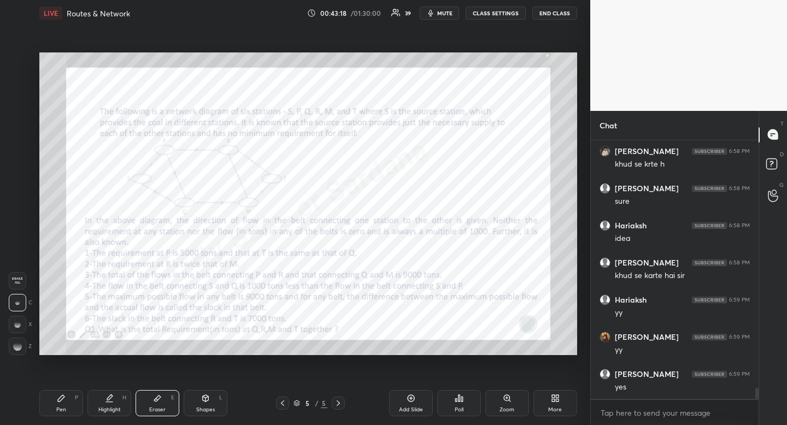
click at [60, 403] on div "Pen P" at bounding box center [61, 403] width 44 height 26
click at [65, 401] on icon at bounding box center [61, 398] width 9 height 9
click at [118, 409] on div "Highlight" at bounding box center [109, 409] width 22 height 5
drag, startPoint x: 118, startPoint y: 409, endPoint x: 125, endPoint y: 402, distance: 9.7
click at [122, 405] on div "Highlight H" at bounding box center [109, 403] width 44 height 26
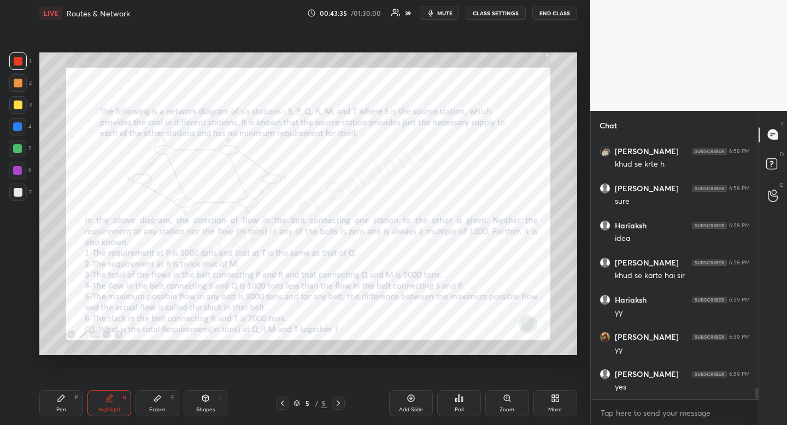
click at [64, 407] on div "Pen" at bounding box center [61, 409] width 10 height 5
drag, startPoint x: 64, startPoint y: 407, endPoint x: 50, endPoint y: 401, distance: 15.2
click at [64, 407] on div "Pen" at bounding box center [61, 409] width 10 height 5
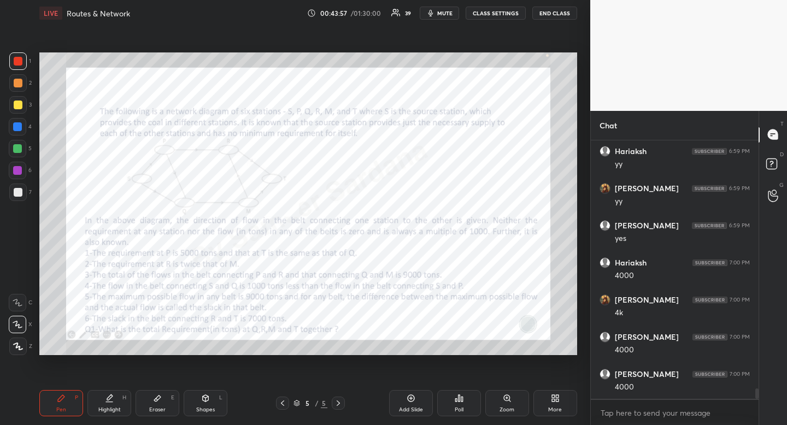
scroll to position [6196, 0]
click at [152, 414] on div "Eraser E" at bounding box center [158, 403] width 44 height 26
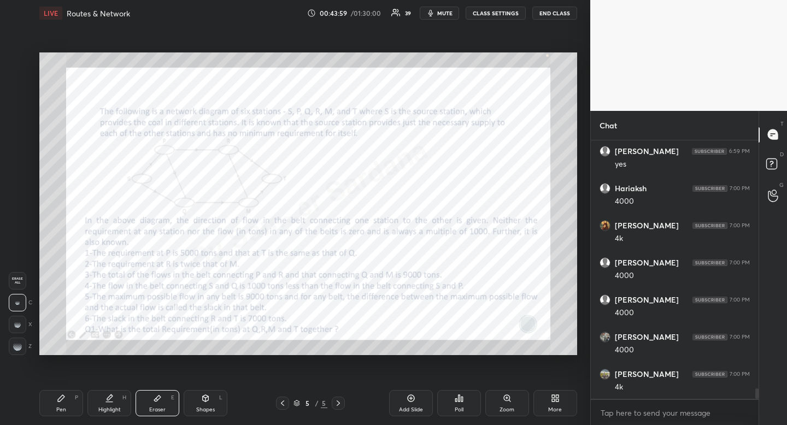
drag, startPoint x: 153, startPoint y: 415, endPoint x: 150, endPoint y: 355, distance: 60.2
click at [151, 411] on div "Eraser E" at bounding box center [158, 403] width 44 height 26
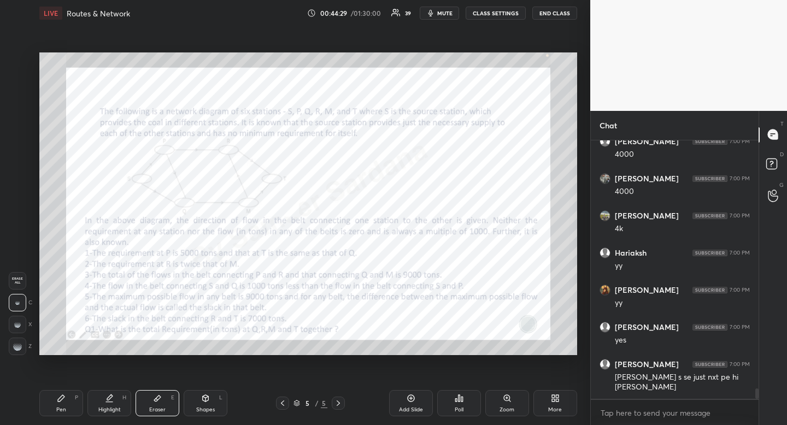
click at [117, 419] on div "Pen P Highlight H Eraser E Shapes L 5 / 5 Add Slide Poll Zoom More" at bounding box center [308, 404] width 538 height 44
drag, startPoint x: 114, startPoint y: 414, endPoint x: 109, endPoint y: 359, distance: 56.0
click at [114, 413] on div "Highlight H" at bounding box center [109, 403] width 44 height 26
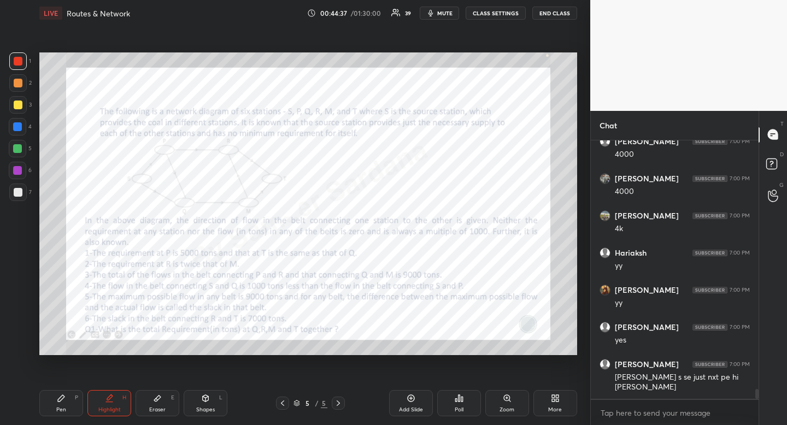
scroll to position [6392, 0]
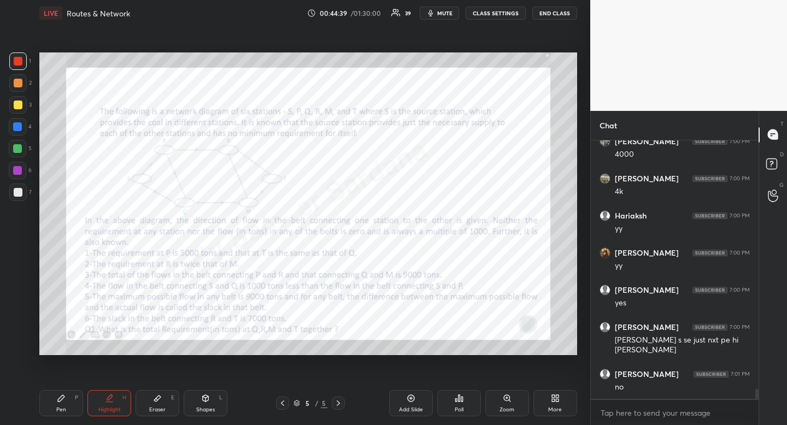
click at [116, 404] on div "Highlight H" at bounding box center [109, 403] width 44 height 26
click at [150, 415] on div "Eraser E" at bounding box center [158, 403] width 44 height 26
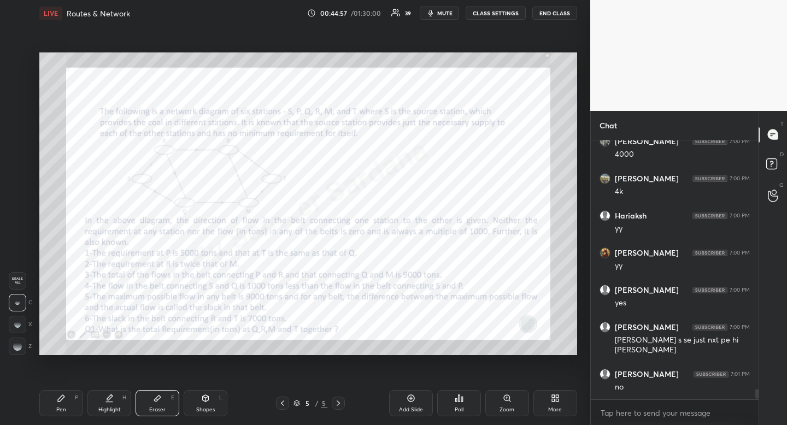
click at [107, 407] on div "Highlight" at bounding box center [109, 409] width 22 height 5
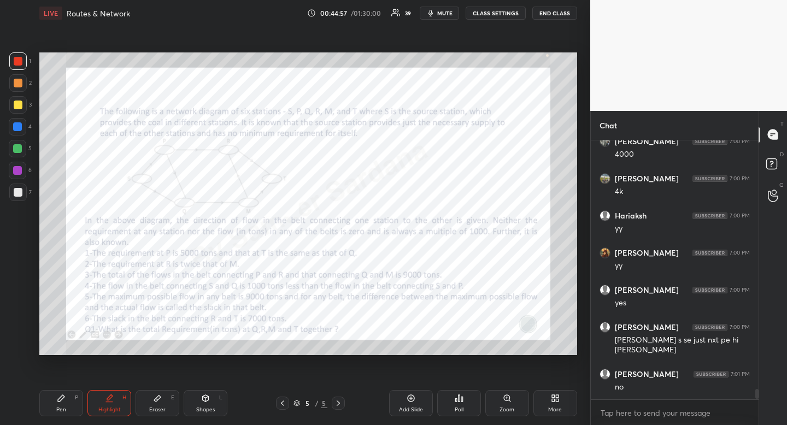
click at [107, 407] on div "Highlight" at bounding box center [109, 409] width 22 height 5
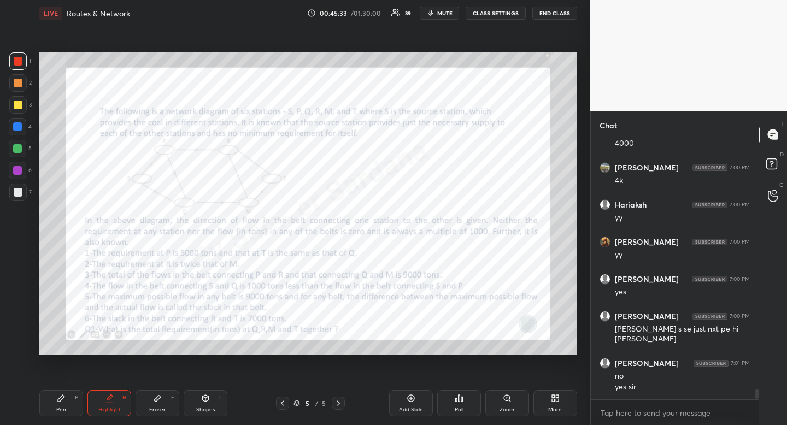
click at [428, 14] on icon "button" at bounding box center [430, 13] width 9 height 9
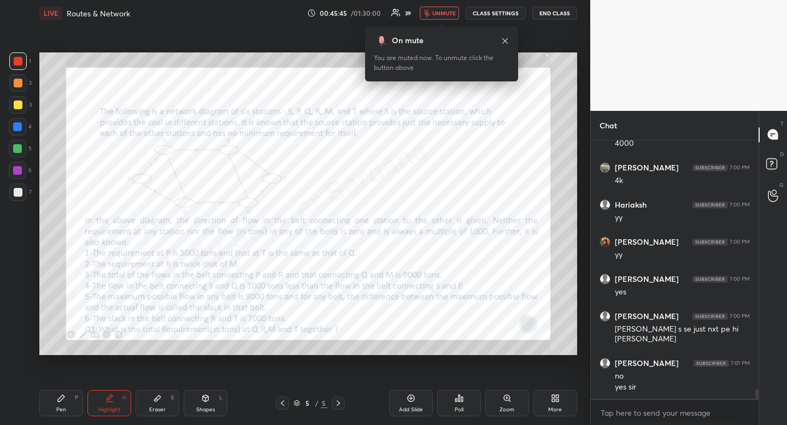
click at [505, 42] on icon at bounding box center [505, 41] width 9 height 9
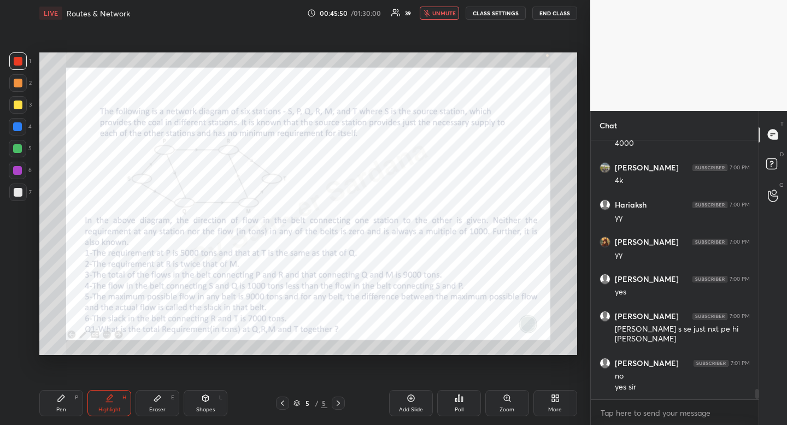
scroll to position [6450, 0]
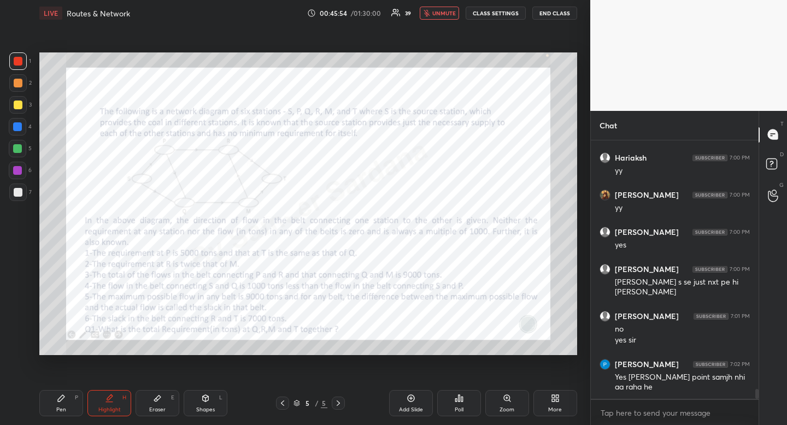
click at [447, 10] on span "unmute" at bounding box center [444, 13] width 24 height 8
click at [50, 420] on div "Pen P Highlight H Eraser E Shapes L 5 / 5 Add Slide Poll Zoom More" at bounding box center [308, 404] width 538 height 44
click at [62, 411] on div "Pen" at bounding box center [61, 409] width 10 height 5
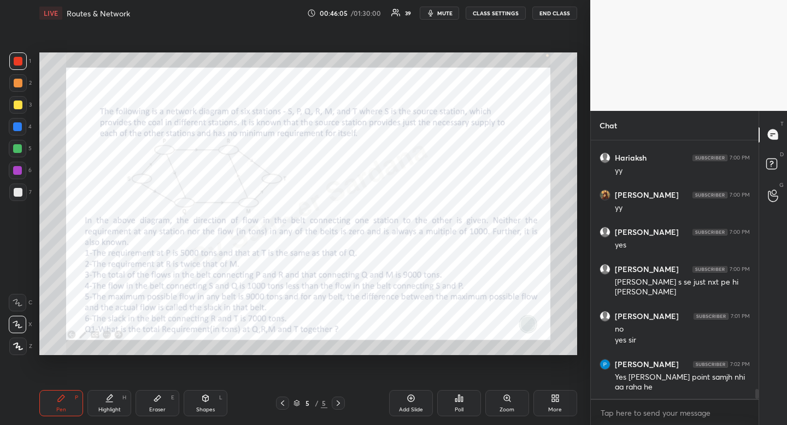
click at [63, 408] on div "Pen" at bounding box center [61, 409] width 10 height 5
click at [64, 407] on div "Pen" at bounding box center [61, 409] width 10 height 5
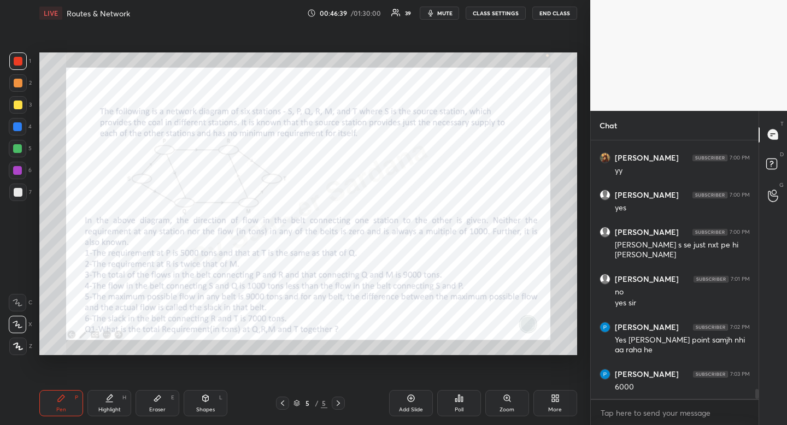
click at [164, 406] on div "Eraser E" at bounding box center [158, 403] width 44 height 26
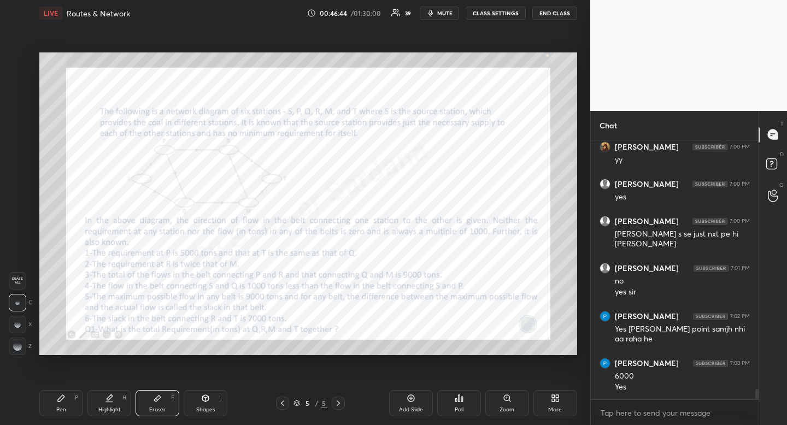
click at [69, 415] on div "Pen P" at bounding box center [61, 403] width 44 height 26
click at [70, 408] on div "Pen P" at bounding box center [61, 403] width 44 height 26
click at [21, 129] on div at bounding box center [17, 126] width 9 height 9
click at [156, 408] on div "Eraser" at bounding box center [157, 409] width 16 height 5
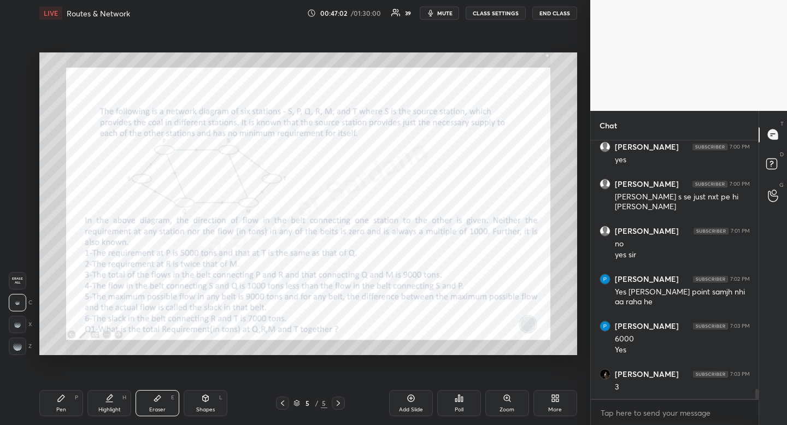
drag, startPoint x: 16, startPoint y: 279, endPoint x: 17, endPoint y: 273, distance: 5.7
click at [23, 279] on span "Erase all" at bounding box center [17, 281] width 16 height 8
click at [60, 412] on div "Pen" at bounding box center [61, 409] width 10 height 5
click at [60, 405] on div "Pen P" at bounding box center [61, 403] width 44 height 26
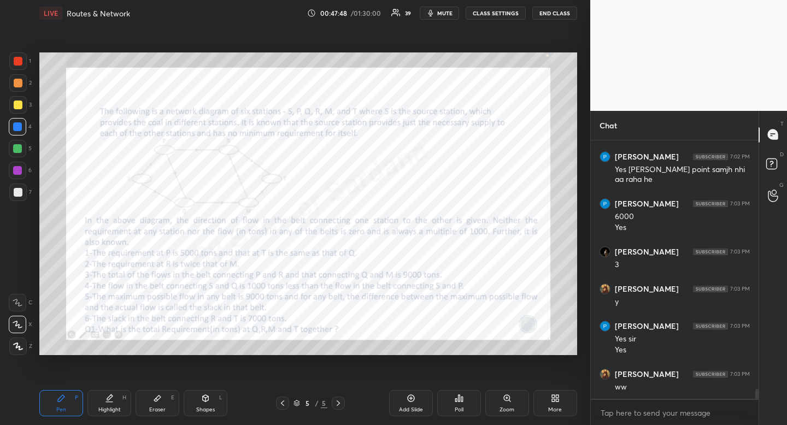
scroll to position [6695, 0]
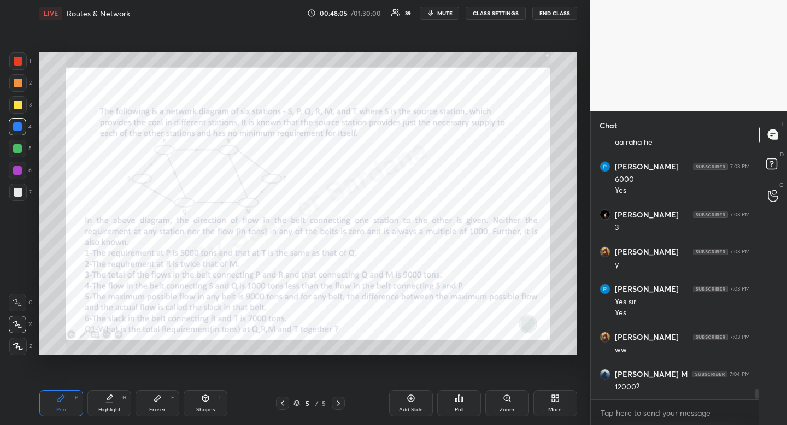
click at [71, 400] on div "Pen P" at bounding box center [61, 403] width 44 height 26
click at [71, 399] on div "Pen P" at bounding box center [61, 403] width 44 height 26
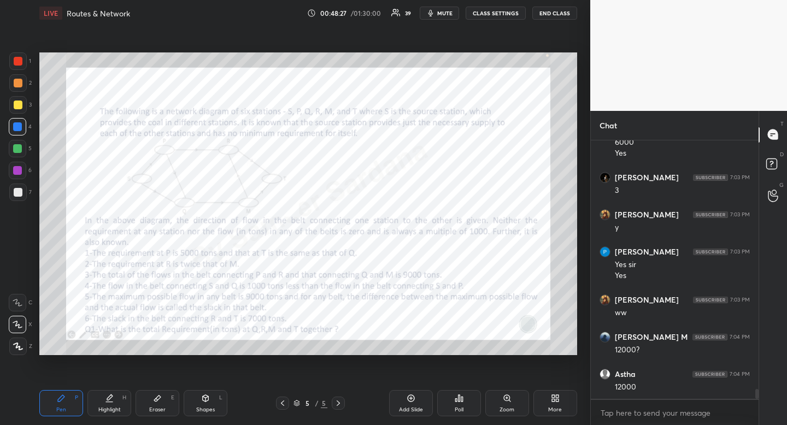
click at [544, 411] on div "More" at bounding box center [556, 403] width 44 height 26
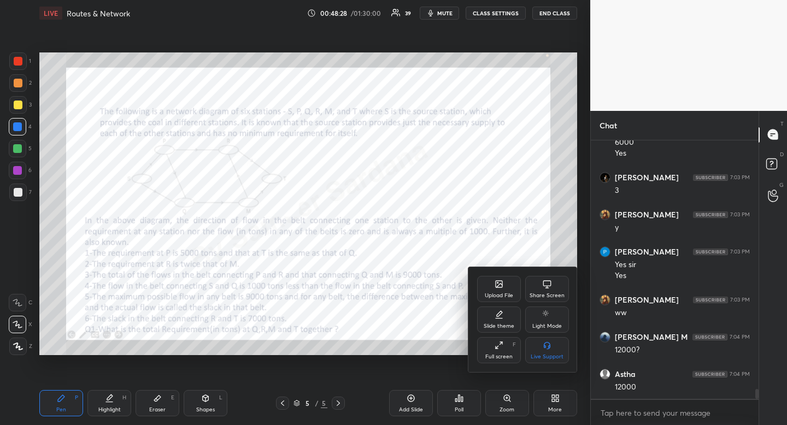
click at [495, 289] on div "Upload File" at bounding box center [499, 289] width 44 height 26
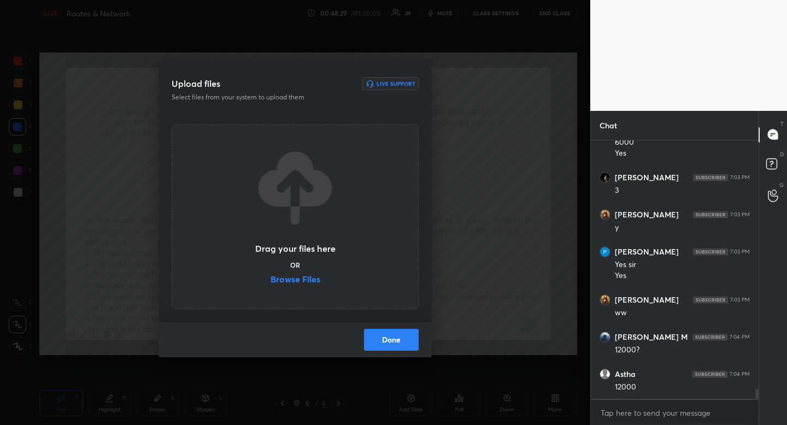
click at [300, 281] on label "Browse Files" at bounding box center [296, 280] width 50 height 11
click at [271, 281] on input "Browse Files" at bounding box center [271, 280] width 0 height 11
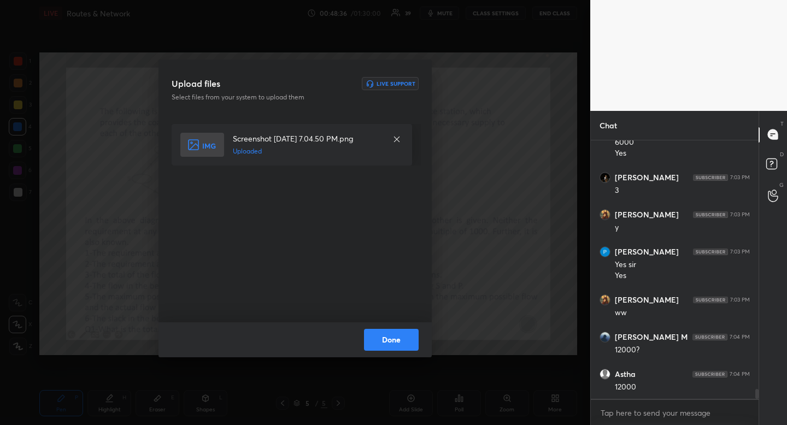
click at [405, 339] on button "Done" at bounding box center [391, 340] width 55 height 22
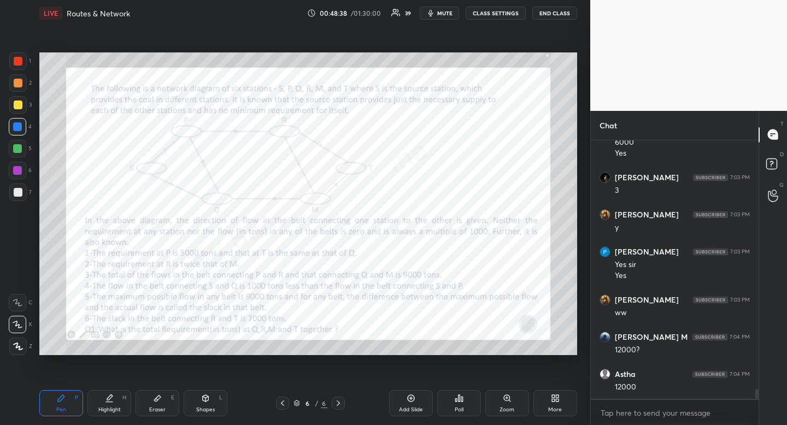
click at [19, 66] on div at bounding box center [17, 60] width 17 height 17
click at [51, 414] on div "Pen P" at bounding box center [61, 403] width 44 height 26
drag, startPoint x: 51, startPoint y: 414, endPoint x: 77, endPoint y: 359, distance: 60.6
click at [51, 414] on div "Pen P" at bounding box center [61, 403] width 44 height 26
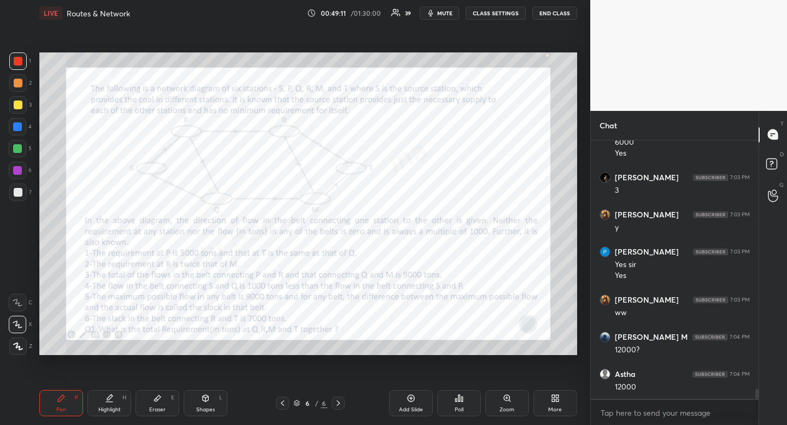
click at [111, 407] on div "Highlight" at bounding box center [109, 409] width 22 height 5
click at [116, 407] on div "Highlight" at bounding box center [109, 409] width 22 height 5
click at [112, 407] on div "Highlight" at bounding box center [109, 409] width 22 height 5
click at [67, 399] on div "Pen P" at bounding box center [61, 403] width 44 height 26
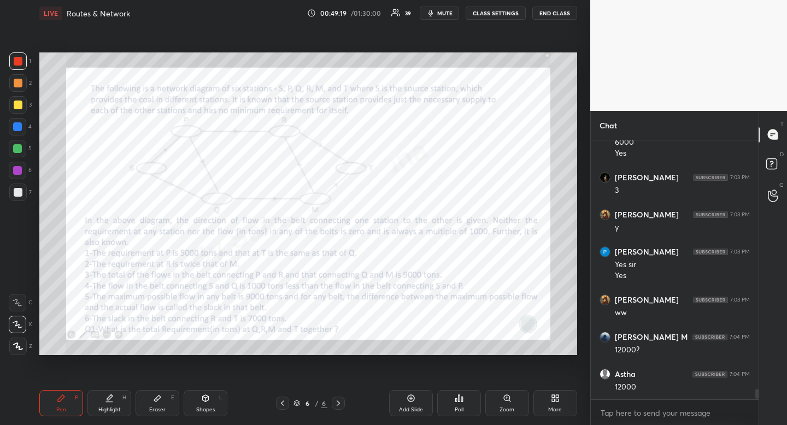
click at [67, 399] on div "Pen P" at bounding box center [61, 403] width 44 height 26
click at [198, 413] on div "Shapes L" at bounding box center [206, 403] width 44 height 26
click at [22, 349] on div at bounding box center [17, 346] width 17 height 17
drag, startPoint x: 22, startPoint y: 349, endPoint x: 34, endPoint y: 331, distance: 20.9
click at [22, 349] on div at bounding box center [17, 346] width 17 height 17
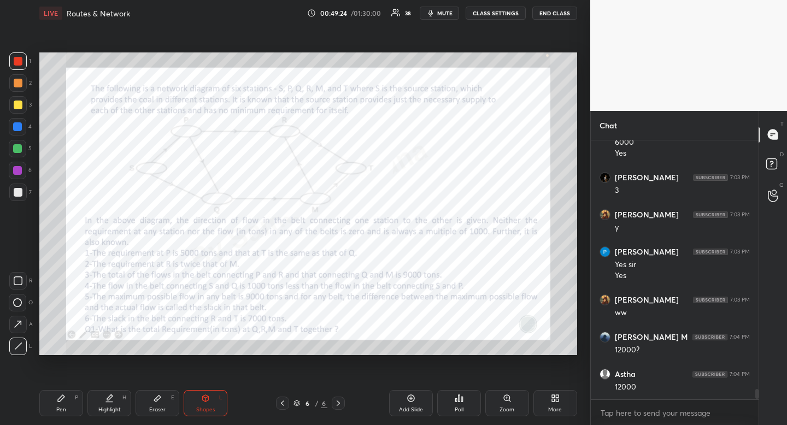
click at [53, 399] on div "Pen P" at bounding box center [61, 403] width 44 height 26
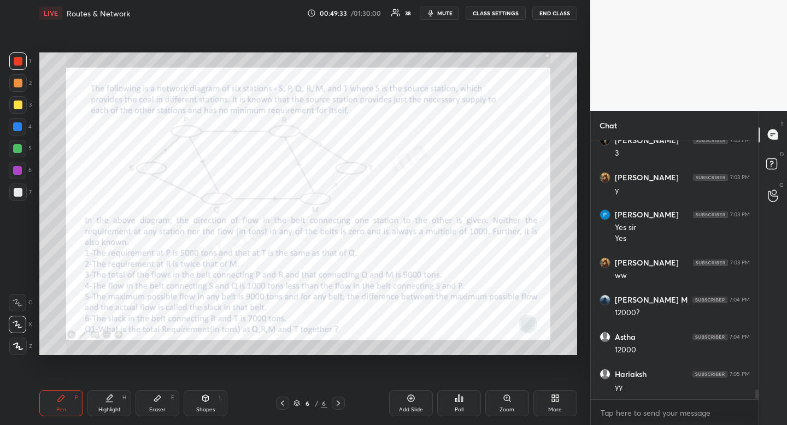
click at [162, 407] on div "Eraser" at bounding box center [157, 409] width 16 height 5
click at [53, 398] on div "Pen P" at bounding box center [61, 403] width 44 height 26
click at [105, 408] on div "Highlight" at bounding box center [109, 409] width 22 height 5
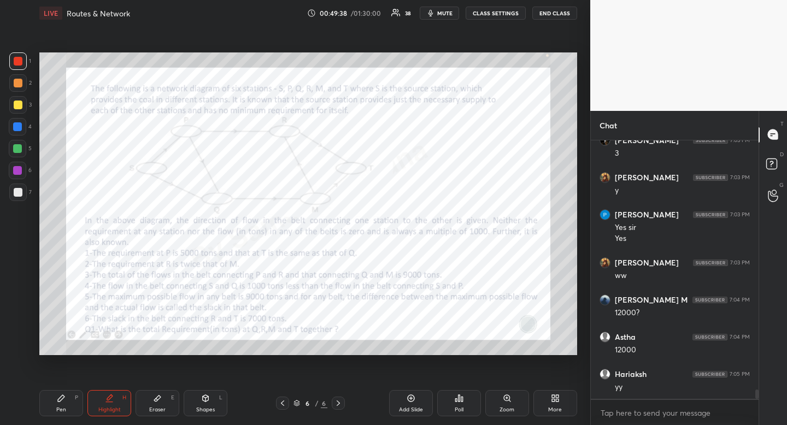
drag, startPoint x: 105, startPoint y: 408, endPoint x: 105, endPoint y: 398, distance: 9.8
click at [105, 408] on div "Highlight" at bounding box center [109, 409] width 22 height 5
click at [63, 409] on div "Pen" at bounding box center [61, 409] width 10 height 5
click at [61, 402] on icon at bounding box center [61, 398] width 9 height 9
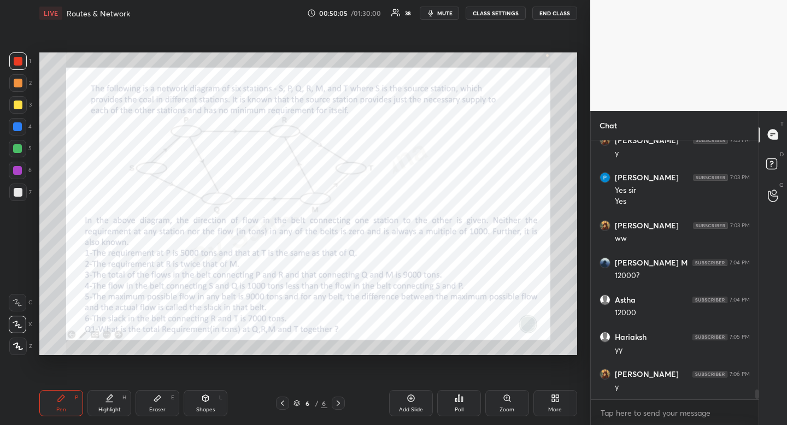
click at [106, 405] on div "Highlight H" at bounding box center [109, 403] width 44 height 26
drag, startPoint x: 106, startPoint y: 405, endPoint x: 138, endPoint y: 367, distance: 50.0
click at [106, 405] on div "Highlight H" at bounding box center [109, 403] width 44 height 26
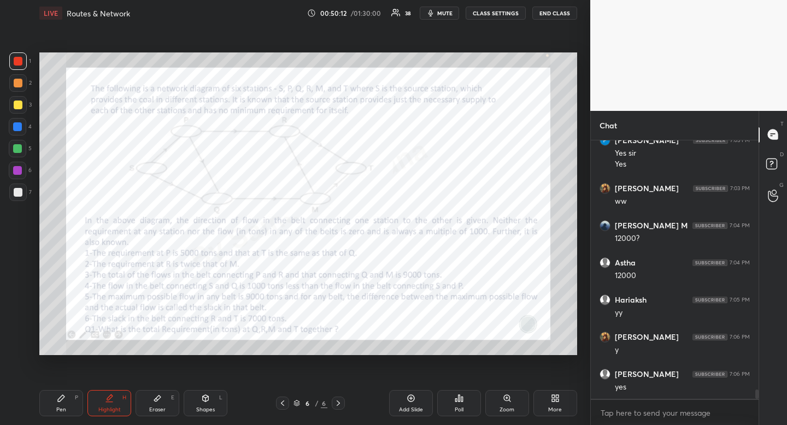
click at [57, 404] on div "Pen P" at bounding box center [61, 403] width 44 height 26
click at [108, 411] on div "Highlight" at bounding box center [109, 409] width 22 height 5
drag, startPoint x: 108, startPoint y: 411, endPoint x: 119, endPoint y: 390, distance: 23.2
click at [110, 406] on div "Highlight H" at bounding box center [109, 403] width 44 height 26
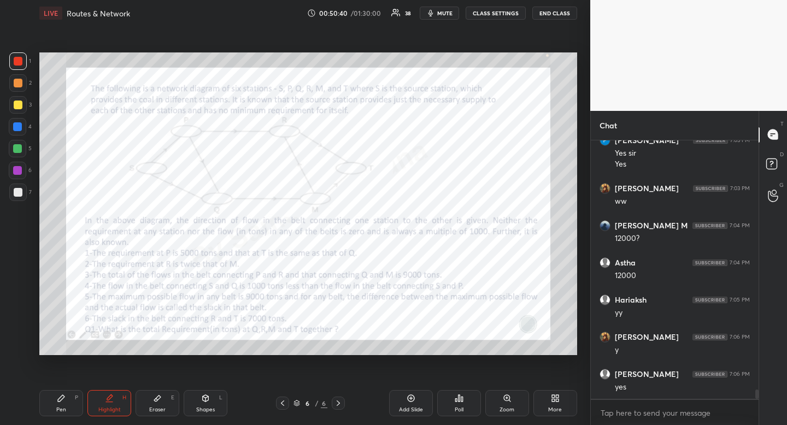
click at [68, 419] on div "Pen P Highlight H Eraser E Shapes L 6 / 6 Add Slide Poll Zoom More" at bounding box center [308, 404] width 538 height 44
drag, startPoint x: 65, startPoint y: 411, endPoint x: 88, endPoint y: 367, distance: 49.4
click at [65, 411] on div "Pen" at bounding box center [61, 409] width 10 height 5
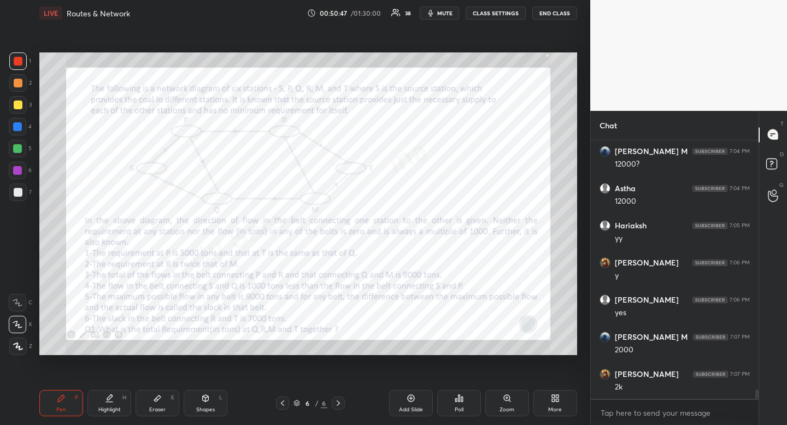
scroll to position [6955, 0]
click at [21, 129] on div at bounding box center [17, 126] width 9 height 9
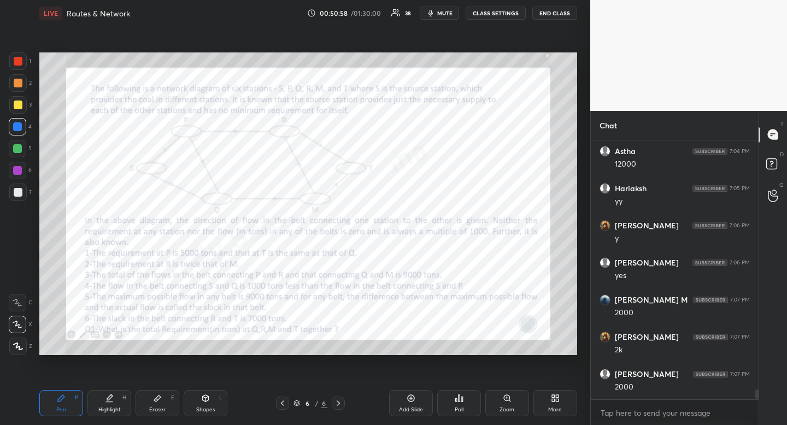
drag, startPoint x: 166, startPoint y: 402, endPoint x: 169, endPoint y: 396, distance: 6.1
click at [166, 402] on div "Eraser E" at bounding box center [158, 403] width 44 height 26
click at [64, 402] on icon at bounding box center [61, 398] width 9 height 9
drag, startPoint x: 65, startPoint y: 396, endPoint x: 93, endPoint y: 365, distance: 42.2
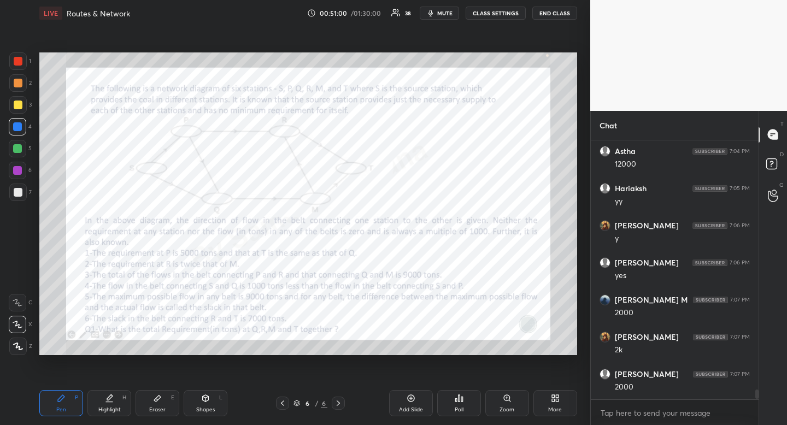
click at [65, 396] on icon at bounding box center [61, 398] width 9 height 9
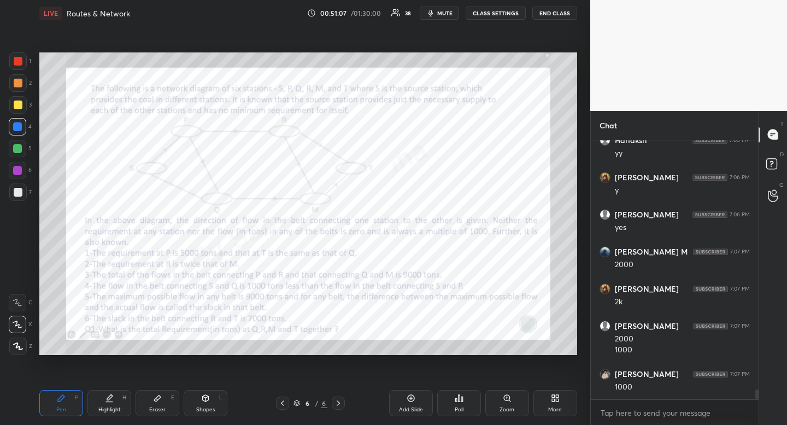
scroll to position [7040, 0]
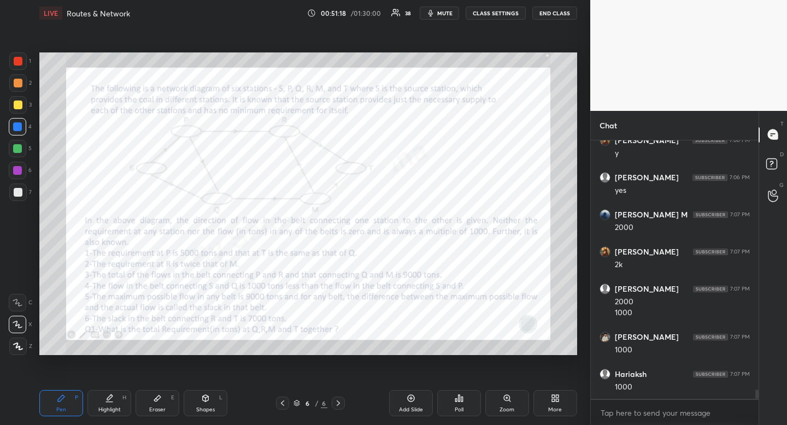
click at [156, 396] on icon at bounding box center [157, 398] width 9 height 9
drag, startPoint x: 156, startPoint y: 396, endPoint x: 189, endPoint y: 358, distance: 50.8
click at [156, 396] on icon at bounding box center [157, 398] width 9 height 9
click at [64, 403] on div "Pen P" at bounding box center [61, 403] width 44 height 26
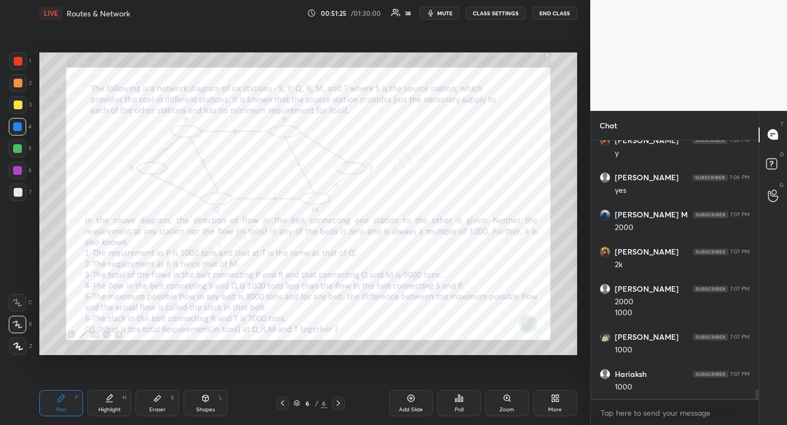
click at [161, 402] on icon at bounding box center [157, 398] width 9 height 9
drag, startPoint x: 161, startPoint y: 402, endPoint x: 173, endPoint y: 381, distance: 24.0
click at [161, 402] on icon at bounding box center [157, 398] width 9 height 9
click at [67, 406] on div "Pen P" at bounding box center [61, 403] width 44 height 26
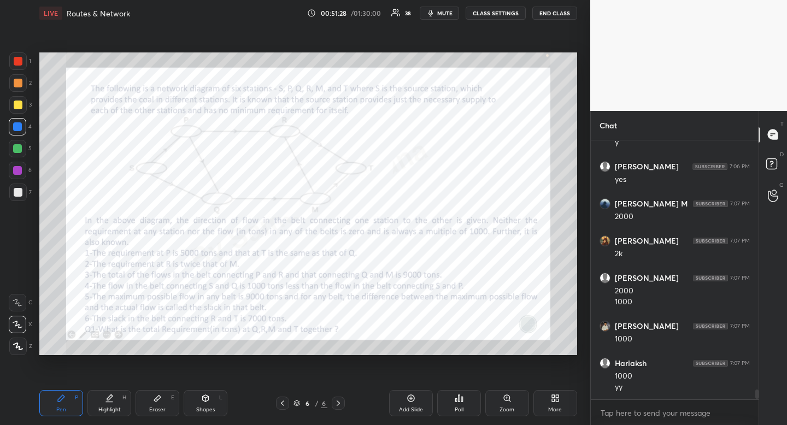
click at [21, 128] on div at bounding box center [17, 126] width 9 height 9
drag, startPoint x: 21, startPoint y: 128, endPoint x: 9, endPoint y: 130, distance: 12.1
click at [21, 128] on div at bounding box center [17, 126] width 9 height 9
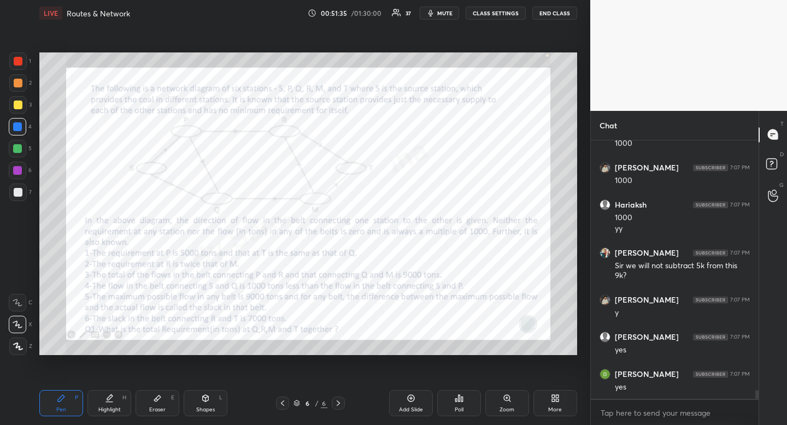
scroll to position [7247, 0]
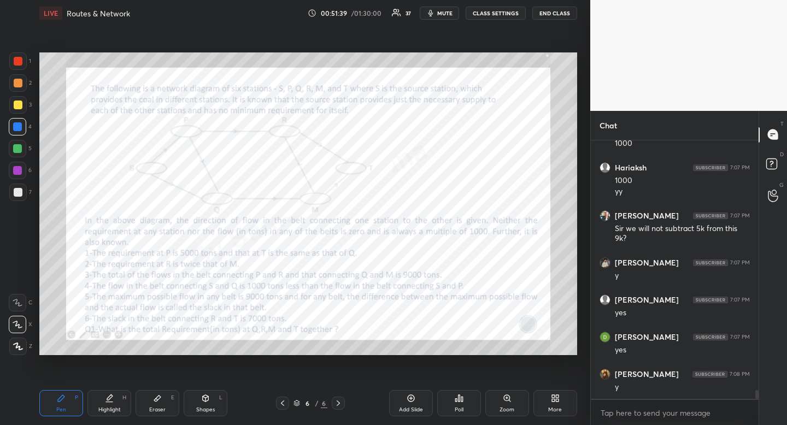
click at [112, 388] on div "Pen P Highlight H Eraser E Shapes L 6 / 6 Add Slide Poll Zoom More" at bounding box center [308, 404] width 538 height 44
click at [111, 394] on div "Highlight H" at bounding box center [109, 403] width 44 height 26
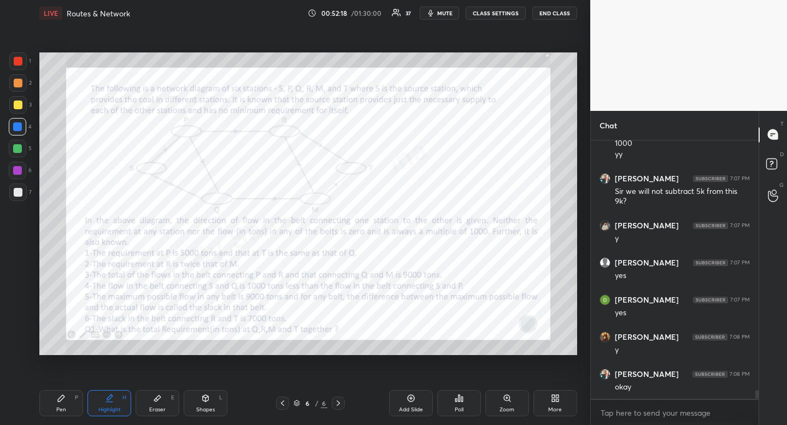
scroll to position [7324, 0]
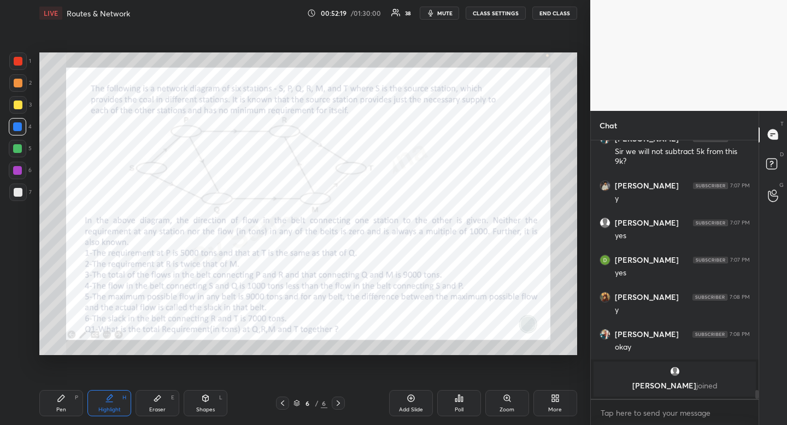
click at [60, 404] on div "Pen P" at bounding box center [61, 403] width 44 height 26
click at [58, 408] on div "Pen" at bounding box center [61, 409] width 10 height 5
click at [20, 60] on div at bounding box center [18, 61] width 9 height 9
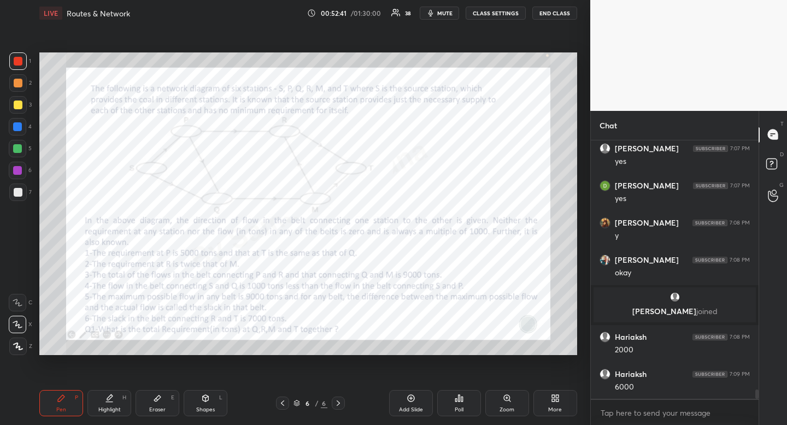
scroll to position [6918, 0]
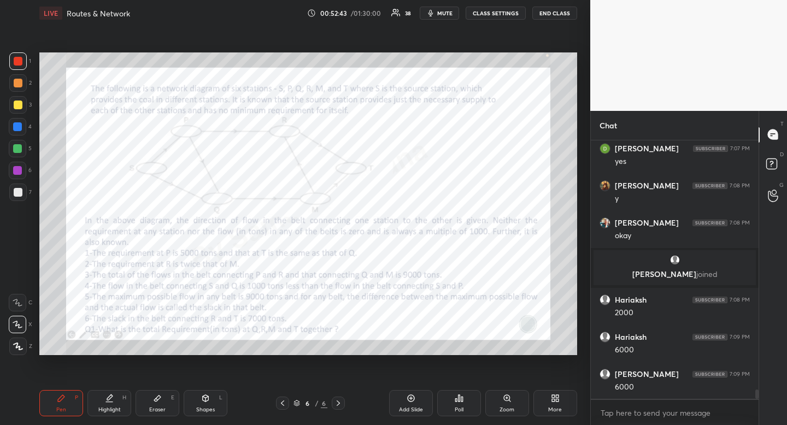
click at [109, 410] on div "Highlight" at bounding box center [109, 409] width 22 height 5
drag, startPoint x: 109, startPoint y: 410, endPoint x: 126, endPoint y: 377, distance: 37.4
click at [109, 410] on div "Highlight" at bounding box center [109, 409] width 22 height 5
click at [58, 411] on div "Pen" at bounding box center [61, 409] width 10 height 5
click at [62, 407] on div "Pen" at bounding box center [61, 409] width 10 height 5
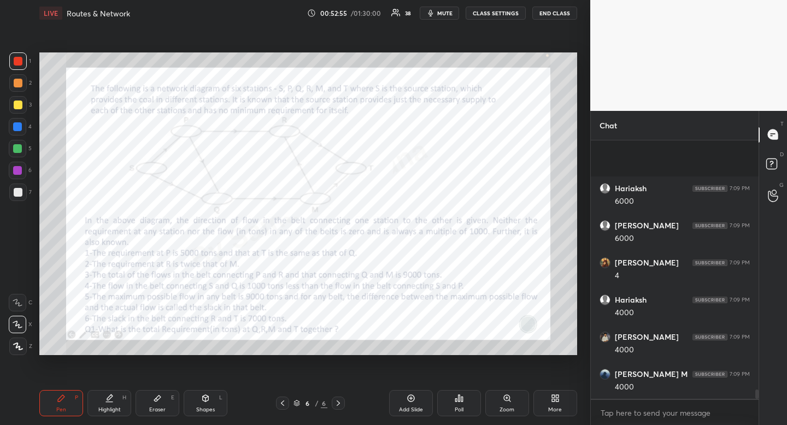
scroll to position [7141, 0]
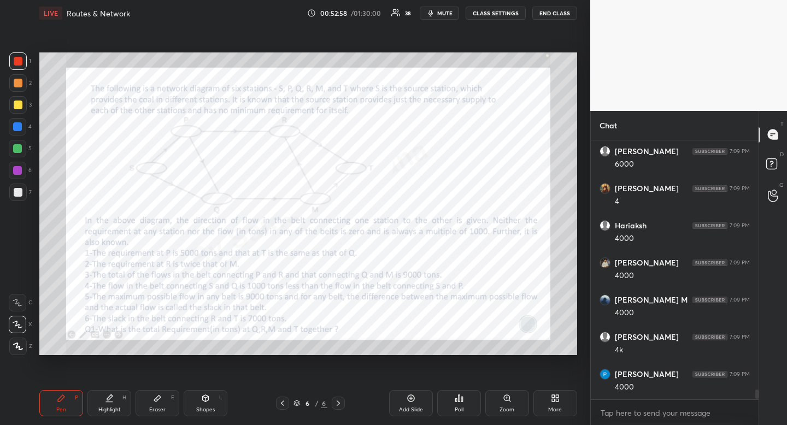
click at [109, 397] on icon at bounding box center [109, 397] width 5 height 5
click at [111, 402] on icon at bounding box center [109, 398] width 9 height 9
click at [109, 401] on icon at bounding box center [109, 398] width 9 height 9
click at [63, 409] on div "Pen" at bounding box center [61, 409] width 10 height 5
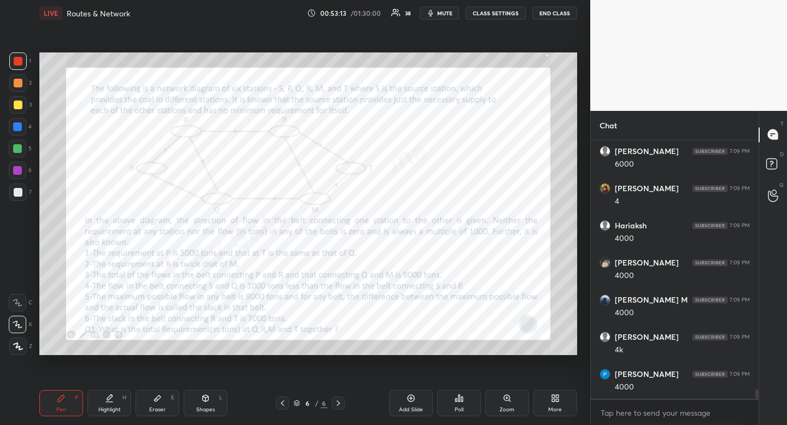
click at [109, 425] on div "Pen P Highlight H Eraser E Shapes L 6 / 6 Add Slide Poll Zoom More" at bounding box center [308, 404] width 538 height 44
click at [24, 130] on div at bounding box center [17, 126] width 17 height 17
drag, startPoint x: 24, startPoint y: 130, endPoint x: 21, endPoint y: 135, distance: 5.9
click at [24, 130] on div at bounding box center [17, 126] width 17 height 17
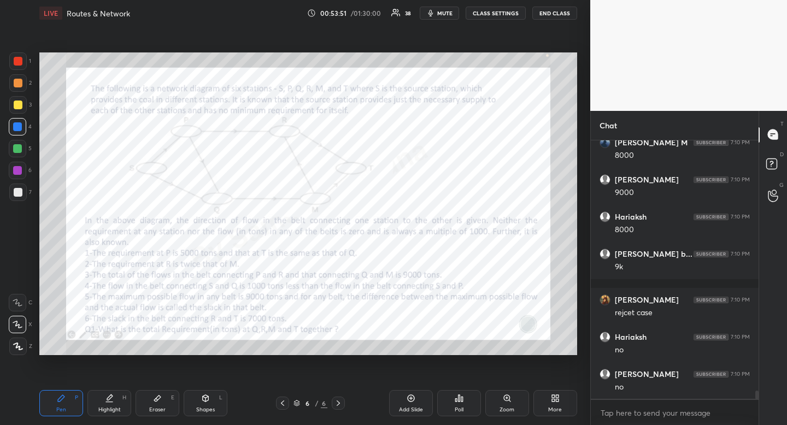
scroll to position [7707, 0]
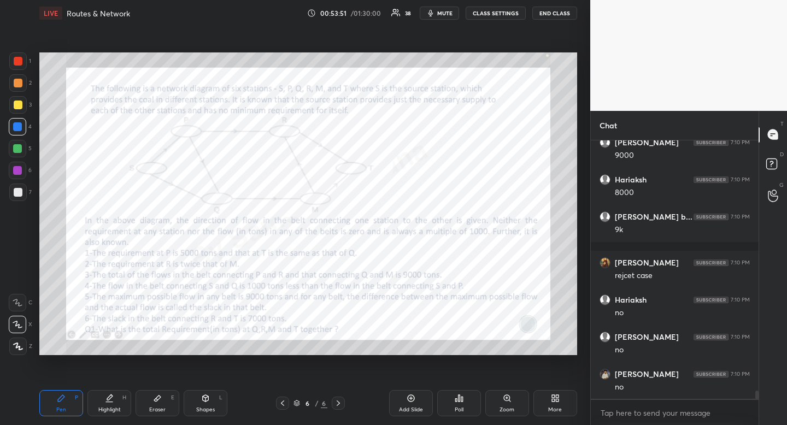
click at [154, 409] on div "Eraser" at bounding box center [157, 409] width 16 height 5
click at [64, 412] on div "Pen" at bounding box center [61, 409] width 10 height 5
click at [66, 406] on div "Pen P" at bounding box center [61, 403] width 44 height 26
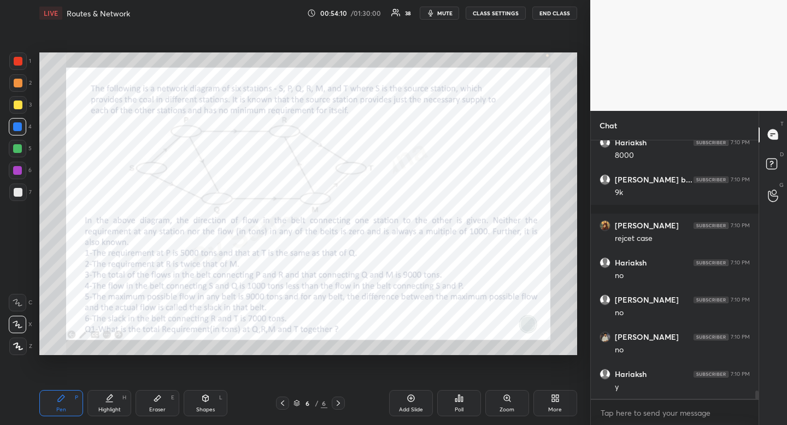
drag, startPoint x: 149, startPoint y: 404, endPoint x: 153, endPoint y: 397, distance: 7.8
click at [149, 404] on div "Eraser E" at bounding box center [158, 403] width 44 height 26
click at [151, 397] on div "Eraser E" at bounding box center [158, 403] width 44 height 26
drag, startPoint x: 61, startPoint y: 405, endPoint x: 65, endPoint y: 401, distance: 5.8
click at [62, 405] on div "Pen P" at bounding box center [61, 403] width 44 height 26
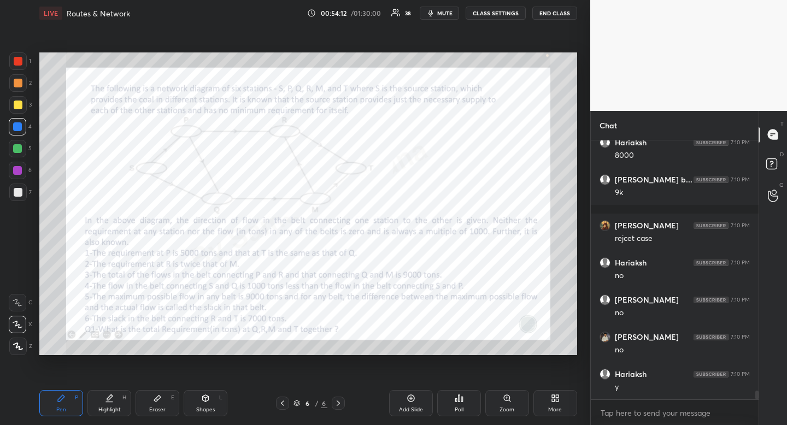
click at [68, 397] on div "Pen P" at bounding box center [61, 403] width 44 height 26
click at [156, 409] on div "Eraser" at bounding box center [157, 409] width 16 height 5
click at [56, 412] on div "Pen" at bounding box center [61, 409] width 10 height 5
click at [61, 407] on div "Pen" at bounding box center [61, 409] width 10 height 5
click at [157, 407] on div "Eraser" at bounding box center [157, 409] width 16 height 5
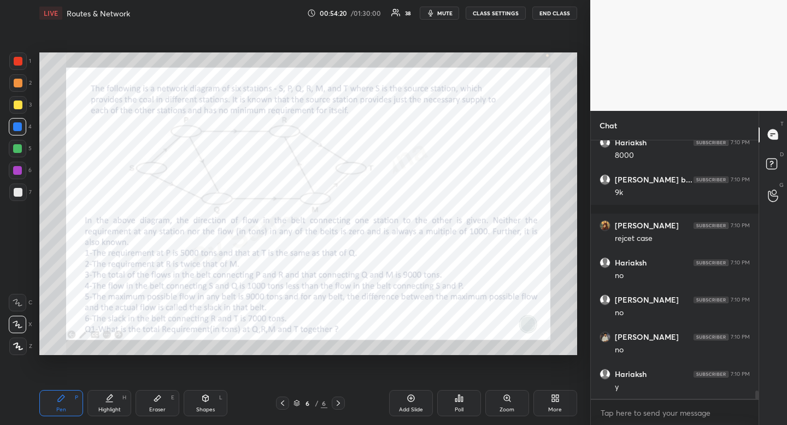
drag, startPoint x: 157, startPoint y: 407, endPoint x: 156, endPoint y: 356, distance: 50.9
click at [157, 407] on div "Eraser" at bounding box center [157, 409] width 16 height 5
click at [72, 410] on div "Pen P" at bounding box center [61, 403] width 44 height 26
drag, startPoint x: 72, startPoint y: 410, endPoint x: 84, endPoint y: 372, distance: 39.6
click at [72, 410] on div "Pen P" at bounding box center [61, 403] width 44 height 26
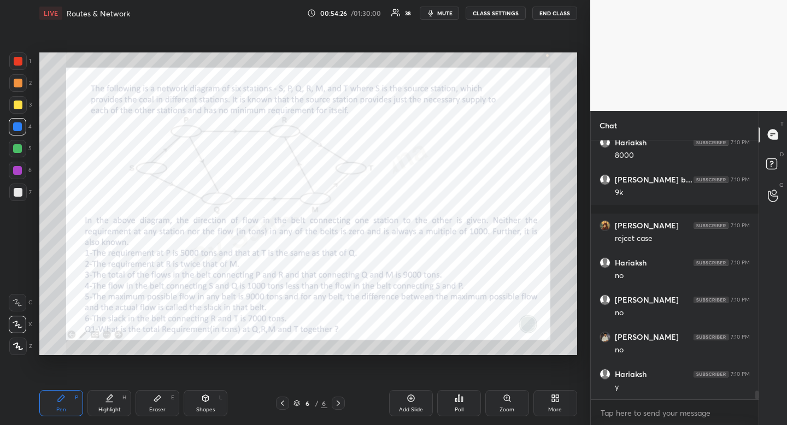
click at [106, 414] on div "Highlight H" at bounding box center [109, 403] width 44 height 26
click at [156, 408] on div "Eraser" at bounding box center [157, 409] width 16 height 5
drag, startPoint x: 156, startPoint y: 408, endPoint x: 151, endPoint y: 369, distance: 39.1
click at [156, 401] on div "Eraser E" at bounding box center [158, 403] width 44 height 26
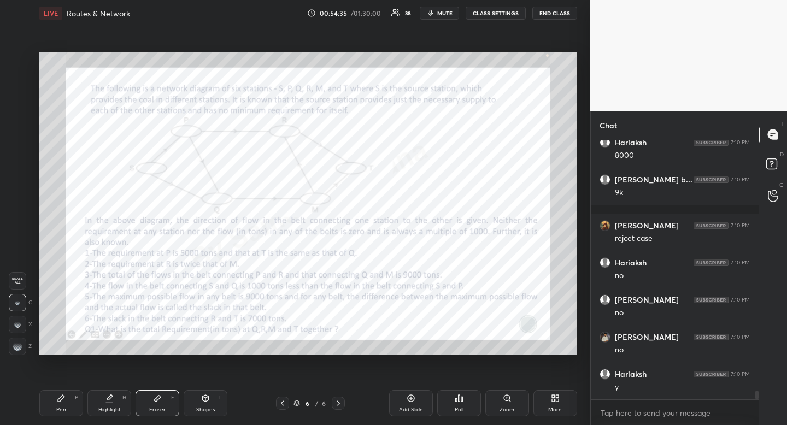
drag, startPoint x: 55, startPoint y: 419, endPoint x: 63, endPoint y: 408, distance: 13.3
click at [55, 419] on div "Pen P Highlight H Eraser E Shapes L 6 / 6 Add Slide Poll Zoom More" at bounding box center [308, 404] width 538 height 44
click at [58, 412] on div "Pen" at bounding box center [61, 409] width 10 height 5
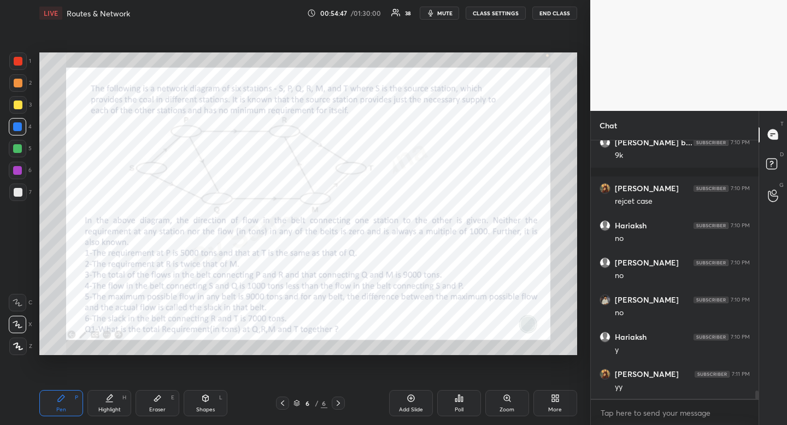
click at [159, 391] on div "Eraser E" at bounding box center [158, 403] width 44 height 26
drag, startPoint x: 57, startPoint y: 405, endPoint x: 60, endPoint y: 396, distance: 8.8
click at [57, 405] on div "Pen P" at bounding box center [61, 403] width 44 height 26
drag, startPoint x: 60, startPoint y: 396, endPoint x: 62, endPoint y: 365, distance: 31.2
click at [60, 396] on icon at bounding box center [61, 398] width 9 height 9
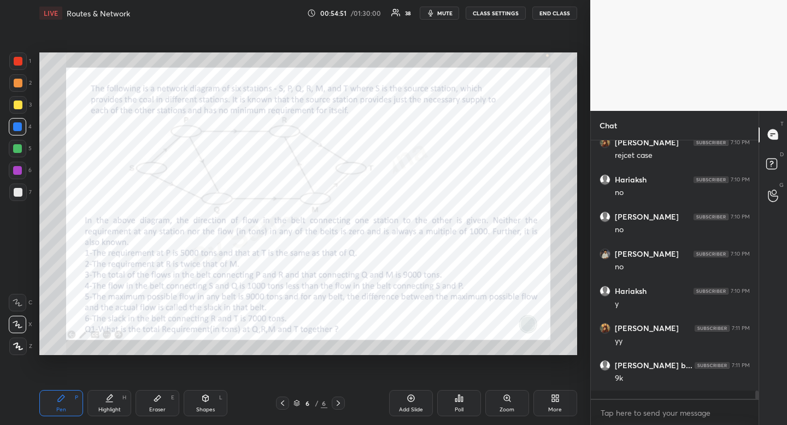
scroll to position [7865, 0]
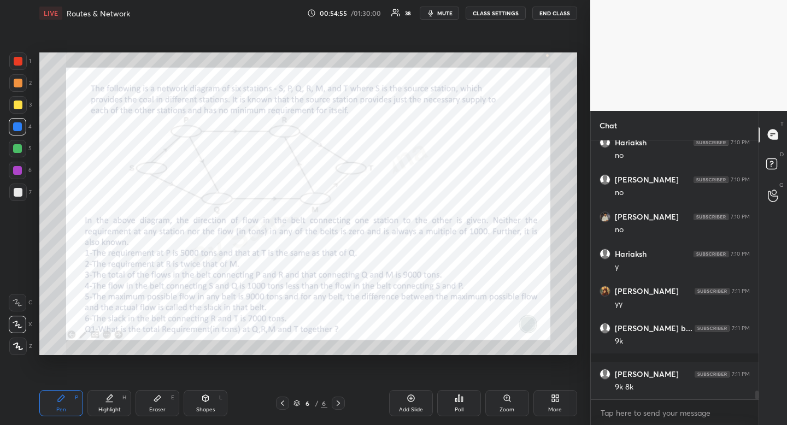
click at [112, 412] on div "Highlight" at bounding box center [109, 409] width 22 height 5
drag, startPoint x: 112, startPoint y: 412, endPoint x: 122, endPoint y: 398, distance: 17.2
click at [112, 412] on div "Highlight" at bounding box center [109, 409] width 22 height 5
click at [65, 405] on div "Pen P" at bounding box center [61, 403] width 44 height 26
click at [76, 400] on div "Pen P" at bounding box center [61, 403] width 44 height 26
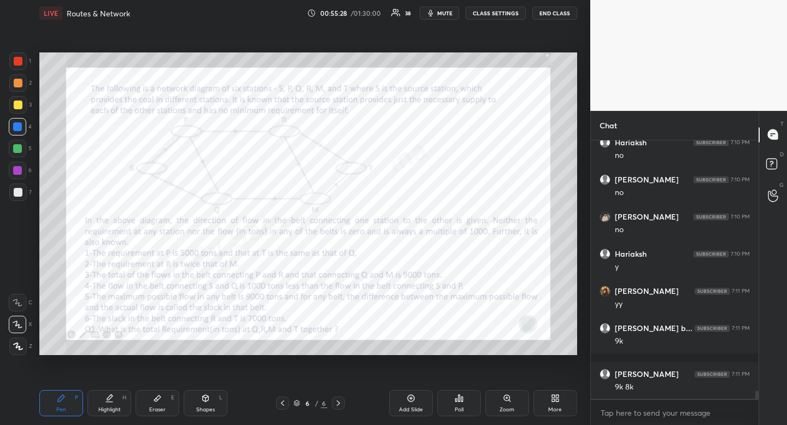
scroll to position [8180, 0]
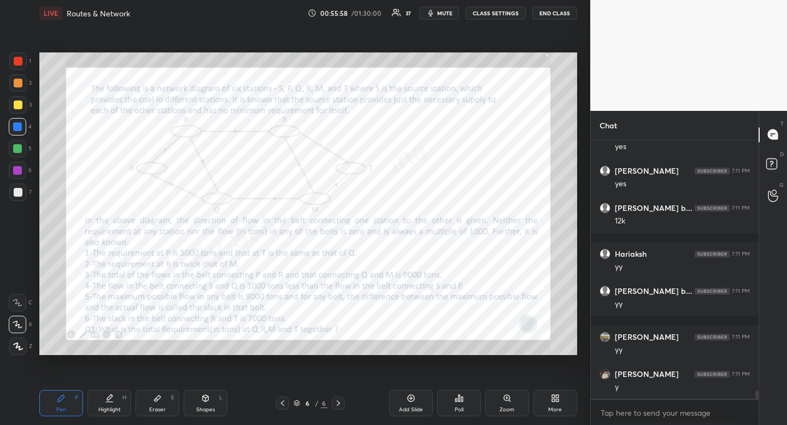
click at [162, 402] on div "Eraser E" at bounding box center [158, 403] width 44 height 26
drag, startPoint x: 162, startPoint y: 402, endPoint x: 165, endPoint y: 390, distance: 11.9
click at [162, 402] on div "Eraser E" at bounding box center [158, 403] width 44 height 26
click at [66, 408] on div "Pen P" at bounding box center [61, 403] width 44 height 26
drag, startPoint x: 66, startPoint y: 408, endPoint x: 106, endPoint y: 366, distance: 58.0
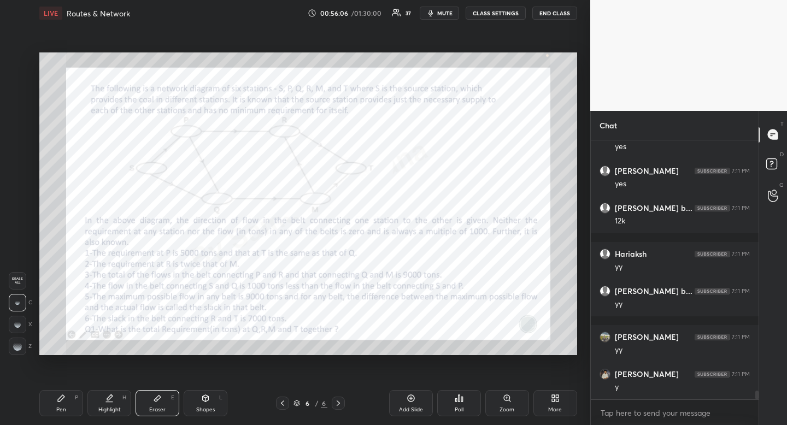
click at [79, 395] on div "Pen P" at bounding box center [61, 403] width 44 height 26
click at [207, 394] on icon at bounding box center [205, 398] width 9 height 9
click at [28, 286] on div "R" at bounding box center [20, 280] width 23 height 17
drag, startPoint x: 28, startPoint y: 286, endPoint x: 35, endPoint y: 282, distance: 7.6
click at [28, 286] on div "R" at bounding box center [20, 280] width 23 height 17
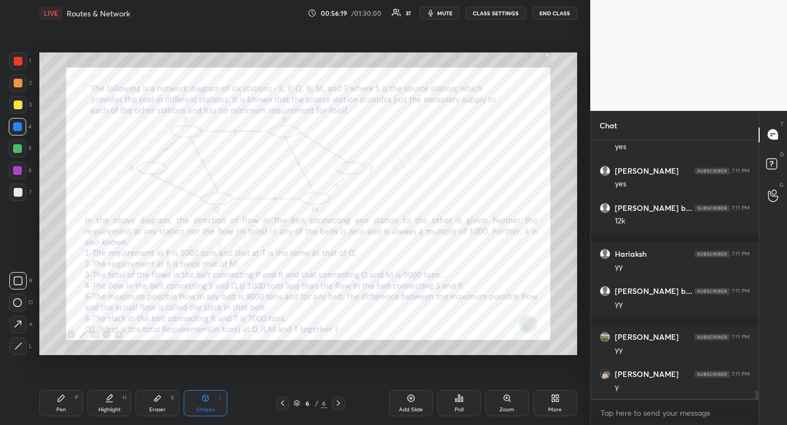
click at [58, 412] on div "Pen" at bounding box center [61, 409] width 10 height 5
click at [55, 413] on div "Pen P" at bounding box center [61, 403] width 44 height 26
click at [22, 65] on div at bounding box center [17, 60] width 17 height 17
click at [106, 402] on icon at bounding box center [109, 402] width 7 height 0
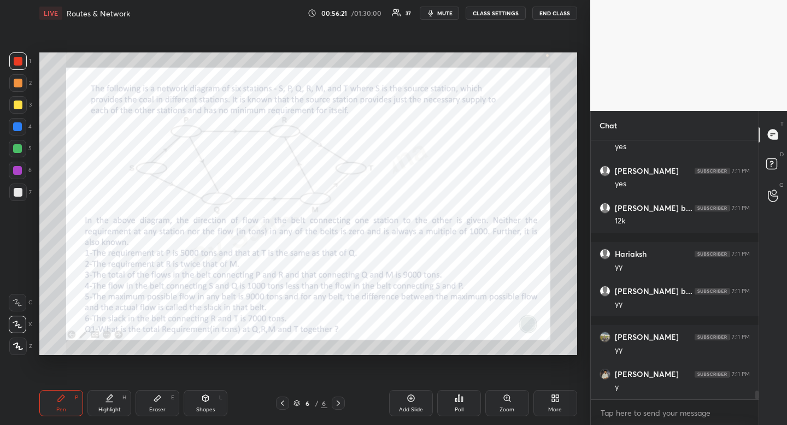
drag, startPoint x: 106, startPoint y: 402, endPoint x: 110, endPoint y: 365, distance: 37.4
click at [106, 396] on icon at bounding box center [109, 398] width 9 height 9
click at [25, 123] on div at bounding box center [17, 126] width 17 height 17
click at [19, 129] on div at bounding box center [17, 126] width 9 height 9
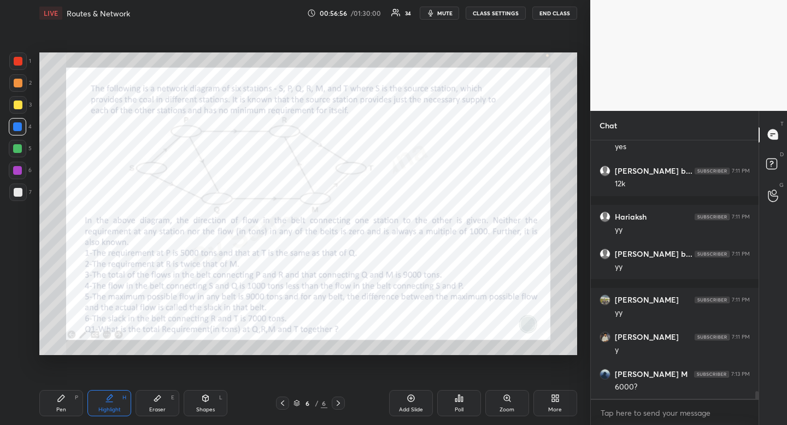
scroll to position [8254, 0]
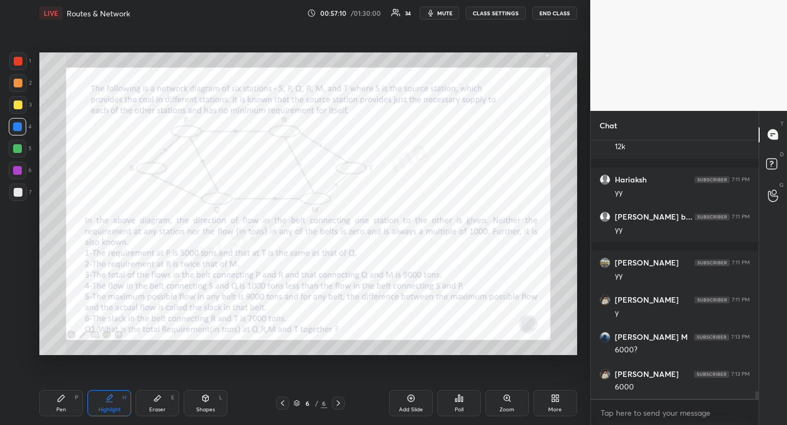
click at [155, 400] on icon at bounding box center [157, 399] width 7 height 6
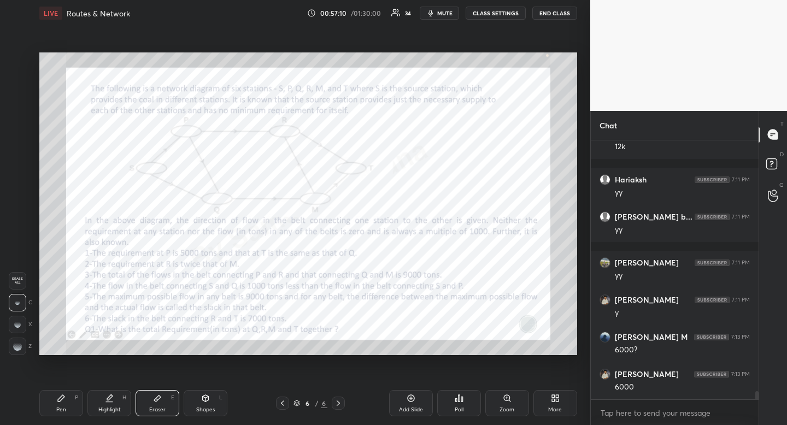
drag, startPoint x: 155, startPoint y: 400, endPoint x: 153, endPoint y: 367, distance: 32.8
click at [155, 400] on icon at bounding box center [157, 399] width 7 height 6
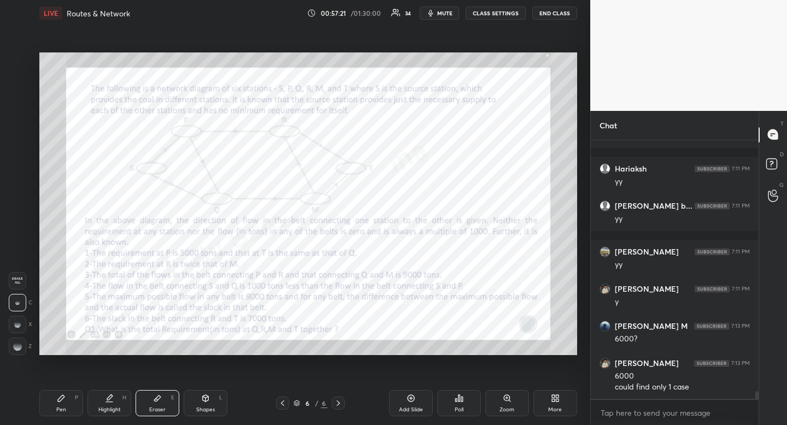
click at [62, 403] on div "Pen P" at bounding box center [61, 403] width 44 height 26
drag, startPoint x: 62, startPoint y: 400, endPoint x: 66, endPoint y: 391, distance: 9.0
click at [62, 400] on icon at bounding box center [61, 398] width 9 height 9
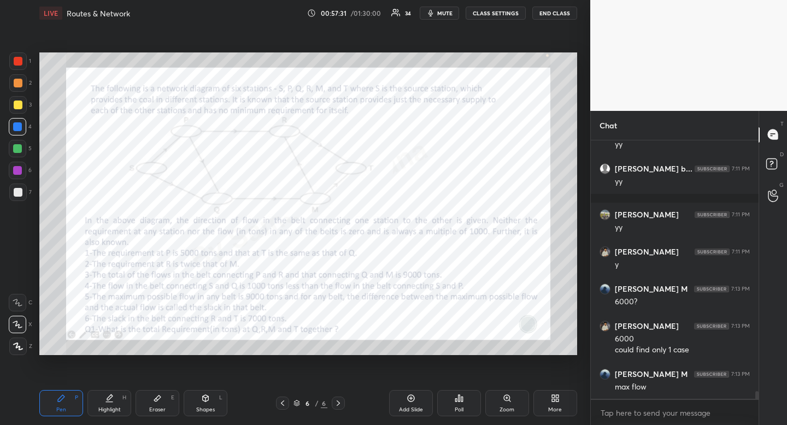
scroll to position [8339, 0]
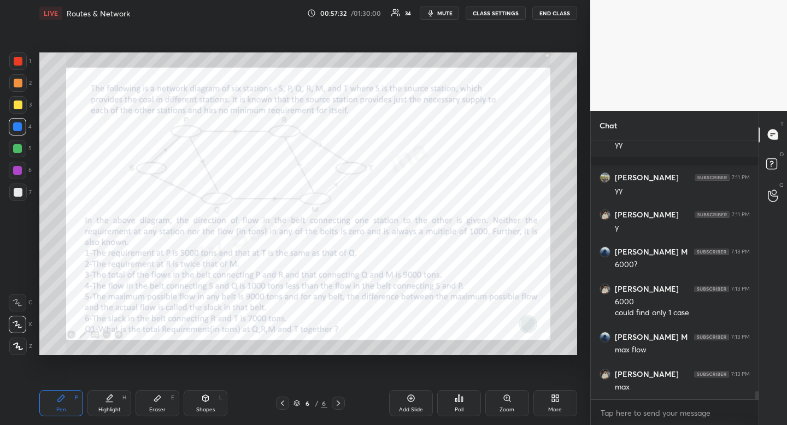
click at [111, 405] on div "Highlight H" at bounding box center [109, 403] width 44 height 26
drag, startPoint x: 115, startPoint y: 401, endPoint x: 115, endPoint y: 391, distance: 9.3
click at [115, 401] on div "Highlight H" at bounding box center [109, 403] width 44 height 26
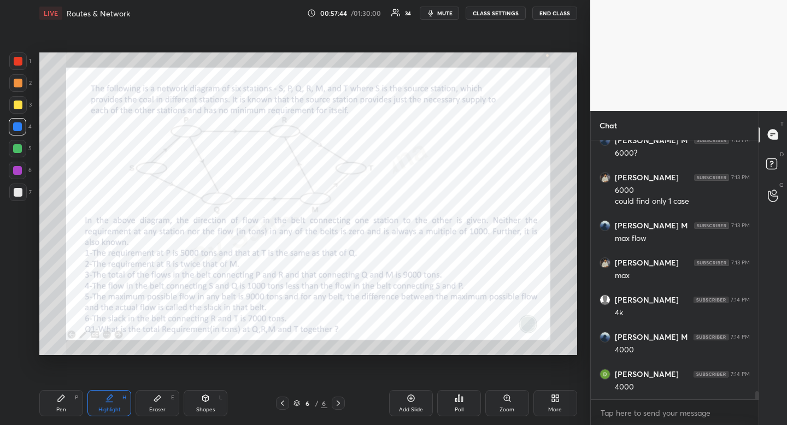
scroll to position [8488, 0]
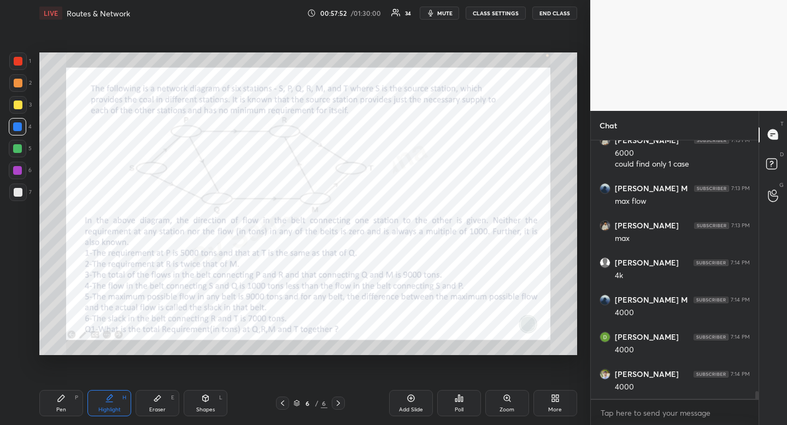
click at [68, 405] on div "Pen P" at bounding box center [61, 403] width 44 height 26
drag, startPoint x: 68, startPoint y: 405, endPoint x: 74, endPoint y: 400, distance: 7.8
click at [68, 405] on div "Pen P" at bounding box center [61, 403] width 44 height 26
drag, startPoint x: 157, startPoint y: 413, endPoint x: 157, endPoint y: 405, distance: 8.2
click at [157, 413] on div "Eraser E" at bounding box center [158, 403] width 44 height 26
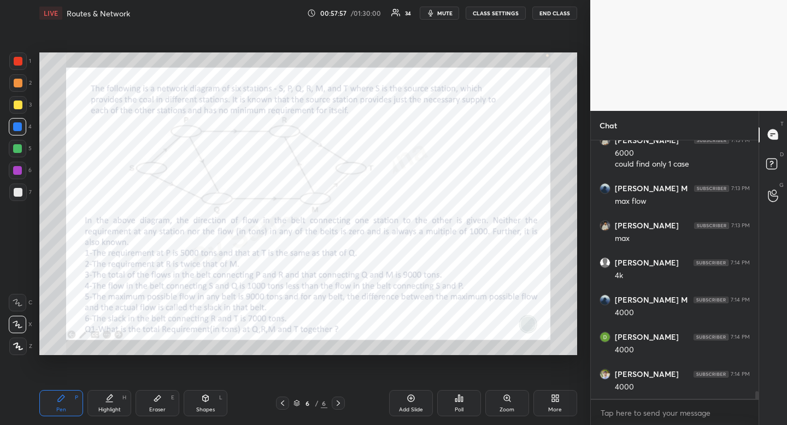
click at [158, 409] on div "Eraser E" at bounding box center [158, 403] width 44 height 26
click at [71, 400] on div "Pen P" at bounding box center [61, 403] width 44 height 26
click at [24, 61] on div at bounding box center [17, 60] width 17 height 17
click at [23, 61] on div at bounding box center [17, 60] width 17 height 17
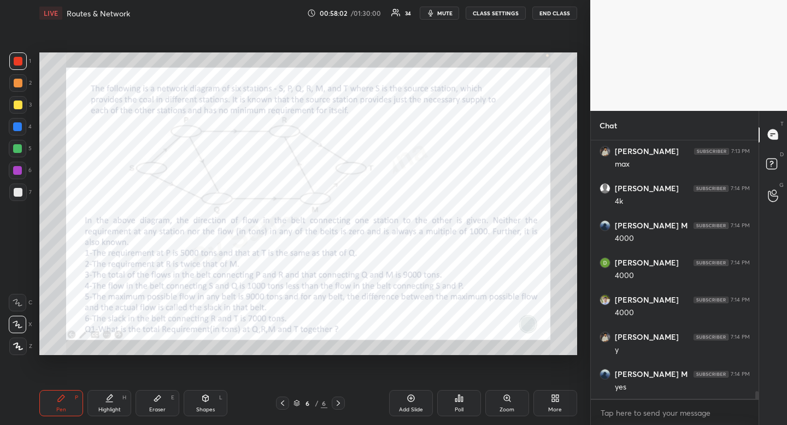
scroll to position [8599, 0]
click at [115, 405] on div "Highlight H" at bounding box center [109, 403] width 44 height 26
drag, startPoint x: 119, startPoint y: 404, endPoint x: 119, endPoint y: 395, distance: 8.7
click at [119, 400] on div "Highlight H" at bounding box center [109, 403] width 44 height 26
click at [67, 403] on div "Pen P" at bounding box center [61, 403] width 44 height 26
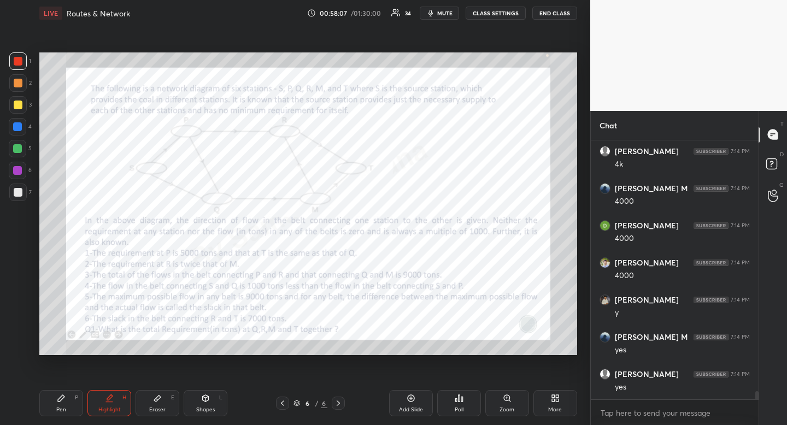
drag, startPoint x: 67, startPoint y: 403, endPoint x: 82, endPoint y: 362, distance: 43.3
click at [67, 399] on div "Pen P" at bounding box center [61, 403] width 44 height 26
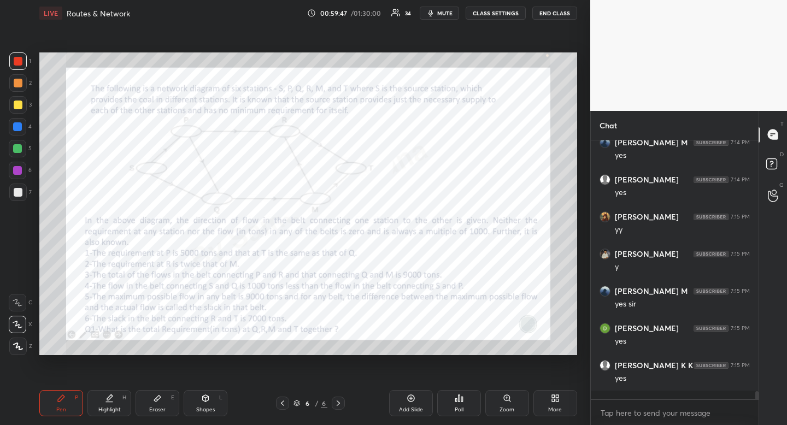
click at [562, 402] on div "More" at bounding box center [556, 403] width 44 height 26
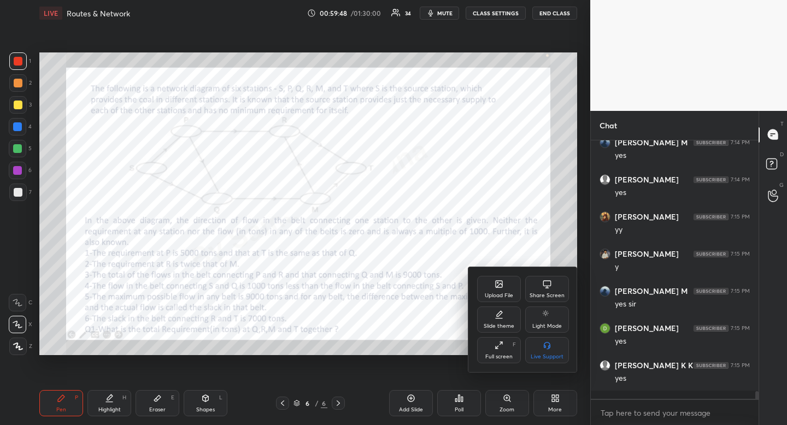
click at [494, 290] on div "Upload File" at bounding box center [499, 289] width 44 height 26
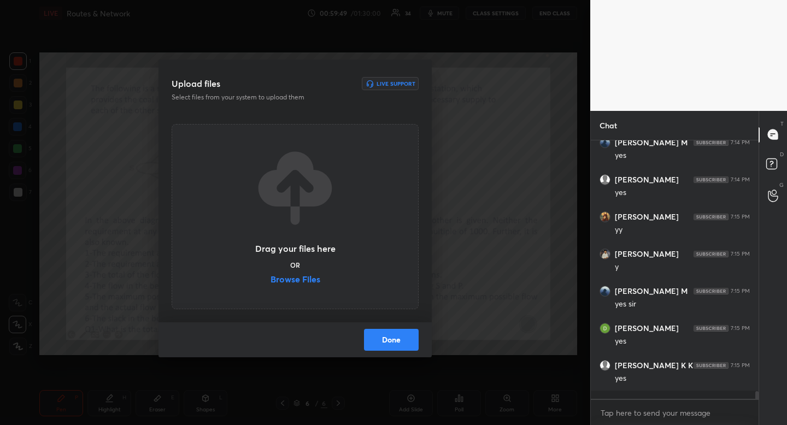
click at [267, 276] on div "Drag your files here OR Browse Files" at bounding box center [295, 216] width 82 height 139
click at [287, 276] on label "Browse Files" at bounding box center [296, 280] width 50 height 11
click at [271, 276] on input "Browse Files" at bounding box center [271, 280] width 0 height 11
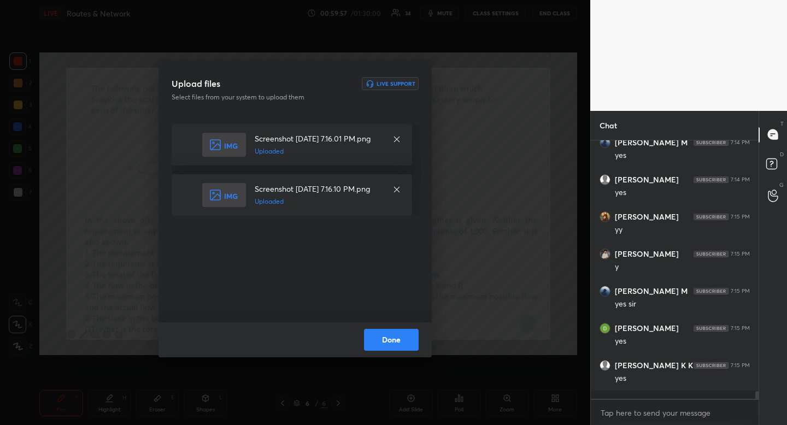
click at [400, 337] on button "Done" at bounding box center [391, 340] width 55 height 22
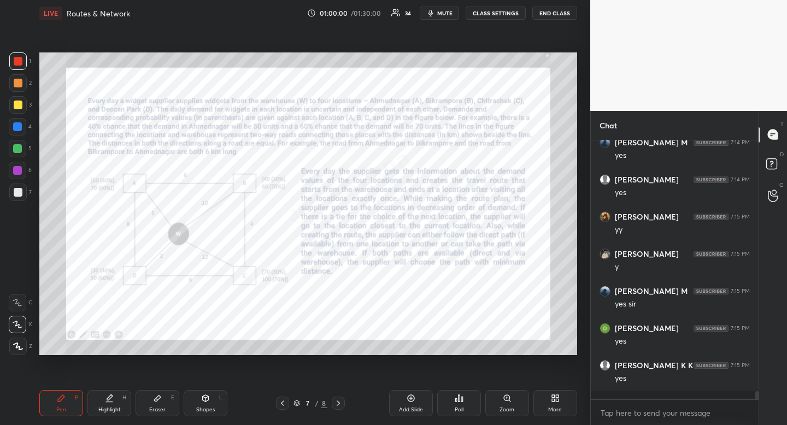
click at [23, 62] on div at bounding box center [17, 60] width 17 height 17
click at [444, 16] on span "mute" at bounding box center [444, 13] width 15 height 8
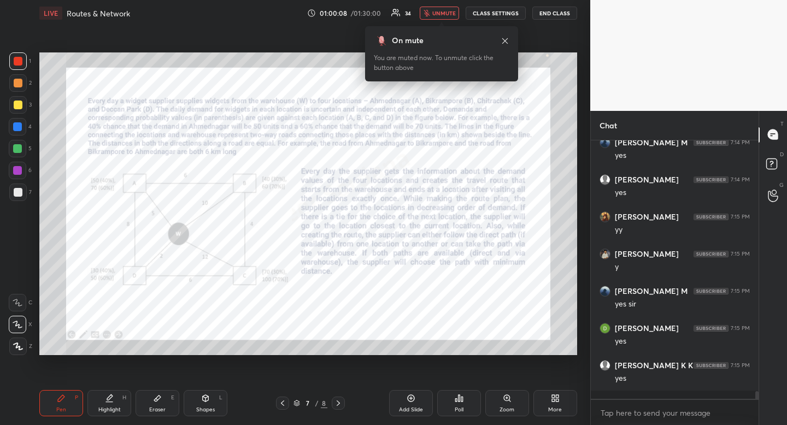
click at [505, 45] on div "On mute" at bounding box center [442, 40] width 136 height 11
click at [505, 39] on icon at bounding box center [505, 41] width 9 height 9
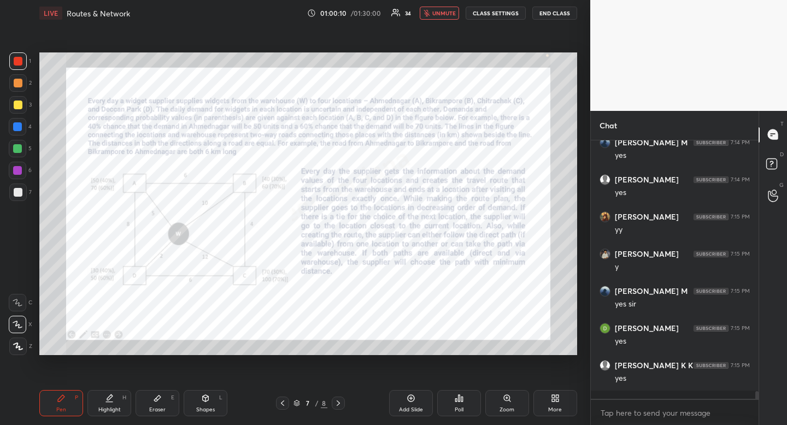
click at [21, 121] on div at bounding box center [17, 126] width 17 height 17
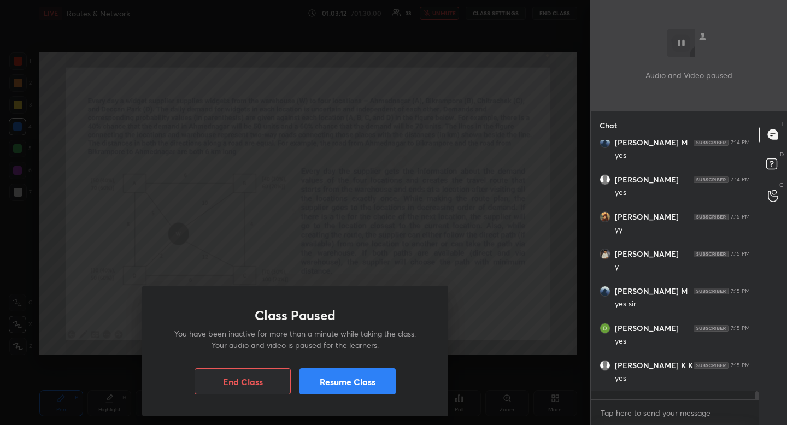
scroll to position [8834, 0]
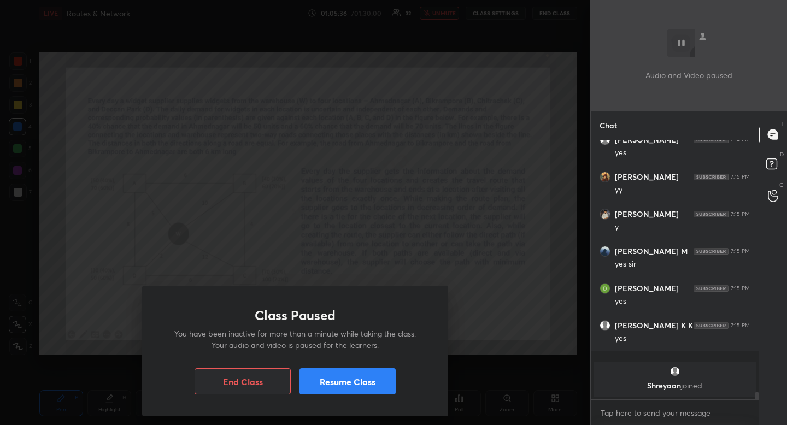
click at [336, 380] on button "Resume Class" at bounding box center [348, 381] width 96 height 26
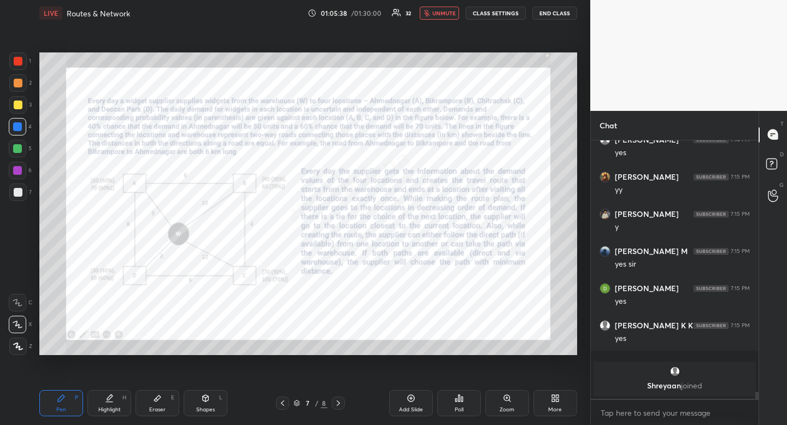
click at [430, 3] on div "LIVE Routes & Network 01:05:38 / 01:30:00 32 unmute CLASS SETTINGS END CLASS" at bounding box center [308, 13] width 538 height 26
click at [429, 10] on icon "button" at bounding box center [427, 13] width 7 height 7
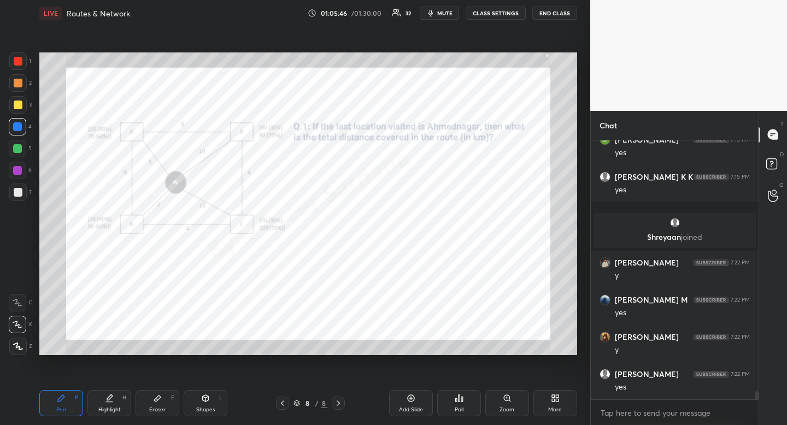
scroll to position [8418, 0]
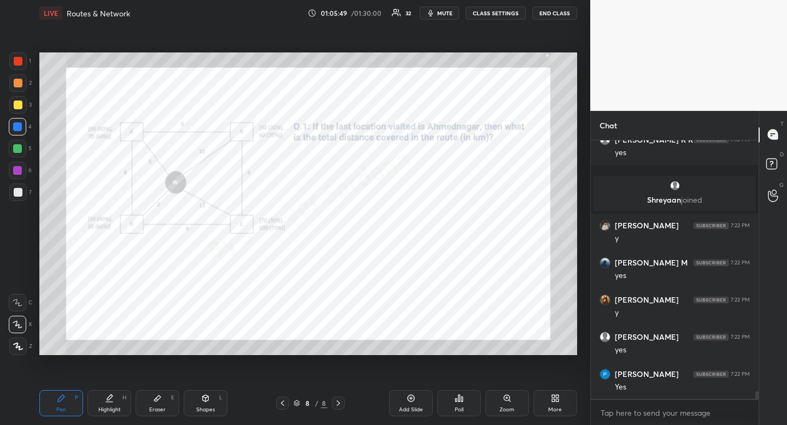
click at [11, 67] on div at bounding box center [17, 60] width 17 height 17
click at [444, 11] on span "mute" at bounding box center [444, 13] width 15 height 8
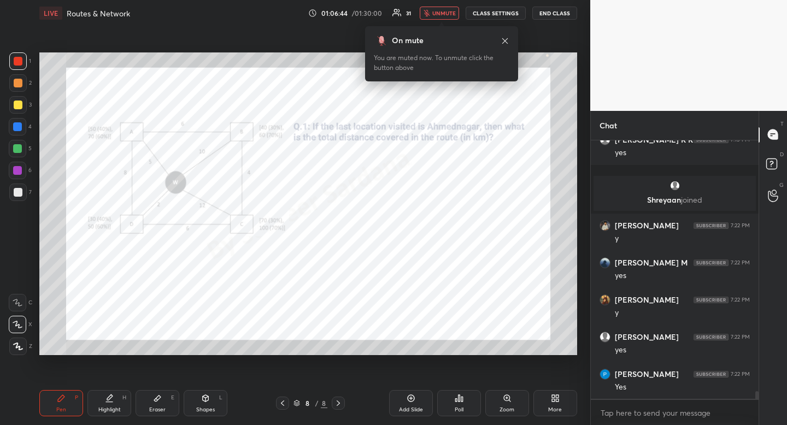
click at [508, 45] on div "On mute" at bounding box center [442, 40] width 136 height 11
click at [508, 42] on div "On mute" at bounding box center [442, 40] width 136 height 11
click at [506, 43] on icon at bounding box center [505, 41] width 9 height 9
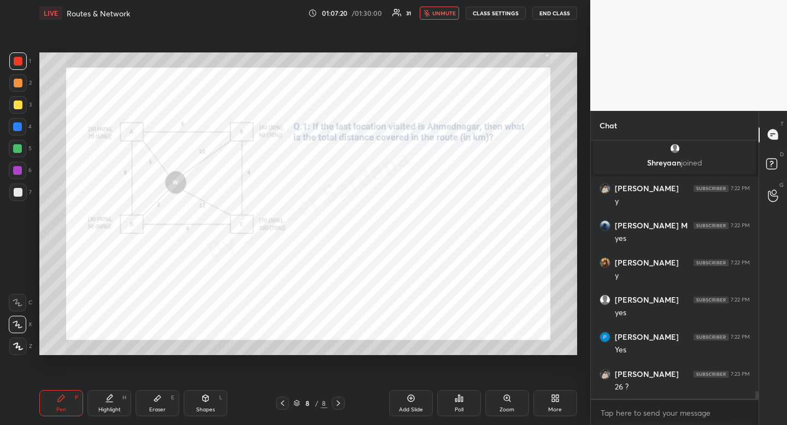
scroll to position [8492, 0]
drag, startPoint x: 460, startPoint y: 12, endPoint x: 453, endPoint y: 13, distance: 7.1
click at [459, 12] on button "unmute" at bounding box center [439, 13] width 39 height 13
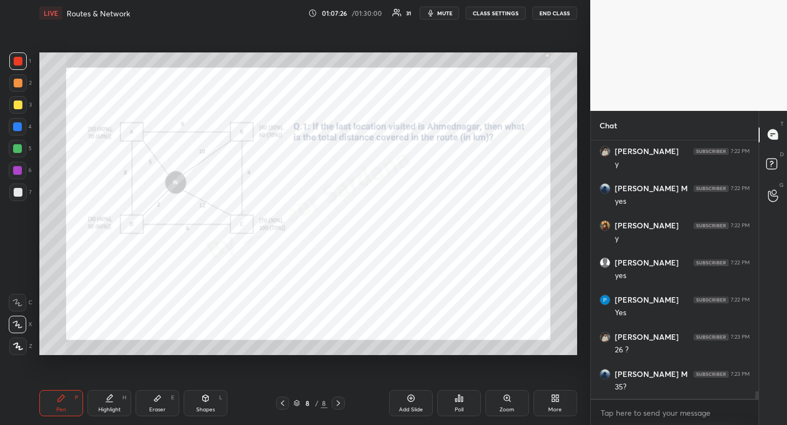
click at [281, 398] on div at bounding box center [282, 403] width 13 height 13
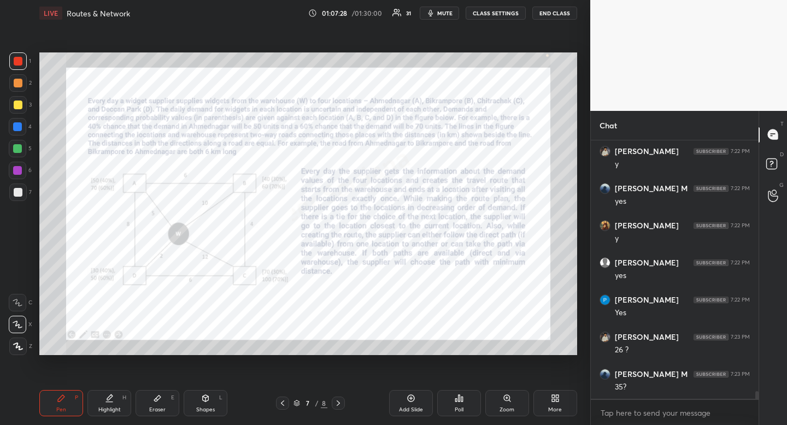
click at [110, 401] on icon at bounding box center [109, 398] width 9 height 9
drag, startPoint x: 110, startPoint y: 401, endPoint x: 103, endPoint y: 380, distance: 22.0
click at [108, 396] on icon at bounding box center [109, 398] width 9 height 9
click at [115, 401] on div "Highlight H" at bounding box center [109, 403] width 44 height 26
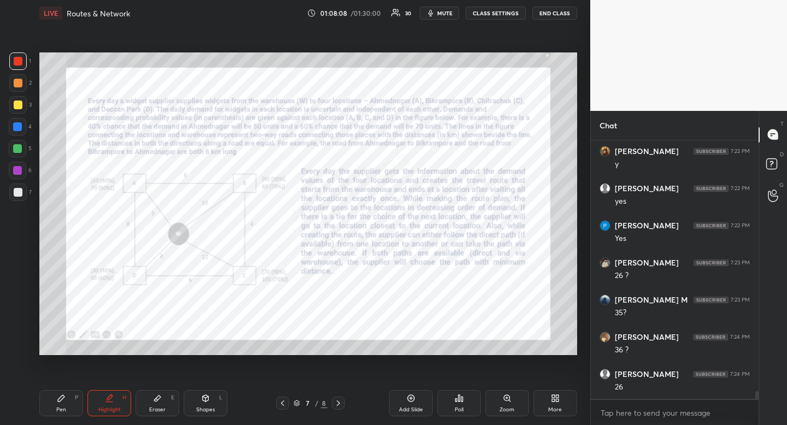
click at [51, 402] on div "Pen P" at bounding box center [61, 403] width 44 height 26
click at [54, 394] on div "Pen P" at bounding box center [61, 403] width 44 height 26
drag, startPoint x: 119, startPoint y: 395, endPoint x: 112, endPoint y: 378, distance: 18.7
click at [119, 395] on div "Highlight H" at bounding box center [109, 403] width 44 height 26
click at [115, 384] on div "Pen P Highlight H Eraser E Shapes L 7 / 8 Add Slide Poll Zoom More" at bounding box center [308, 404] width 538 height 44
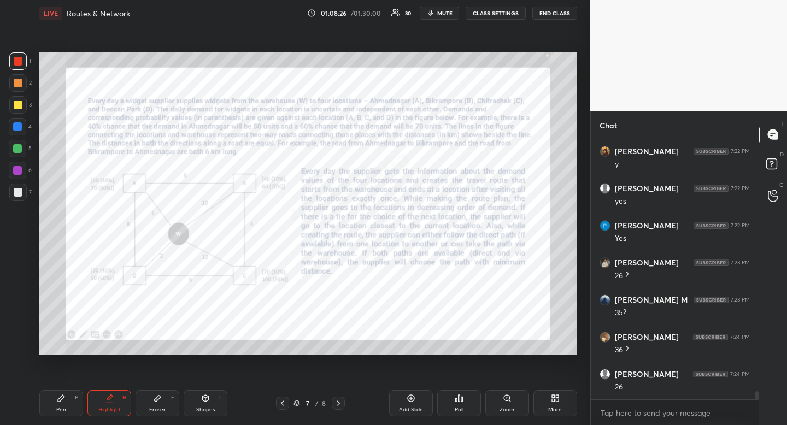
click at [56, 407] on div "Pen P" at bounding box center [61, 403] width 44 height 26
click at [63, 401] on icon at bounding box center [61, 398] width 9 height 9
click at [106, 400] on icon at bounding box center [109, 398] width 9 height 9
click at [209, 405] on div "Shapes L" at bounding box center [206, 403] width 44 height 26
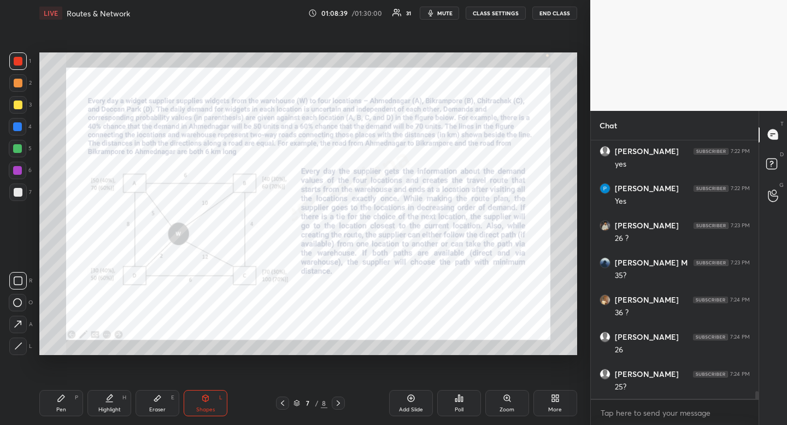
click at [16, 274] on div at bounding box center [17, 280] width 17 height 17
click at [113, 406] on div "Highlight H" at bounding box center [109, 403] width 44 height 26
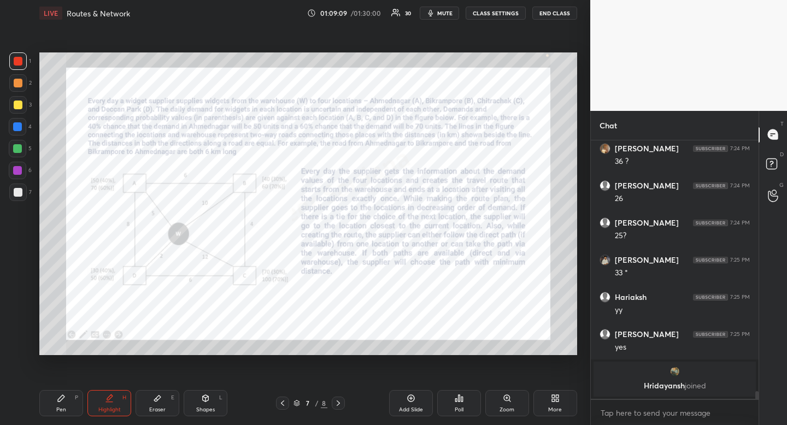
click at [69, 401] on div "Pen P" at bounding box center [61, 403] width 44 height 26
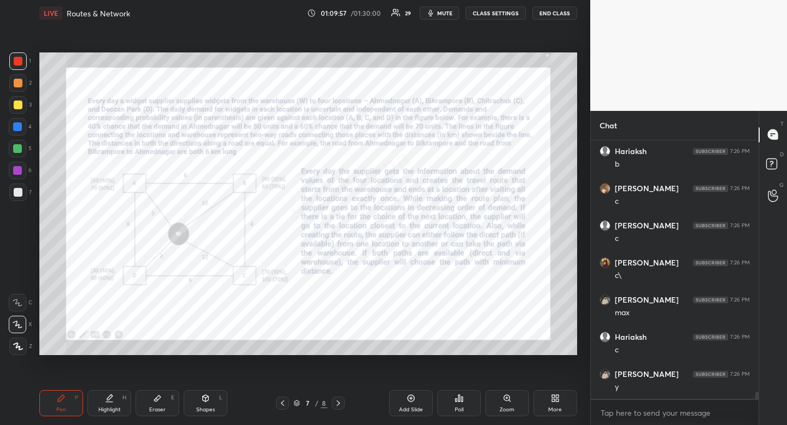
scroll to position [8978, 0]
click at [152, 409] on div "Eraser" at bounding box center [157, 409] width 16 height 5
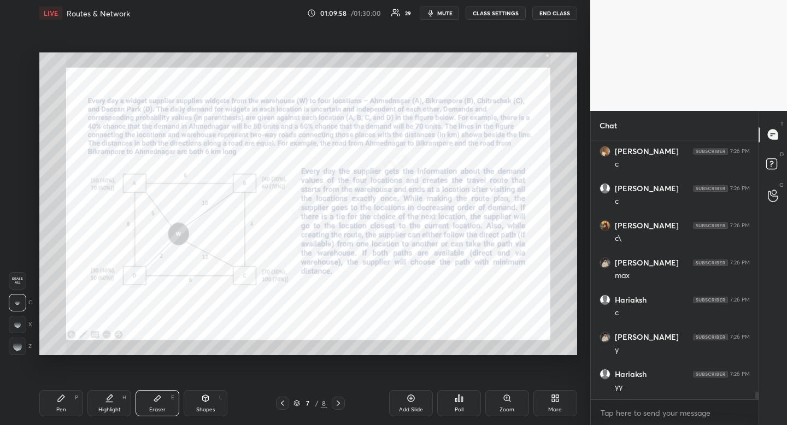
click at [17, 286] on div "Erase all" at bounding box center [17, 280] width 17 height 17
click at [70, 408] on div "Pen P" at bounding box center [61, 403] width 44 height 26
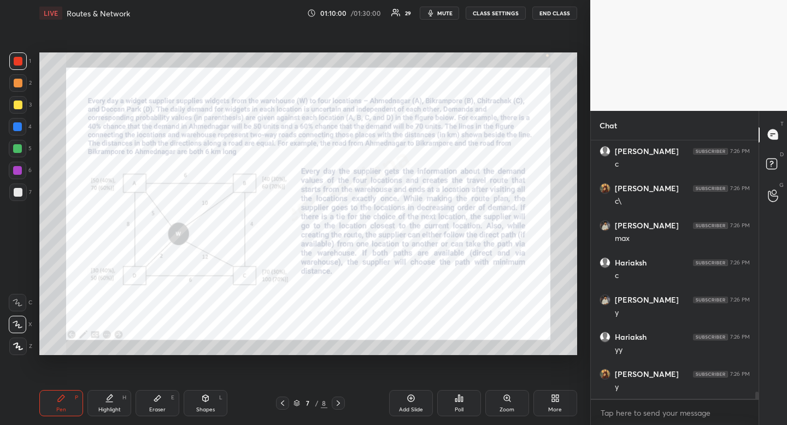
drag, startPoint x: 71, startPoint y: 405, endPoint x: 87, endPoint y: 389, distance: 22.8
click at [71, 405] on div "Pen P" at bounding box center [61, 403] width 44 height 26
click at [19, 125] on div at bounding box center [17, 126] width 9 height 9
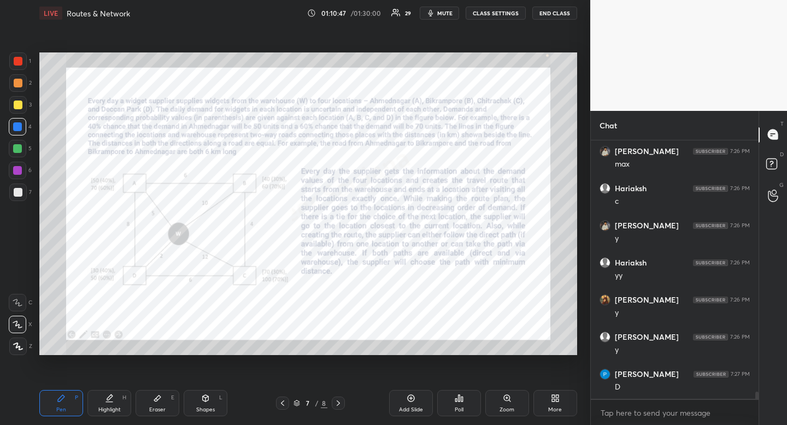
scroll to position [9127, 0]
click at [156, 409] on div "Eraser" at bounding box center [157, 409] width 16 height 5
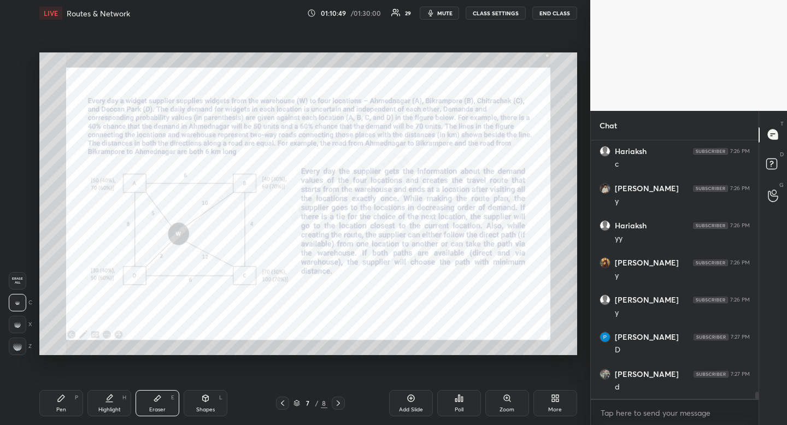
click at [17, 279] on span "Erase all" at bounding box center [17, 281] width 16 height 8
click at [60, 402] on icon at bounding box center [61, 398] width 9 height 9
drag, startPoint x: 60, startPoint y: 402, endPoint x: 63, endPoint y: 385, distance: 16.6
click at [60, 402] on icon at bounding box center [61, 398] width 9 height 9
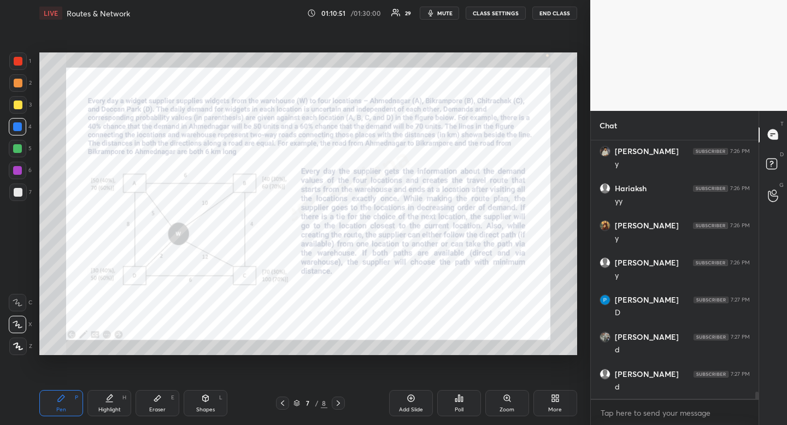
scroll to position [9204, 0]
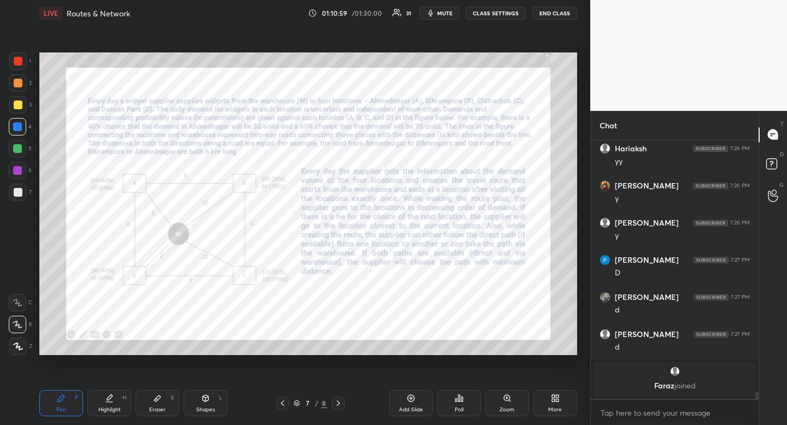
click at [104, 410] on div "Highlight" at bounding box center [109, 409] width 22 height 5
drag, startPoint x: 104, startPoint y: 410, endPoint x: 126, endPoint y: 375, distance: 41.5
click at [104, 410] on div "Highlight" at bounding box center [109, 409] width 22 height 5
click at [66, 395] on div "Pen P" at bounding box center [61, 403] width 44 height 26
drag, startPoint x: 69, startPoint y: 390, endPoint x: 67, endPoint y: 381, distance: 9.4
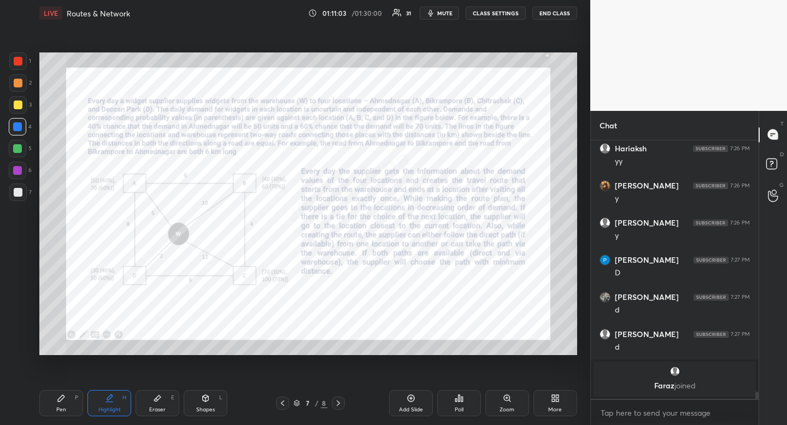
click at [69, 390] on div "Pen P" at bounding box center [61, 403] width 44 height 26
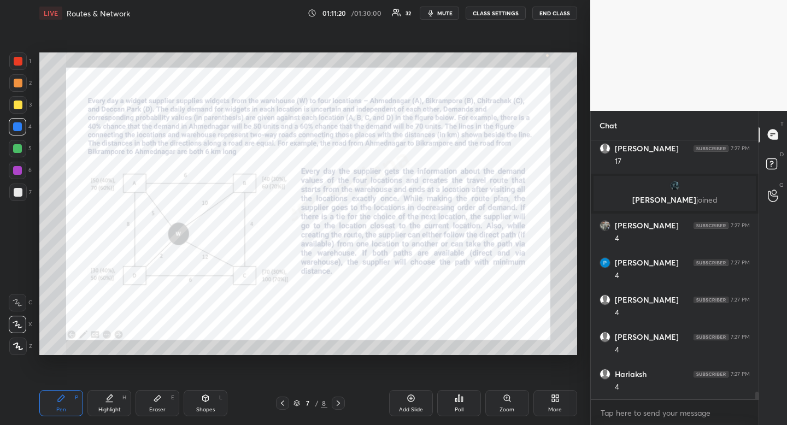
scroll to position [9422, 0]
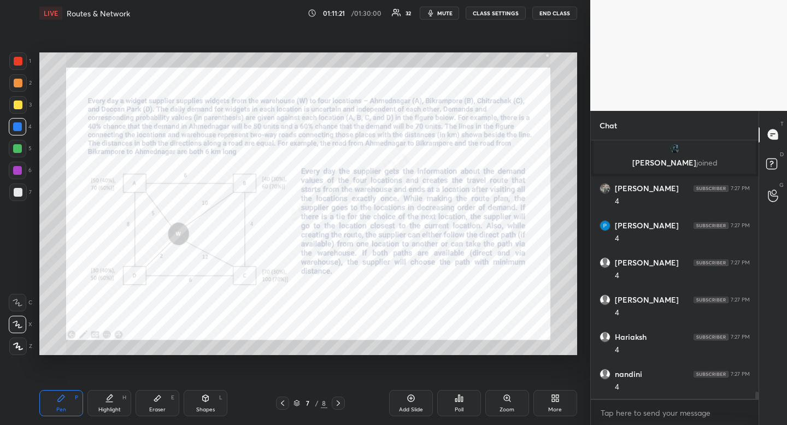
drag, startPoint x: 164, startPoint y: 396, endPoint x: 157, endPoint y: 379, distance: 18.2
click at [164, 396] on div "Eraser E" at bounding box center [158, 403] width 44 height 26
click at [22, 288] on div "Erase all" at bounding box center [17, 280] width 17 height 17
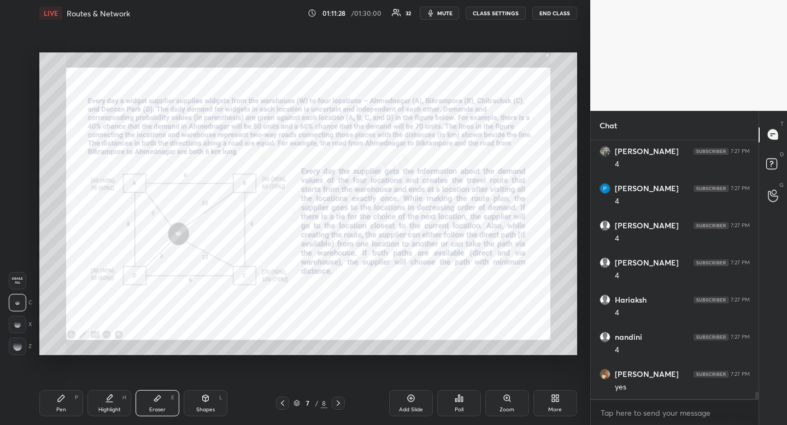
scroll to position [9497, 0]
drag, startPoint x: 68, startPoint y: 404, endPoint x: 71, endPoint y: 398, distance: 6.6
click at [68, 404] on div "Pen P" at bounding box center [61, 403] width 44 height 26
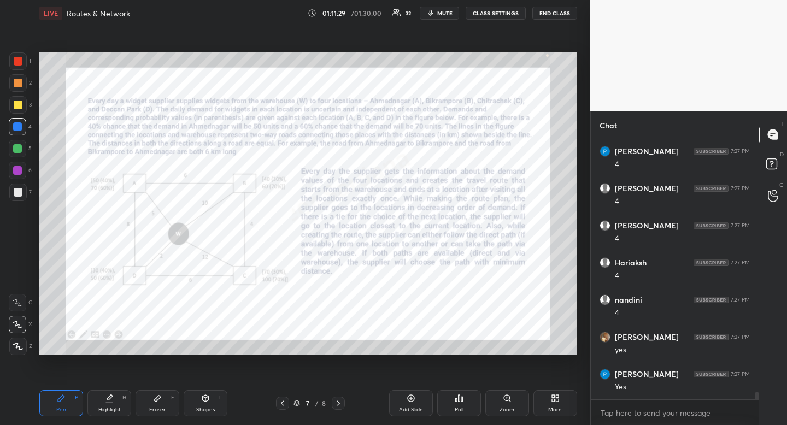
click at [22, 60] on div at bounding box center [18, 61] width 9 height 9
drag, startPoint x: 22, startPoint y: 60, endPoint x: 7, endPoint y: 64, distance: 15.8
click at [22, 60] on div at bounding box center [18, 61] width 9 height 9
click at [340, 401] on icon at bounding box center [338, 403] width 9 height 9
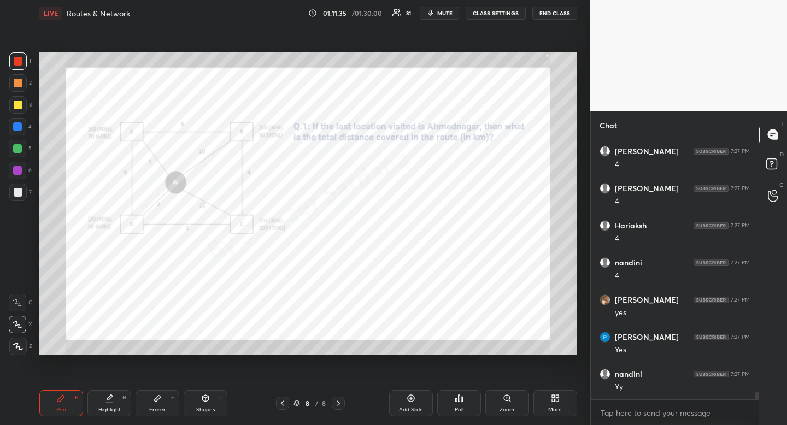
click at [53, 398] on div "Pen P" at bounding box center [61, 403] width 44 height 26
click at [49, 390] on div "Pen P" at bounding box center [61, 403] width 44 height 26
click at [27, 61] on div "1" at bounding box center [20, 60] width 22 height 17
drag, startPoint x: 27, startPoint y: 61, endPoint x: 33, endPoint y: 61, distance: 6.0
click at [27, 61] on div "1" at bounding box center [20, 60] width 22 height 17
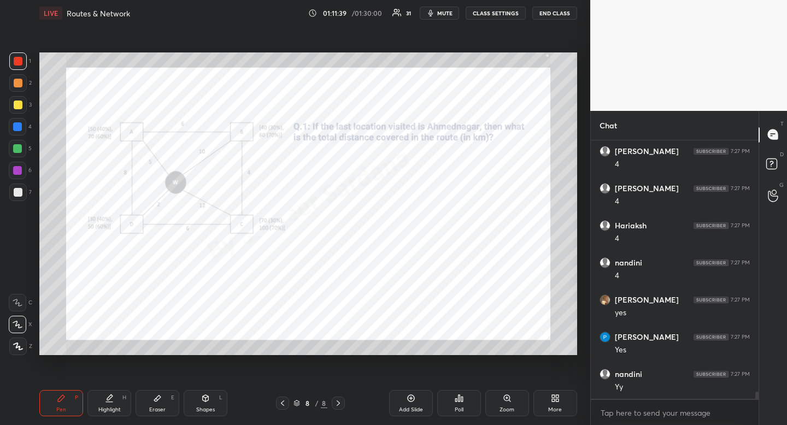
click at [26, 125] on div at bounding box center [17, 126] width 17 height 17
drag, startPoint x: 26, startPoint y: 125, endPoint x: 20, endPoint y: 127, distance: 6.4
click at [26, 125] on div at bounding box center [17, 126] width 17 height 17
drag, startPoint x: 20, startPoint y: 127, endPoint x: 20, endPoint y: 135, distance: 7.7
click at [20, 128] on div at bounding box center [17, 126] width 9 height 9
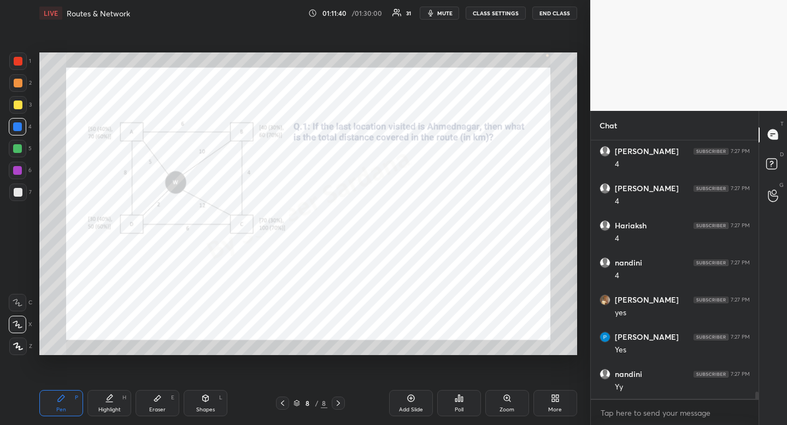
click at [15, 327] on icon at bounding box center [18, 325] width 10 height 8
click at [16, 324] on icon at bounding box center [18, 325] width 10 height 8
drag, startPoint x: 26, startPoint y: 61, endPoint x: 19, endPoint y: 65, distance: 8.3
click at [21, 63] on div at bounding box center [17, 60] width 17 height 17
drag, startPoint x: 19, startPoint y: 65, endPoint x: 19, endPoint y: 71, distance: 5.5
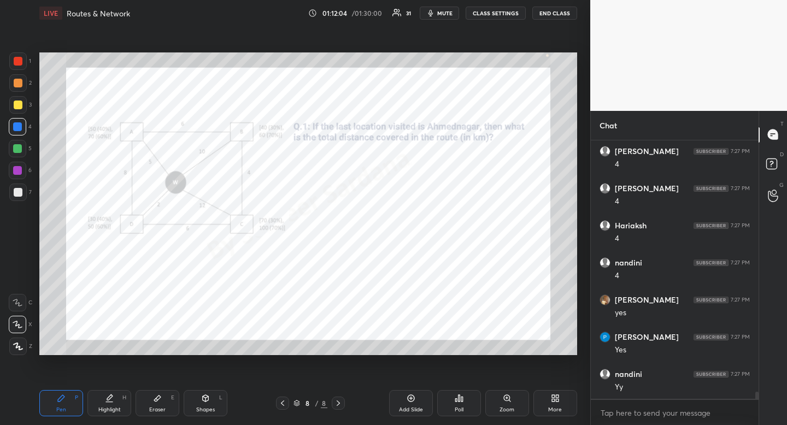
click at [20, 66] on div at bounding box center [17, 60] width 17 height 17
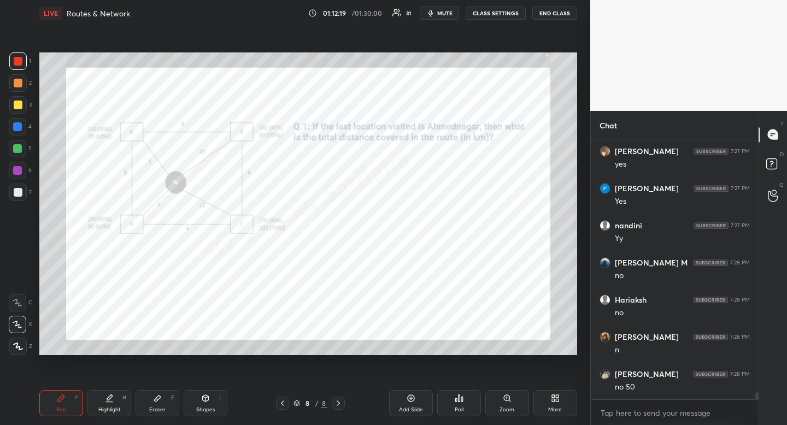
scroll to position [9720, 0]
click at [108, 388] on div "Pen P Highlight H Eraser E Shapes L 8 / 8 Add Slide Poll Zoom More" at bounding box center [308, 404] width 538 height 44
click at [114, 411] on div "Highlight" at bounding box center [109, 409] width 22 height 5
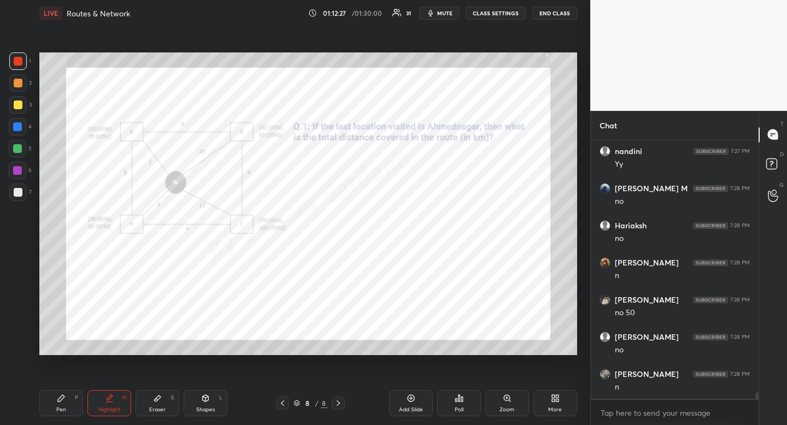
drag, startPoint x: 166, startPoint y: 395, endPoint x: 162, endPoint y: 378, distance: 17.5
click at [166, 388] on div "Pen P Highlight H Eraser E Shapes L 8 / 8 Add Slide Poll Zoom More" at bounding box center [308, 404] width 538 height 44
click at [163, 394] on div "Eraser E" at bounding box center [158, 403] width 44 height 26
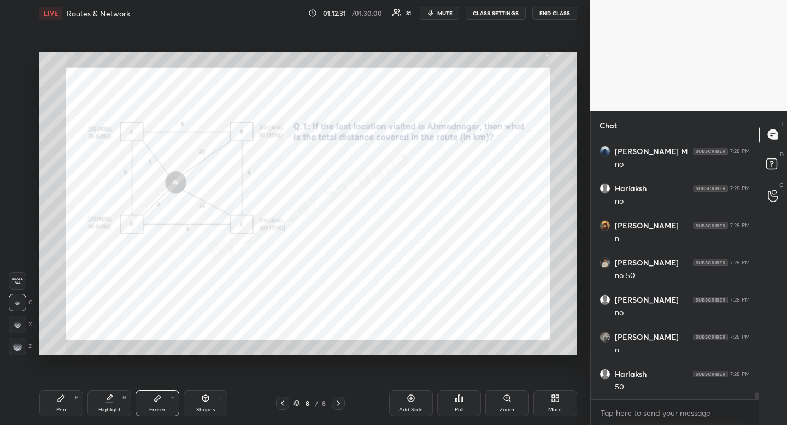
drag, startPoint x: 163, startPoint y: 394, endPoint x: 169, endPoint y: 391, distance: 6.6
click at [163, 394] on div "Eraser E" at bounding box center [158, 403] width 44 height 26
drag, startPoint x: 68, startPoint y: 405, endPoint x: 74, endPoint y: 387, distance: 18.5
click at [68, 405] on div "Pen P" at bounding box center [61, 403] width 44 height 26
click at [72, 394] on div "Pen P" at bounding box center [61, 403] width 44 height 26
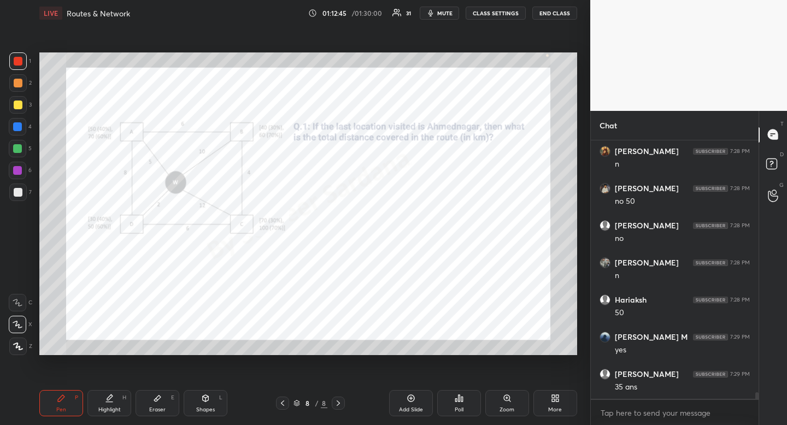
scroll to position [9980, 0]
click at [103, 404] on div "Highlight H" at bounding box center [109, 403] width 44 height 26
click at [60, 409] on div "Pen" at bounding box center [61, 409] width 10 height 5
click at [111, 408] on div "Highlight" at bounding box center [109, 409] width 22 height 5
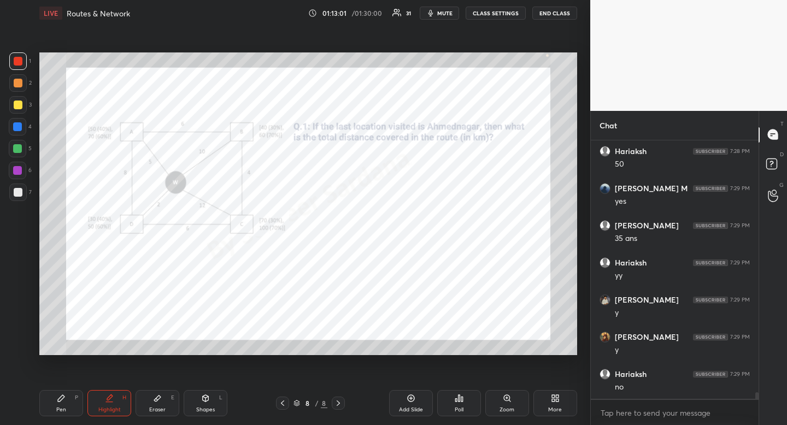
drag, startPoint x: 60, startPoint y: 399, endPoint x: 62, endPoint y: 392, distance: 7.1
click at [62, 397] on icon at bounding box center [61, 398] width 7 height 7
drag, startPoint x: 62, startPoint y: 392, endPoint x: 63, endPoint y: 385, distance: 7.1
click at [62, 392] on div "Pen P" at bounding box center [61, 403] width 44 height 26
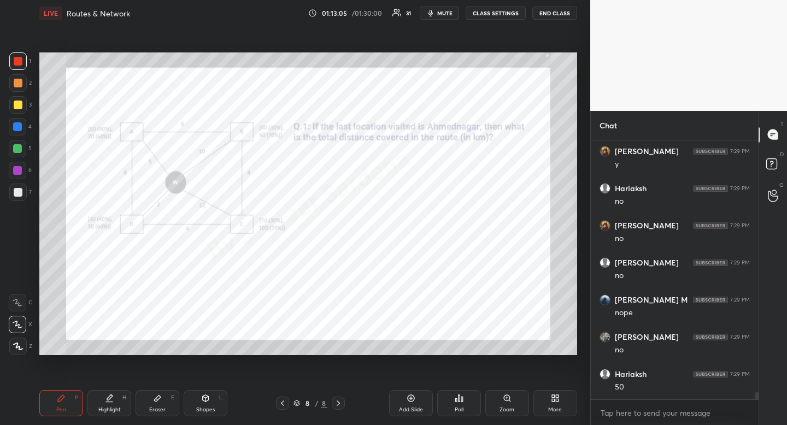
scroll to position [10240, 0]
click at [116, 407] on div "Highlight" at bounding box center [109, 409] width 22 height 5
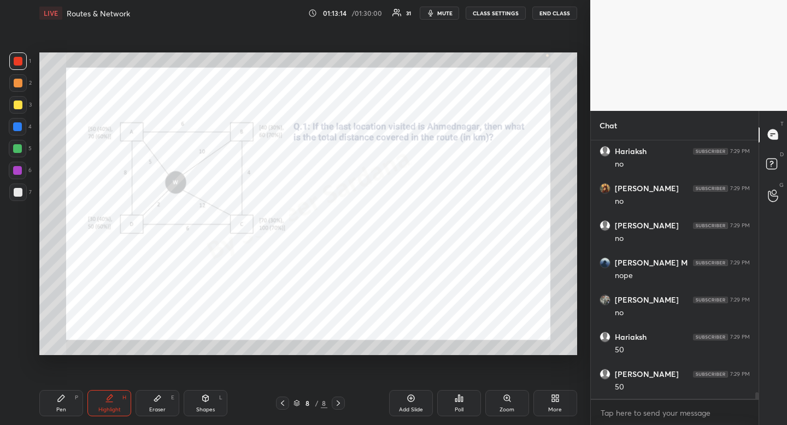
click at [66, 410] on div "Pen P" at bounding box center [61, 403] width 44 height 26
drag, startPoint x: 67, startPoint y: 406, endPoint x: 81, endPoint y: 373, distance: 35.5
click at [67, 406] on div "Pen P" at bounding box center [61, 403] width 44 height 26
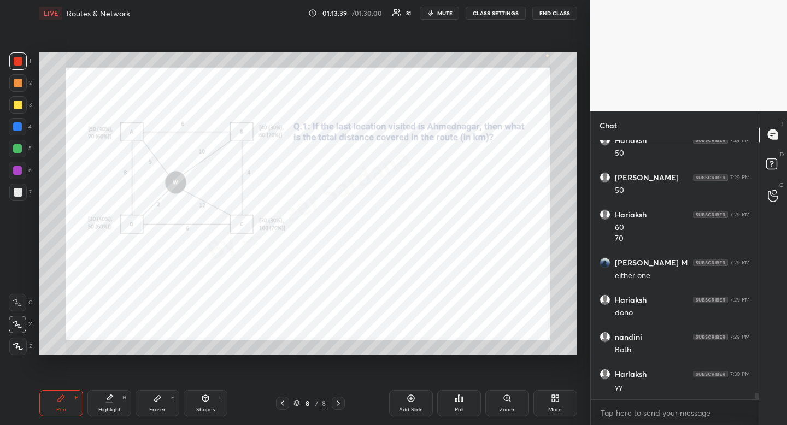
scroll to position [10474, 0]
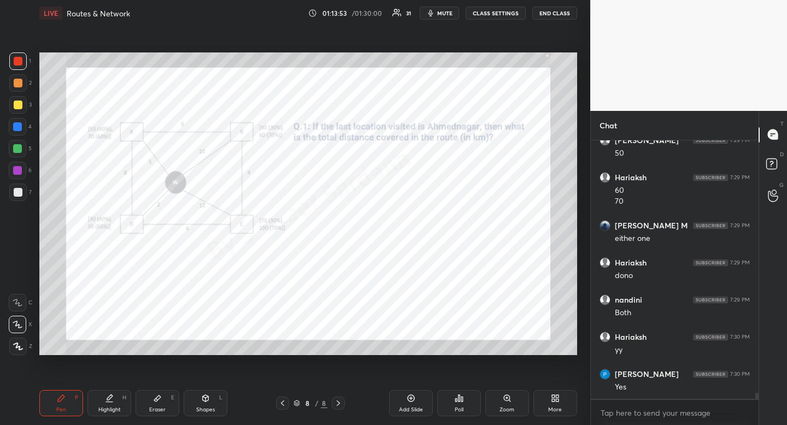
click at [118, 397] on div "Highlight H" at bounding box center [109, 403] width 44 height 26
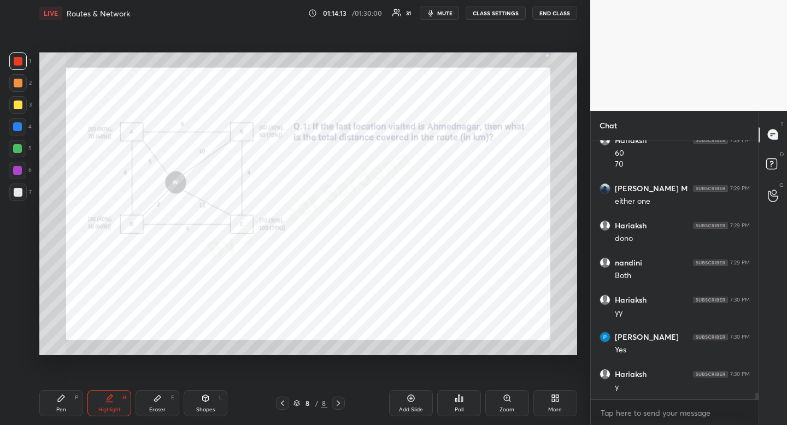
click at [65, 402] on icon at bounding box center [61, 398] width 9 height 9
drag, startPoint x: 65, startPoint y: 402, endPoint x: 113, endPoint y: 360, distance: 64.3
click at [65, 402] on icon at bounding box center [61, 398] width 9 height 9
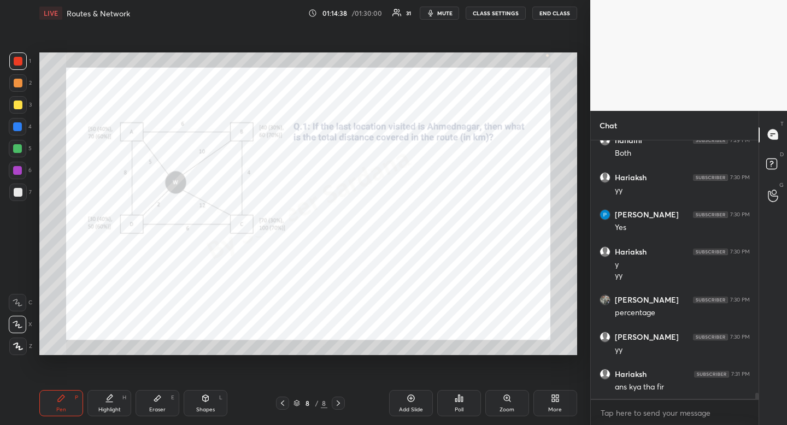
scroll to position [10671, 0]
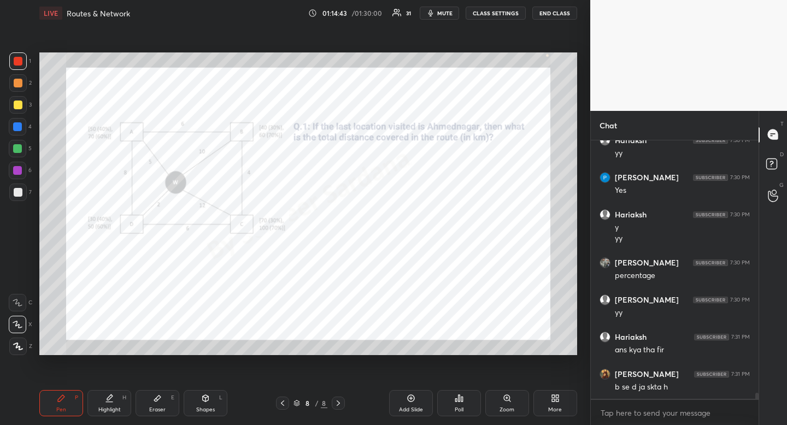
drag, startPoint x: 108, startPoint y: 411, endPoint x: 110, endPoint y: 405, distance: 6.2
click at [110, 405] on div "Highlight H" at bounding box center [109, 403] width 44 height 26
click at [55, 408] on div "Pen P" at bounding box center [61, 403] width 44 height 26
click at [62, 402] on icon at bounding box center [61, 398] width 9 height 9
click at [113, 401] on icon at bounding box center [109, 398] width 9 height 9
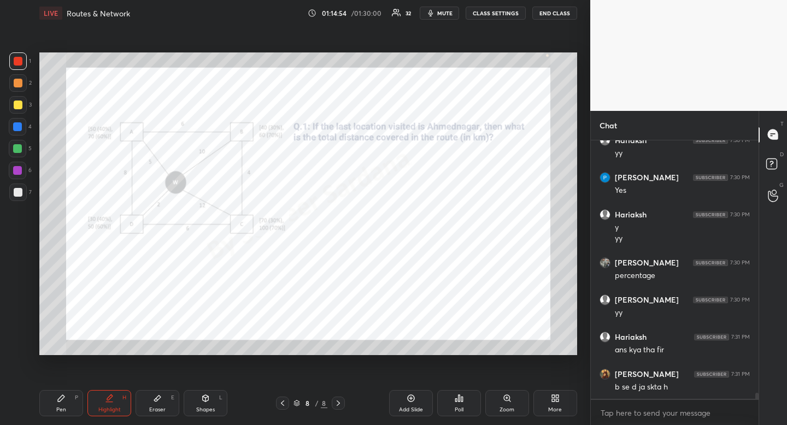
drag, startPoint x: 115, startPoint y: 395, endPoint x: 128, endPoint y: 357, distance: 40.3
click at [115, 395] on div "Highlight H" at bounding box center [109, 403] width 44 height 26
drag, startPoint x: 64, startPoint y: 402, endPoint x: 65, endPoint y: 397, distance: 5.5
click at [64, 402] on icon at bounding box center [61, 398] width 9 height 9
drag, startPoint x: 65, startPoint y: 397, endPoint x: 105, endPoint y: 359, distance: 55.7
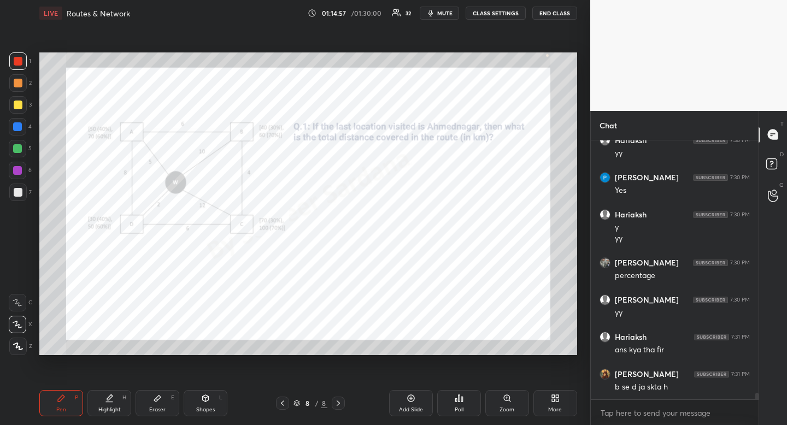
click at [67, 395] on div "Pen P" at bounding box center [61, 403] width 44 height 26
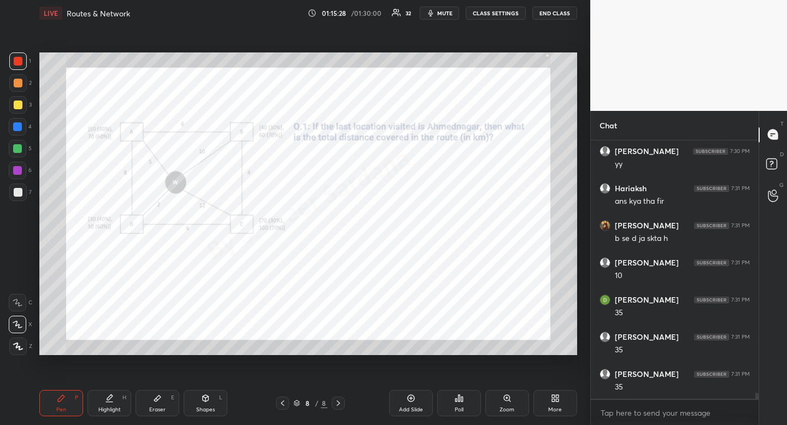
scroll to position [10857, 0]
click at [18, 130] on div at bounding box center [17, 126] width 9 height 9
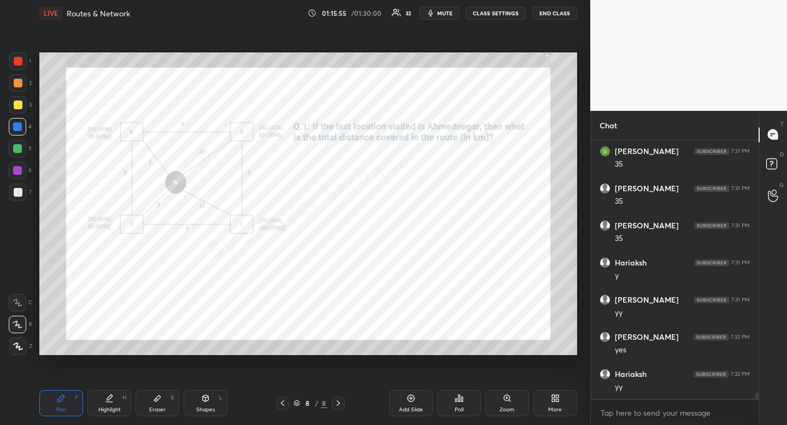
click at [9, 63] on div at bounding box center [17, 60] width 17 height 17
click at [117, 393] on div "Highlight H" at bounding box center [109, 403] width 44 height 26
drag, startPoint x: 116, startPoint y: 389, endPoint x: 119, endPoint y: 373, distance: 16.2
click at [118, 384] on div "Pen P Highlight H Eraser E Shapes L 8 / 8 Add Slide Poll Zoom More" at bounding box center [308, 404] width 538 height 44
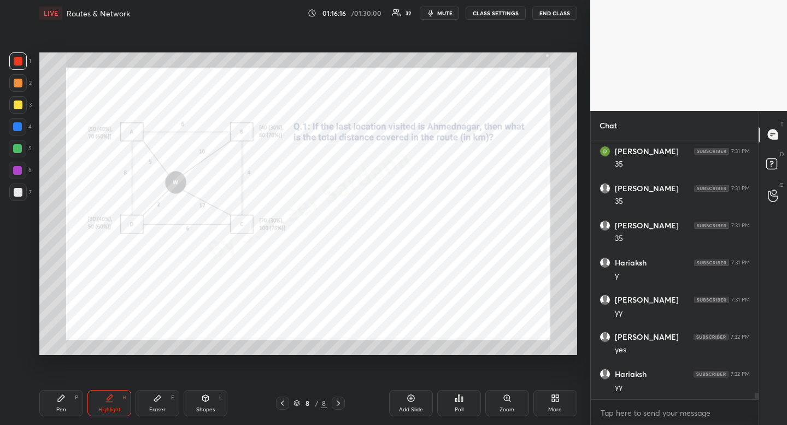
drag, startPoint x: 68, startPoint y: 402, endPoint x: 73, endPoint y: 388, distance: 14.7
click at [68, 401] on div "Pen P" at bounding box center [61, 403] width 44 height 26
drag, startPoint x: 161, startPoint y: 407, endPoint x: 162, endPoint y: 401, distance: 6.1
click at [161, 407] on div "Eraser" at bounding box center [157, 409] width 16 height 5
drag, startPoint x: 162, startPoint y: 401, endPoint x: 169, endPoint y: 372, distance: 30.4
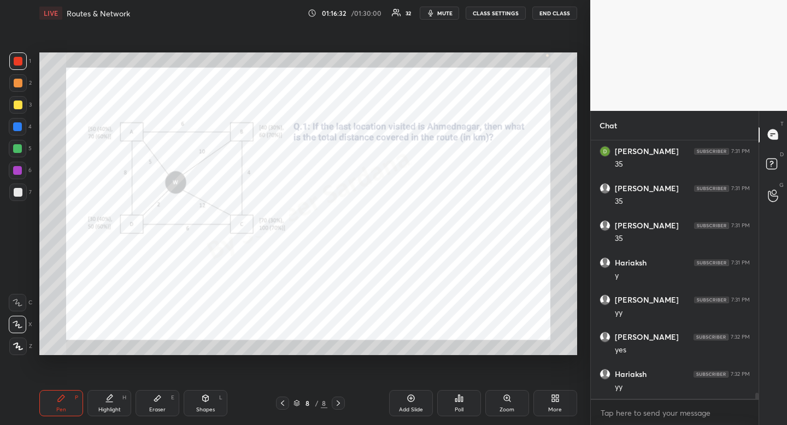
click at [162, 396] on div "Eraser E" at bounding box center [158, 403] width 44 height 26
click at [337, 400] on icon at bounding box center [338, 403] width 9 height 9
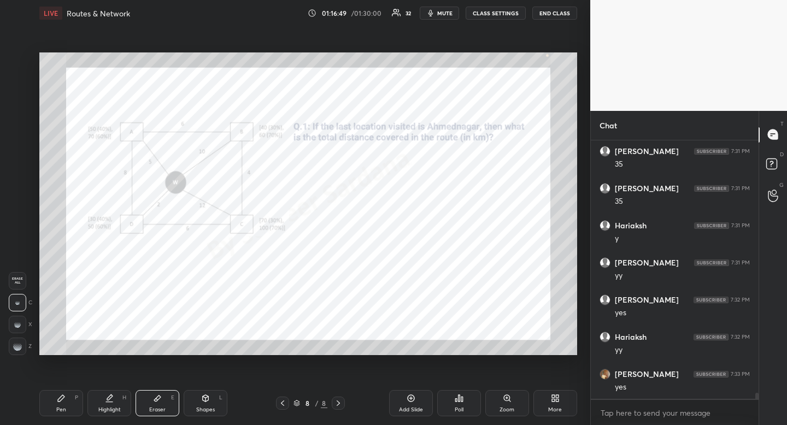
click at [552, 402] on icon at bounding box center [555, 398] width 9 height 9
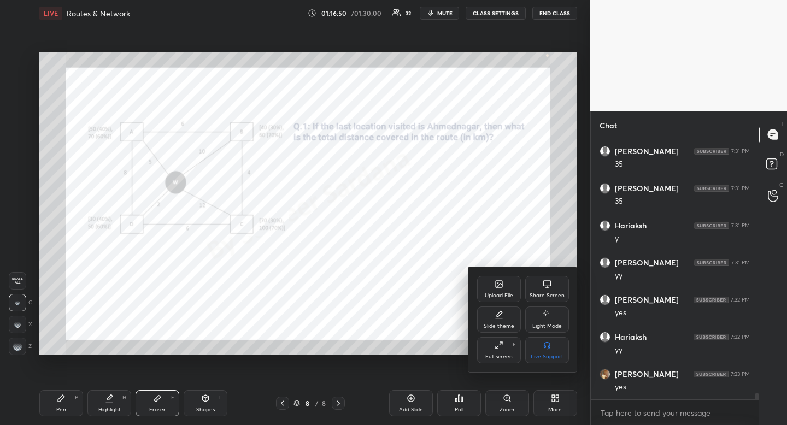
click at [496, 295] on div "Upload File" at bounding box center [499, 295] width 28 height 5
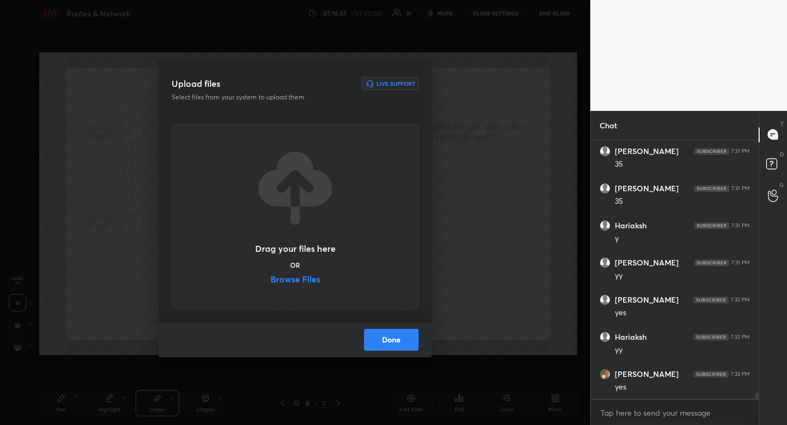
click at [304, 284] on label "Browse Files" at bounding box center [296, 280] width 50 height 11
click at [271, 284] on input "Browse Files" at bounding box center [271, 280] width 0 height 11
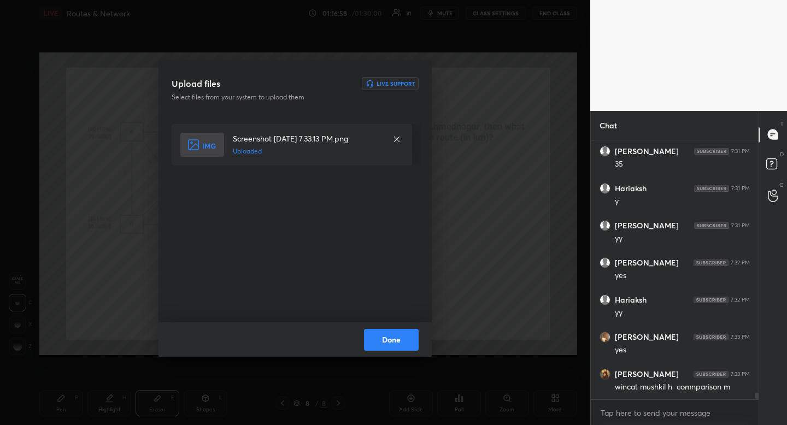
scroll to position [11080, 0]
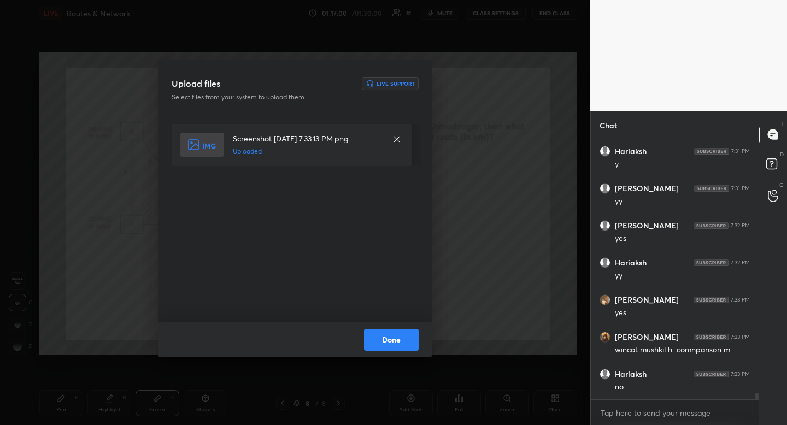
click at [396, 337] on button "Done" at bounding box center [391, 340] width 55 height 22
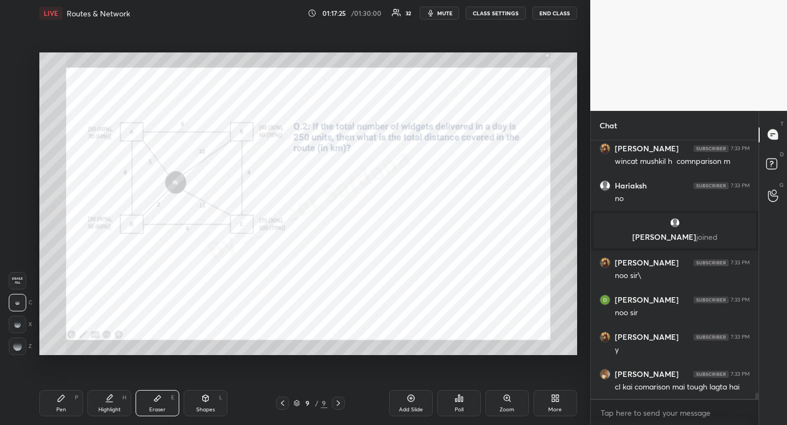
scroll to position [10787, 0]
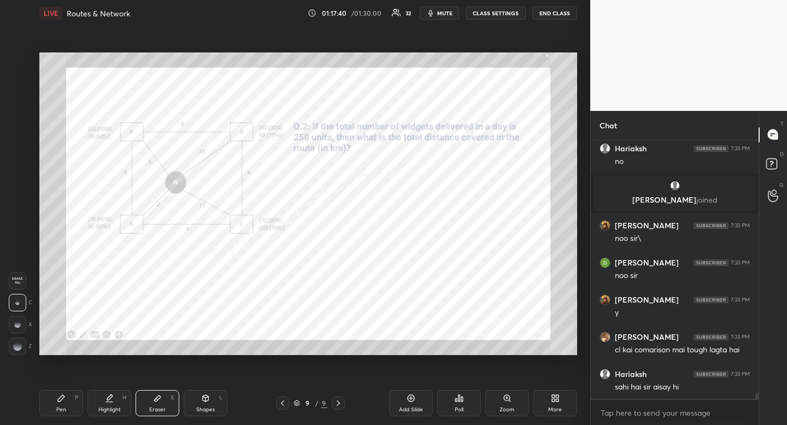
click at [445, 14] on span "mute" at bounding box center [444, 13] width 15 height 8
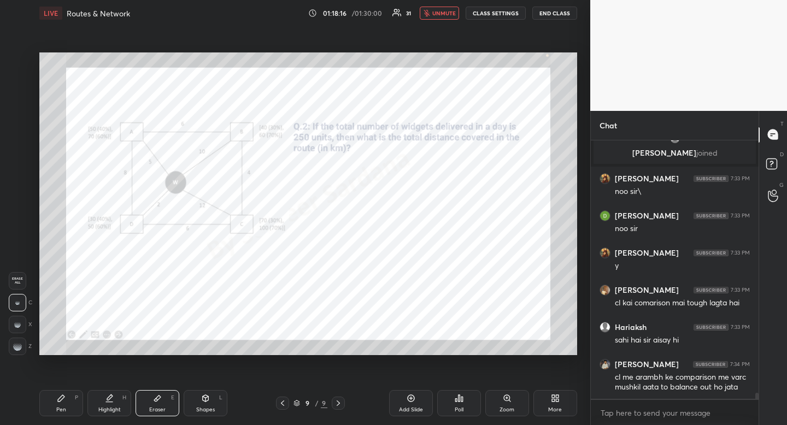
scroll to position [10871, 0]
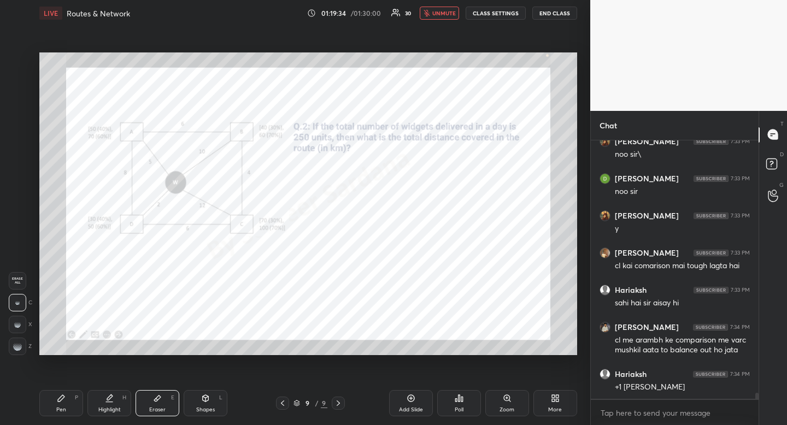
click at [440, 19] on button "unmute" at bounding box center [439, 13] width 39 height 13
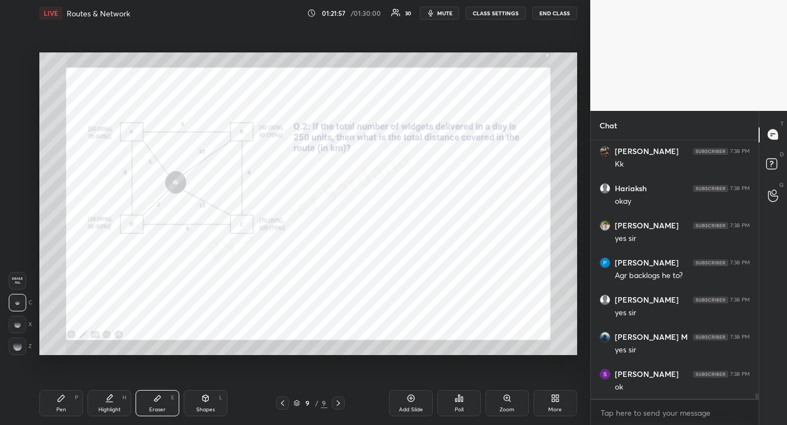
scroll to position [11571, 0]
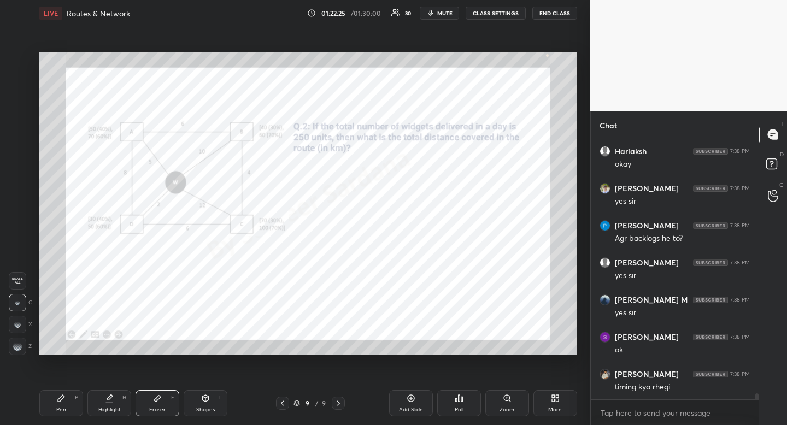
click at [70, 396] on div "Pen P" at bounding box center [61, 403] width 44 height 26
click at [17, 130] on div at bounding box center [17, 126] width 9 height 9
click at [20, 128] on div at bounding box center [17, 126] width 9 height 9
click at [14, 63] on div at bounding box center [18, 61] width 9 height 9
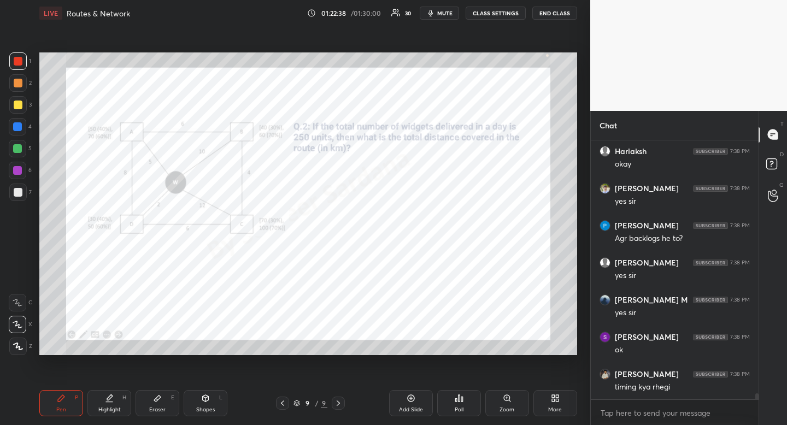
click at [14, 63] on div at bounding box center [18, 61] width 9 height 9
click at [21, 129] on div at bounding box center [17, 126] width 9 height 9
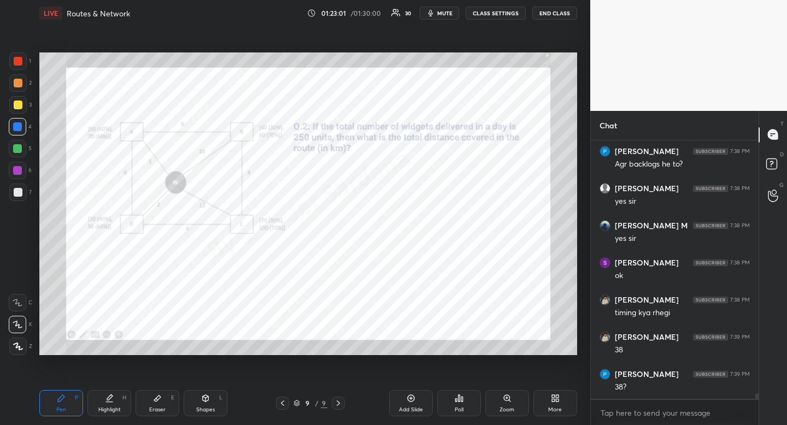
scroll to position [11683, 0]
drag, startPoint x: 22, startPoint y: 61, endPoint x: 37, endPoint y: 66, distance: 15.6
click at [28, 69] on div "1" at bounding box center [20, 60] width 22 height 17
click at [200, 406] on div "Shapes L" at bounding box center [206, 403] width 44 height 26
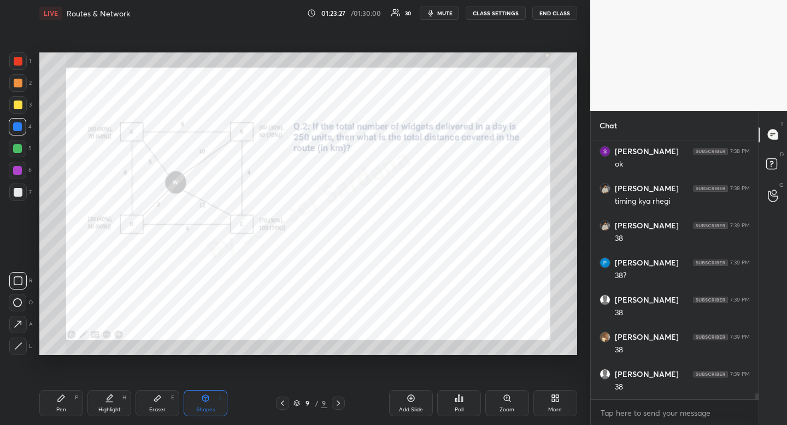
click at [15, 302] on icon at bounding box center [17, 302] width 9 height 9
drag, startPoint x: 15, startPoint y: 302, endPoint x: 31, endPoint y: 295, distance: 17.6
click at [15, 302] on icon at bounding box center [17, 302] width 9 height 9
click at [75, 400] on div "P" at bounding box center [76, 397] width 3 height 5
drag, startPoint x: 75, startPoint y: 400, endPoint x: 68, endPoint y: 373, distance: 28.1
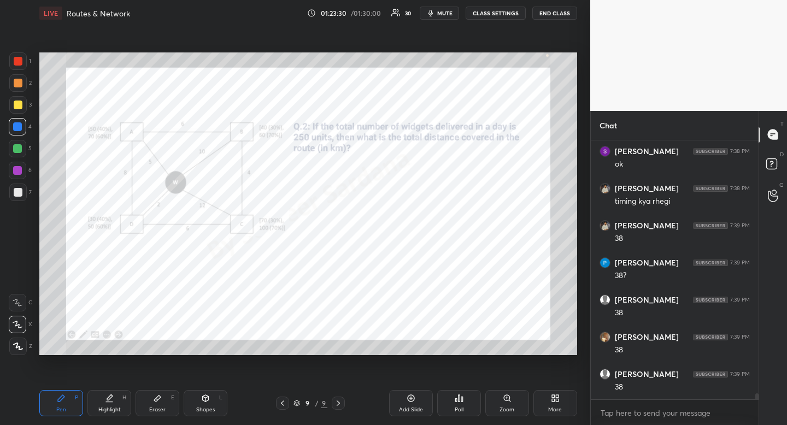
click at [75, 396] on div "P" at bounding box center [76, 397] width 3 height 5
click at [22, 65] on div at bounding box center [18, 61] width 9 height 9
drag, startPoint x: 22, startPoint y: 65, endPoint x: 22, endPoint y: 72, distance: 7.1
click at [22, 65] on div at bounding box center [18, 61] width 9 height 9
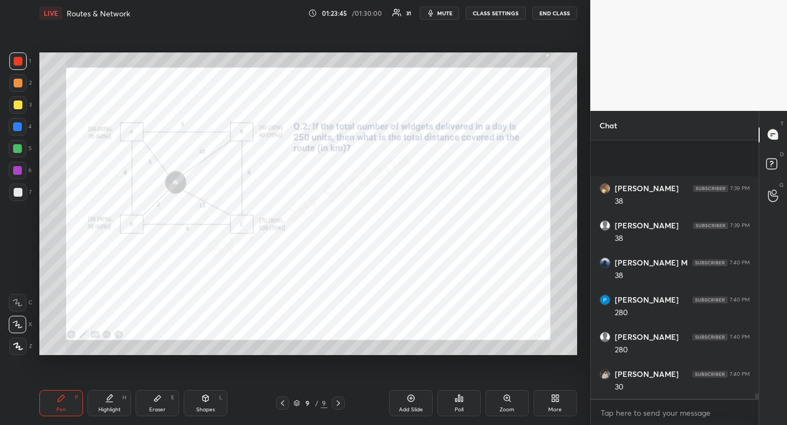
scroll to position [11980, 0]
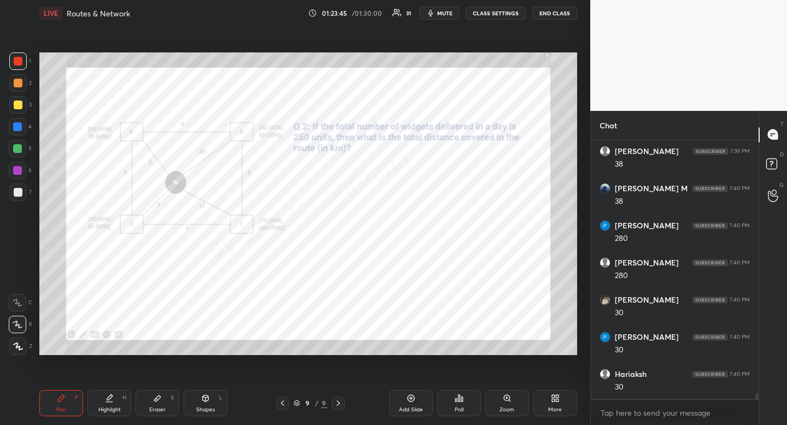
drag, startPoint x: 112, startPoint y: 406, endPoint x: 115, endPoint y: 400, distance: 6.8
click at [113, 401] on div "Highlight H" at bounding box center [109, 403] width 44 height 26
click at [116, 400] on div "Highlight H" at bounding box center [109, 403] width 44 height 26
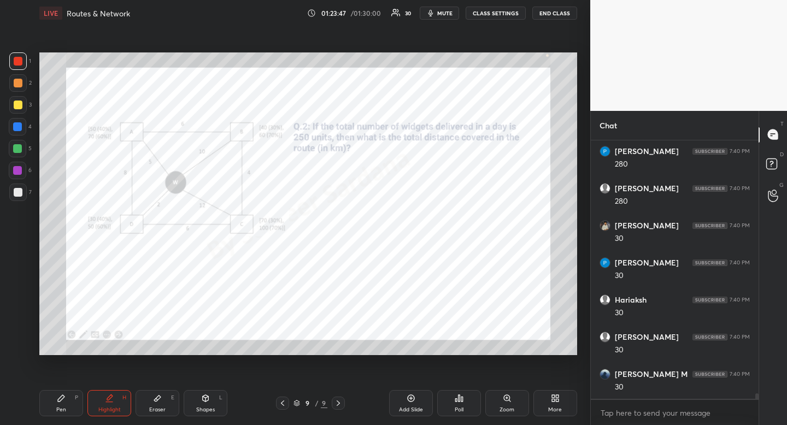
click at [57, 401] on icon at bounding box center [61, 398] width 9 height 9
drag, startPoint x: 64, startPoint y: 397, endPoint x: 99, endPoint y: 376, distance: 41.0
click at [67, 399] on div "Pen P" at bounding box center [61, 403] width 44 height 26
click at [110, 407] on div "Highlight" at bounding box center [109, 409] width 22 height 5
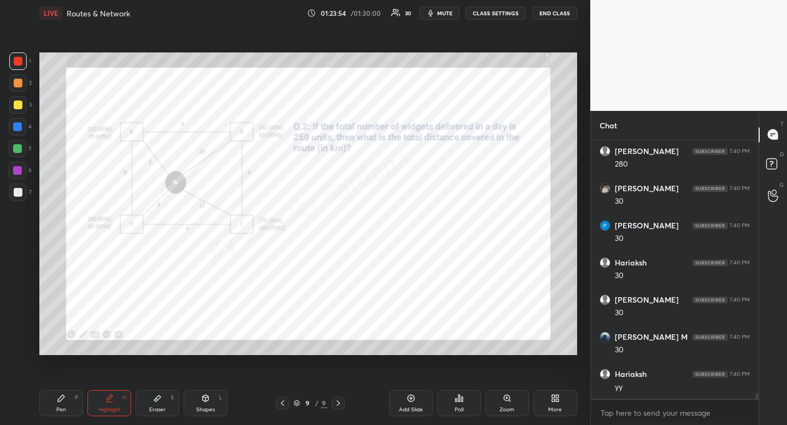
click at [115, 401] on div "Highlight H" at bounding box center [109, 403] width 44 height 26
click at [154, 398] on icon at bounding box center [157, 398] width 9 height 9
drag, startPoint x: 154, startPoint y: 398, endPoint x: 161, endPoint y: 384, distance: 15.4
click at [154, 398] on icon at bounding box center [157, 398] width 9 height 9
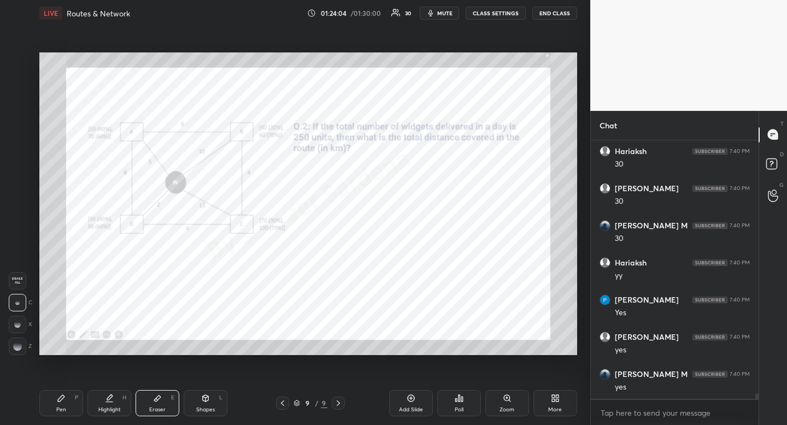
scroll to position [12240, 0]
click at [159, 404] on div "Eraser E" at bounding box center [158, 403] width 44 height 26
drag, startPoint x: 157, startPoint y: 404, endPoint x: 169, endPoint y: 371, distance: 35.4
click at [158, 399] on div "Eraser E" at bounding box center [158, 403] width 44 height 26
click at [63, 409] on div "Pen" at bounding box center [61, 409] width 10 height 5
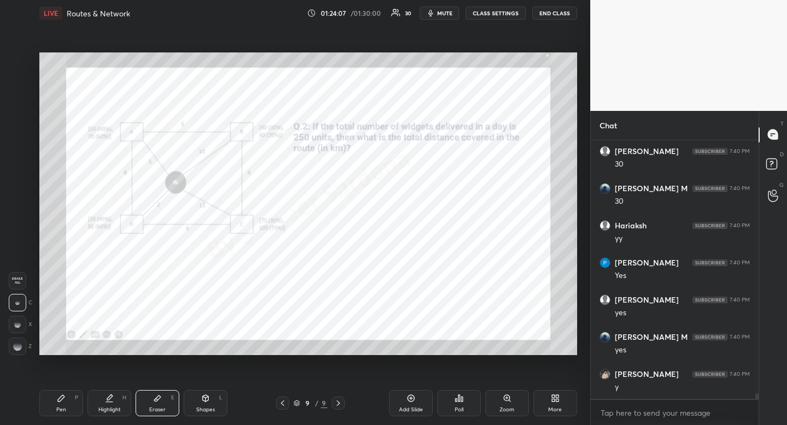
click at [66, 405] on div "Pen P" at bounding box center [61, 403] width 44 height 26
click at [19, 127] on div at bounding box center [17, 126] width 9 height 9
drag, startPoint x: 19, startPoint y: 127, endPoint x: 13, endPoint y: 125, distance: 6.4
click at [19, 127] on div at bounding box center [17, 126] width 9 height 9
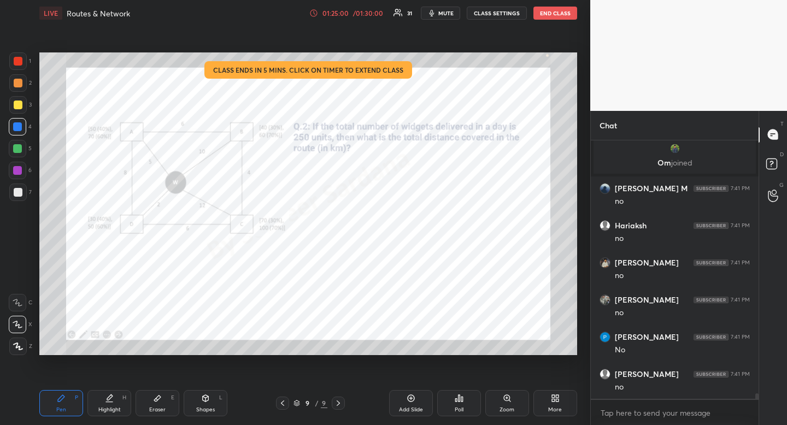
scroll to position [12135, 0]
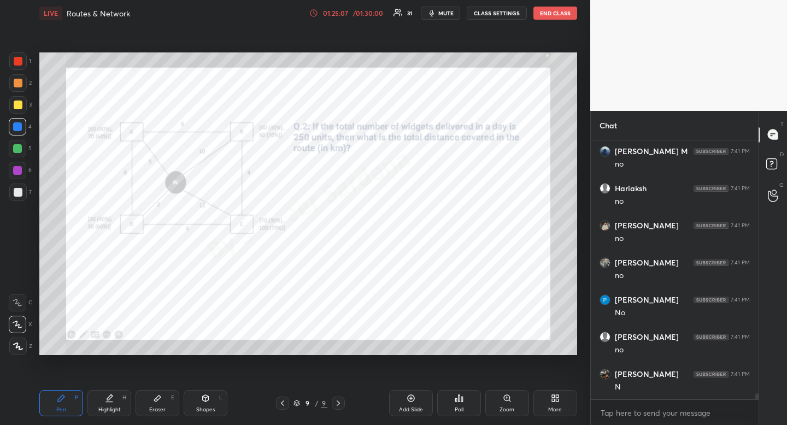
click at [11, 63] on div at bounding box center [17, 60] width 17 height 17
click at [27, 126] on div "4" at bounding box center [20, 126] width 23 height 17
click at [17, 127] on div at bounding box center [17, 126] width 9 height 9
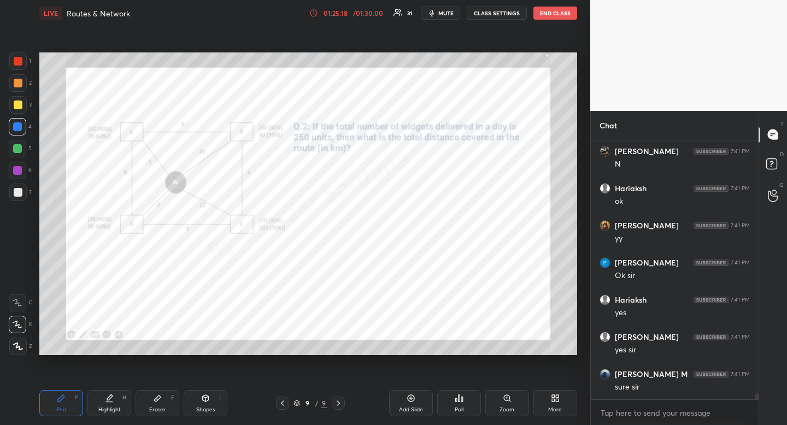
click at [17, 127] on div at bounding box center [17, 126] width 9 height 9
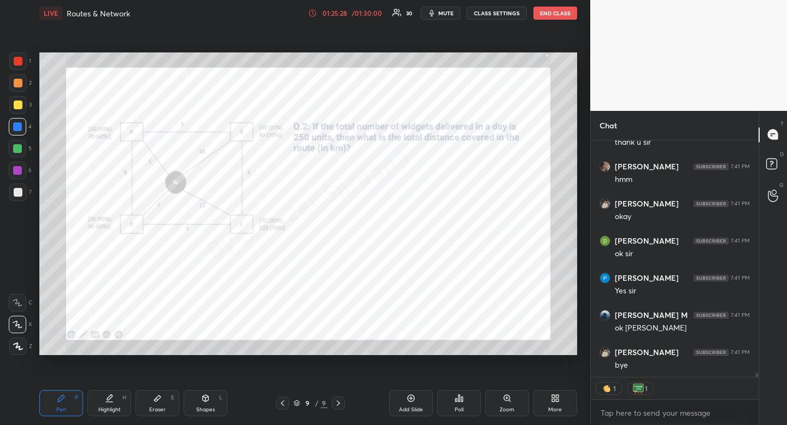
scroll to position [12678, 0]
drag, startPoint x: 757, startPoint y: 376, endPoint x: 760, endPoint y: 382, distance: 6.4
click at [759, 381] on div "Chat [PERSON_NAME] 7:41 PM thank u [PERSON_NAME] 7:41 PM hmm [PERSON_NAME] 7:41…" at bounding box center [688, 268] width 197 height 315
click at [20, 61] on div at bounding box center [18, 61] width 9 height 9
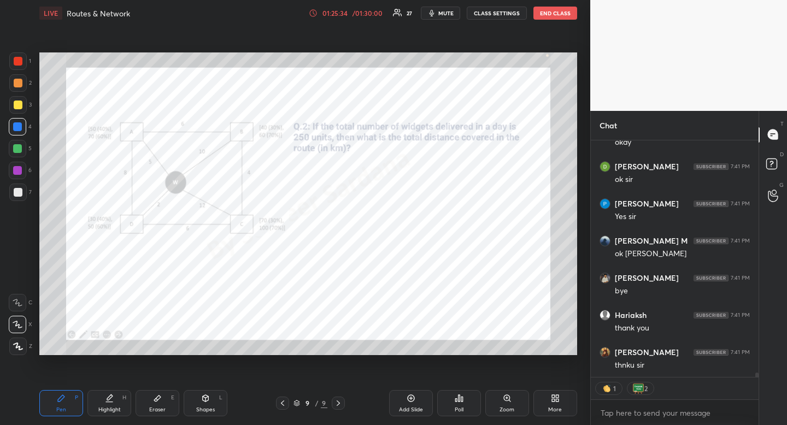
click at [20, 61] on div at bounding box center [18, 61] width 9 height 9
click at [549, 15] on button "END CLASS" at bounding box center [556, 13] width 44 height 13
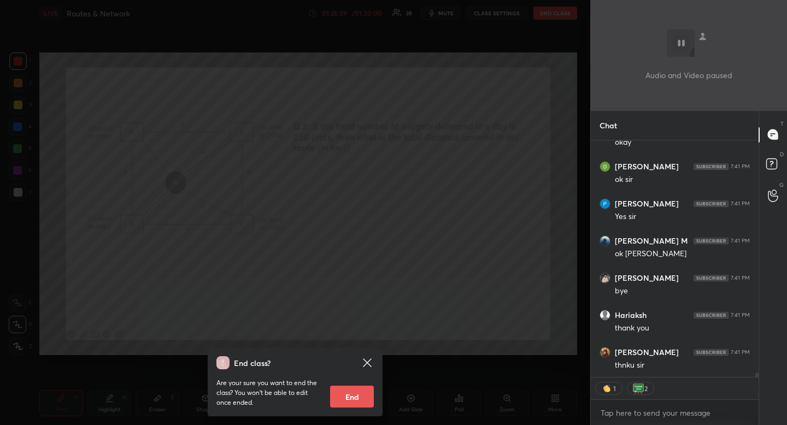
click at [362, 401] on button "End" at bounding box center [352, 397] width 44 height 22
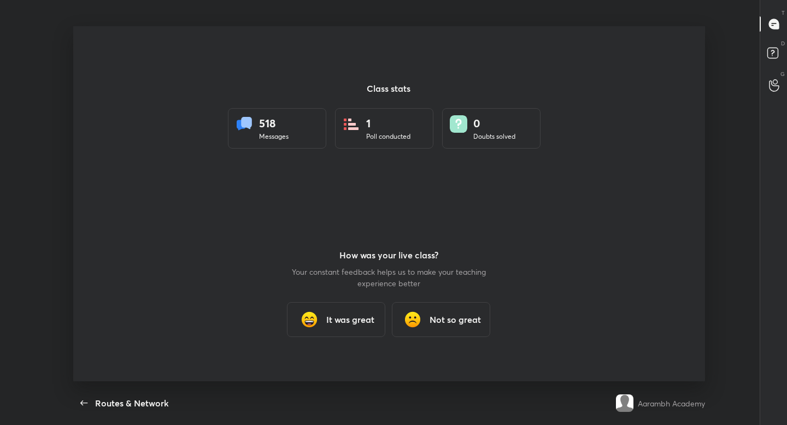
scroll to position [54310, 53887]
type textarea "x"
